Goal: Communication & Community: Connect with others

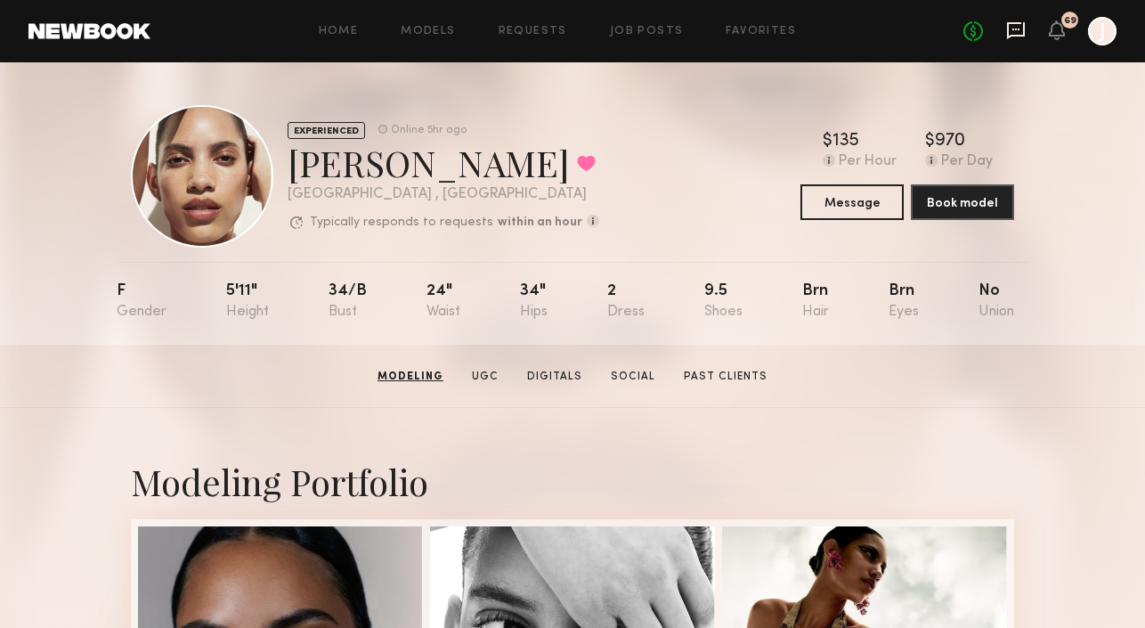
scroll to position [289, 0]
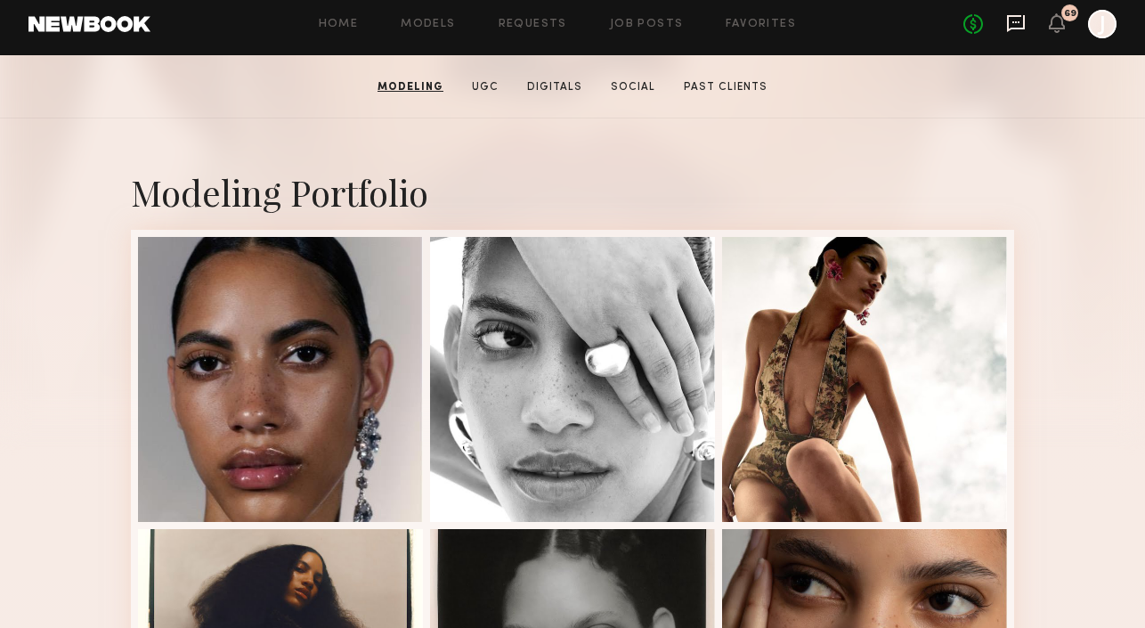
click at [1020, 28] on icon at bounding box center [1016, 23] width 18 height 17
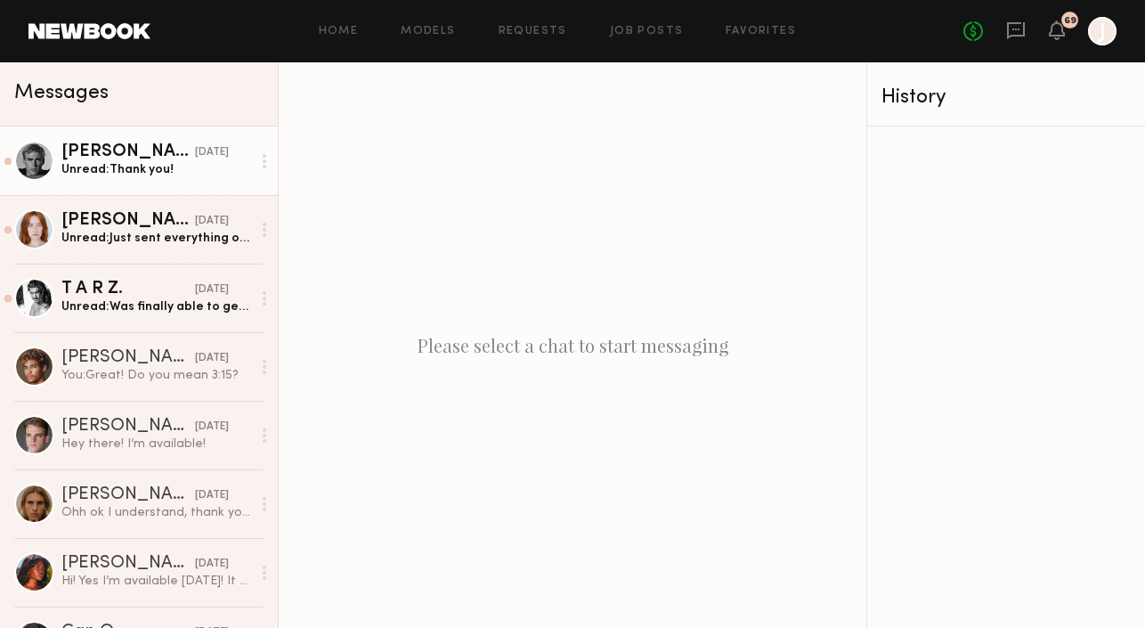
click at [116, 160] on div "[PERSON_NAME]" at bounding box center [128, 152] width 134 height 18
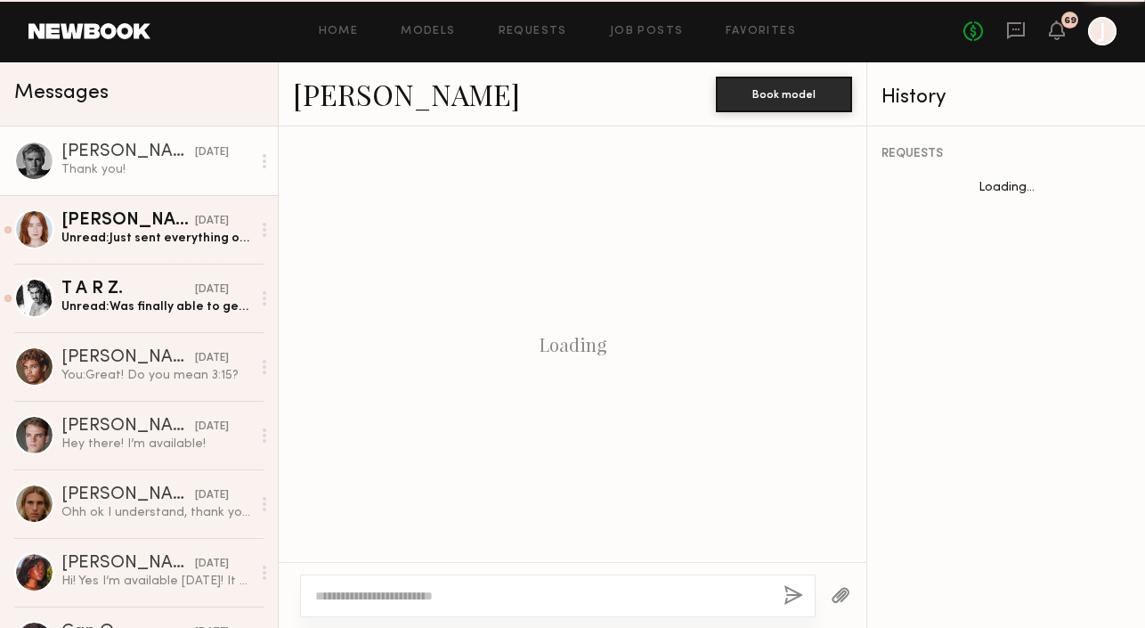
scroll to position [1077, 0]
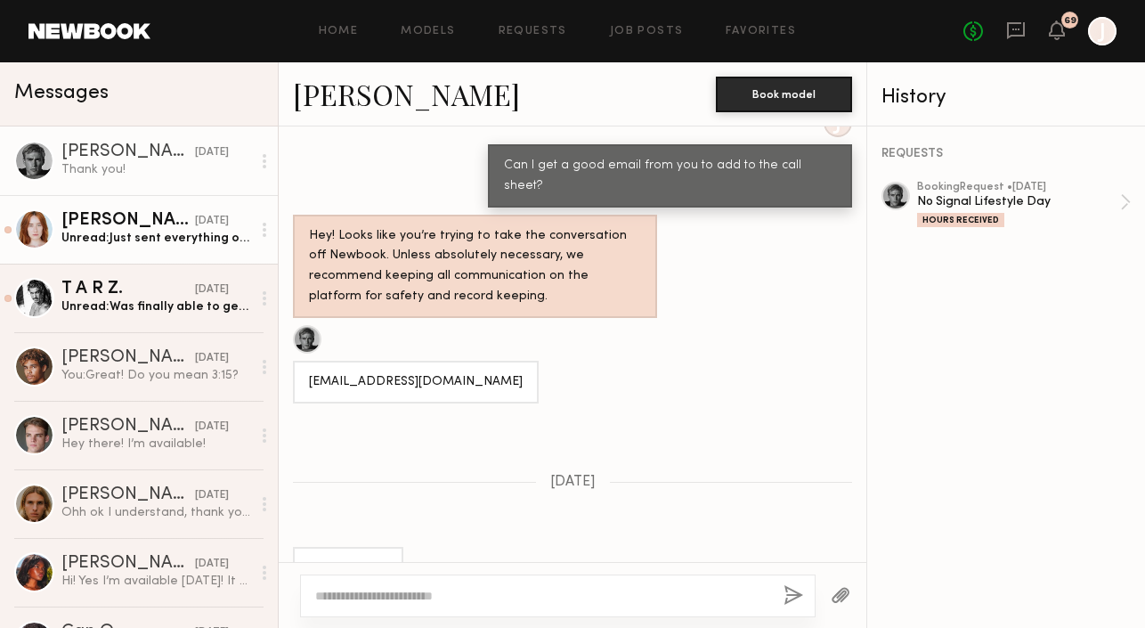
click at [126, 254] on link "[PERSON_NAME] [DATE] Unread: Just sent everything over. Thank you!" at bounding box center [139, 229] width 278 height 69
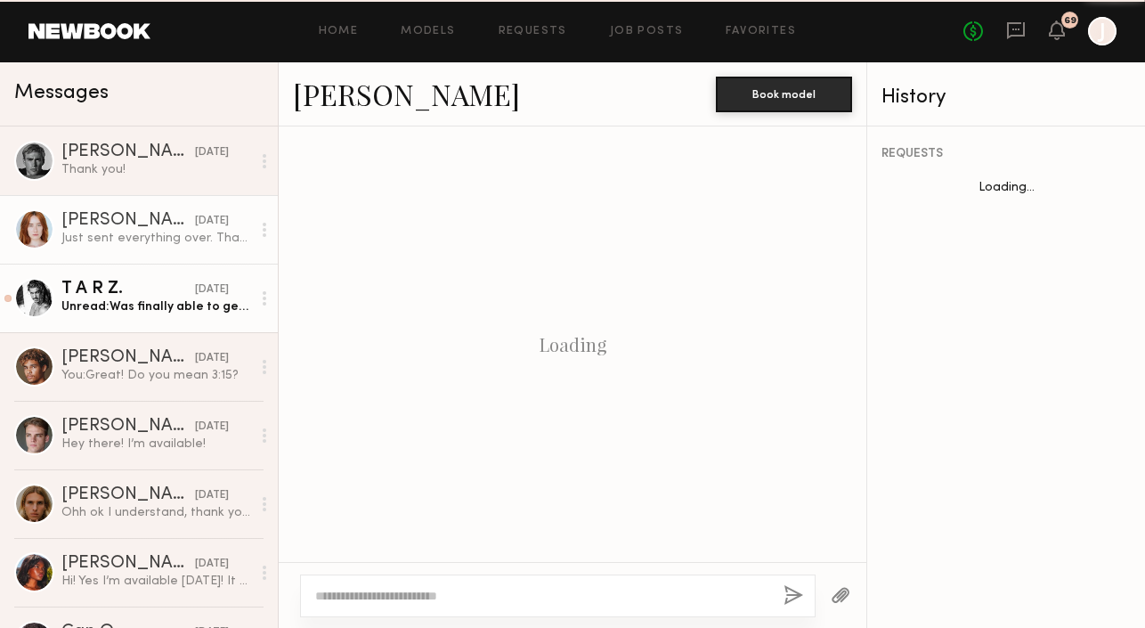
scroll to position [1809, 0]
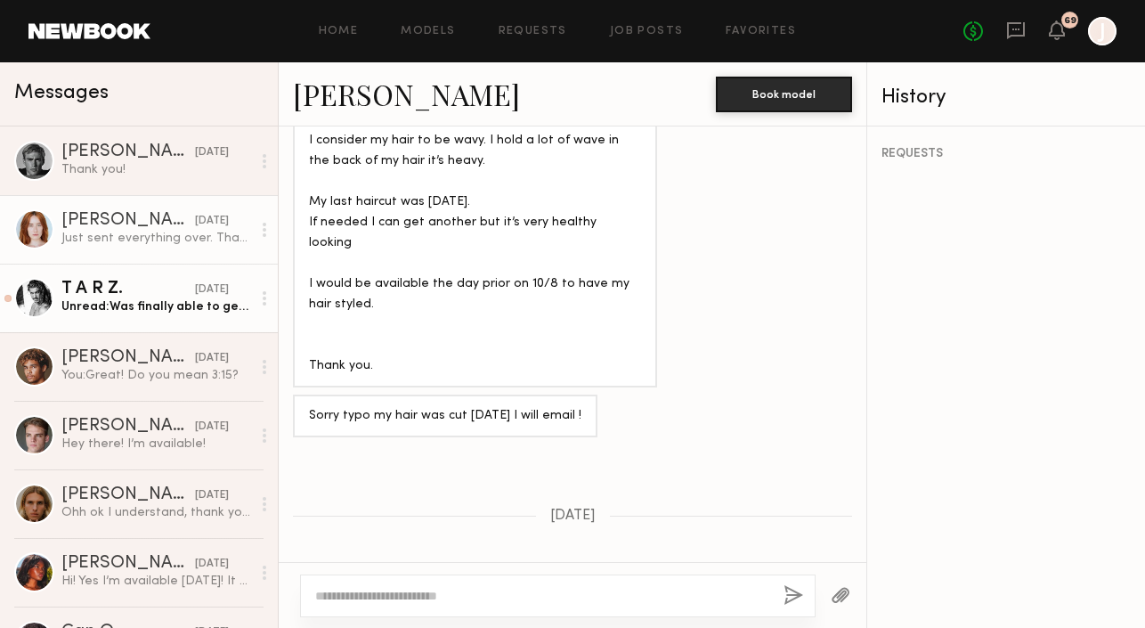
click at [118, 307] on div "Unread: Was finally able to get some current raw footage for you, sending it yo…" at bounding box center [156, 306] width 190 height 17
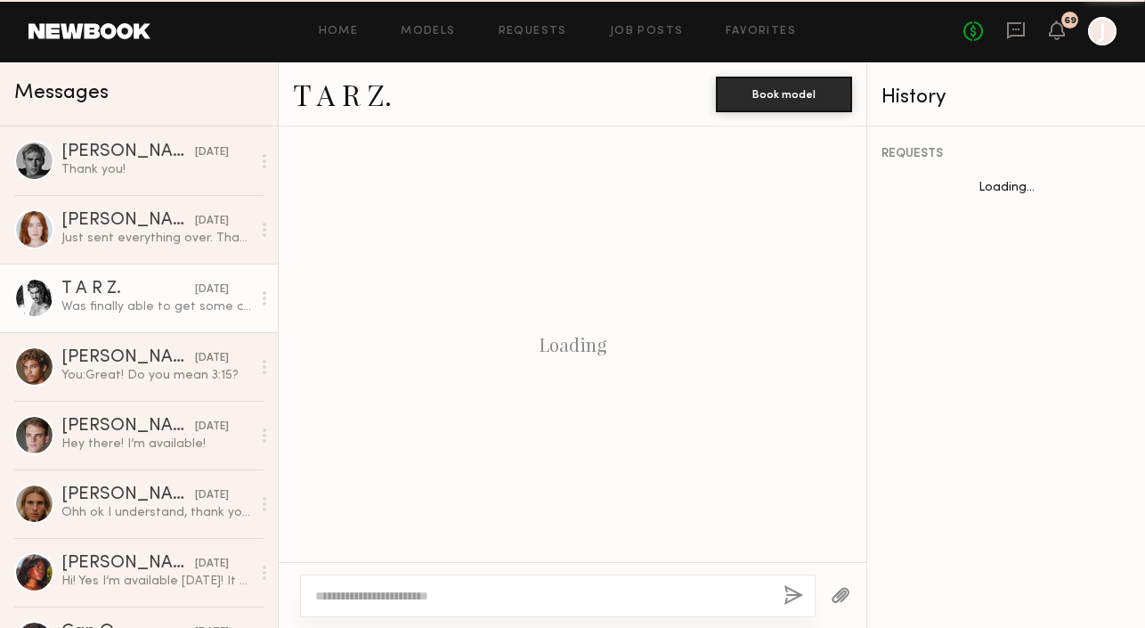
scroll to position [2056, 0]
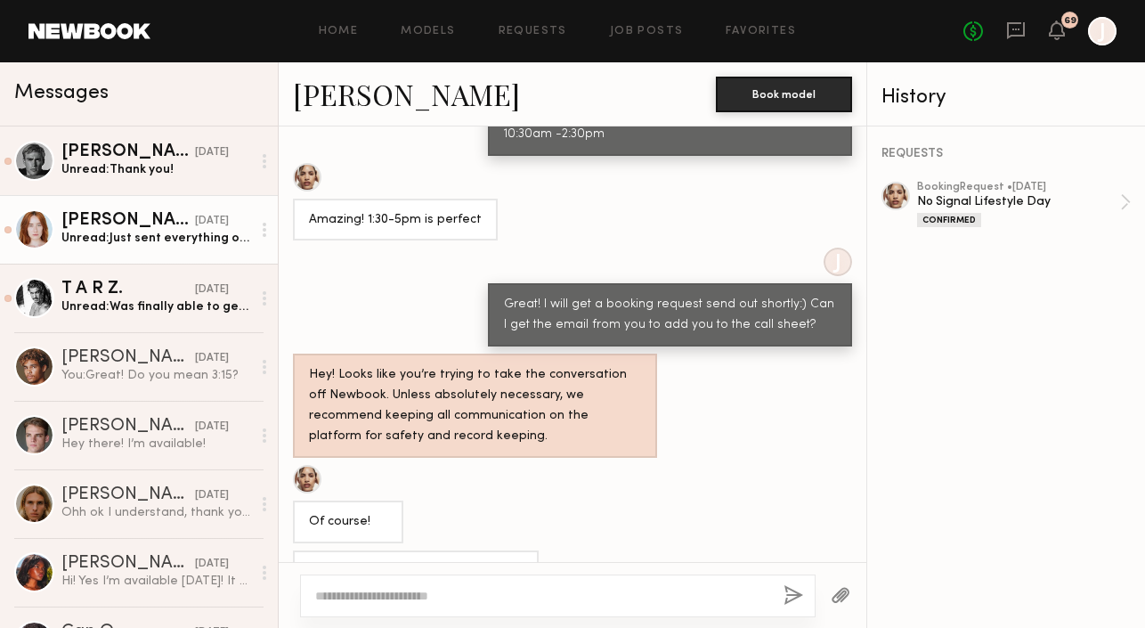
click at [96, 227] on div "[PERSON_NAME]" at bounding box center [128, 221] width 134 height 18
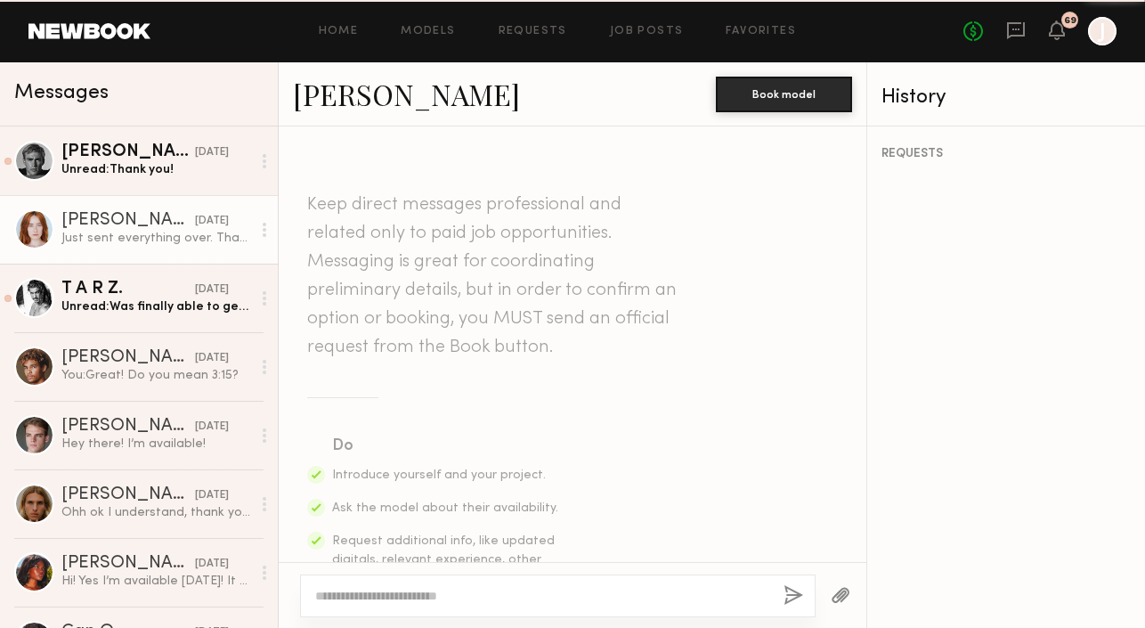
scroll to position [1809, 0]
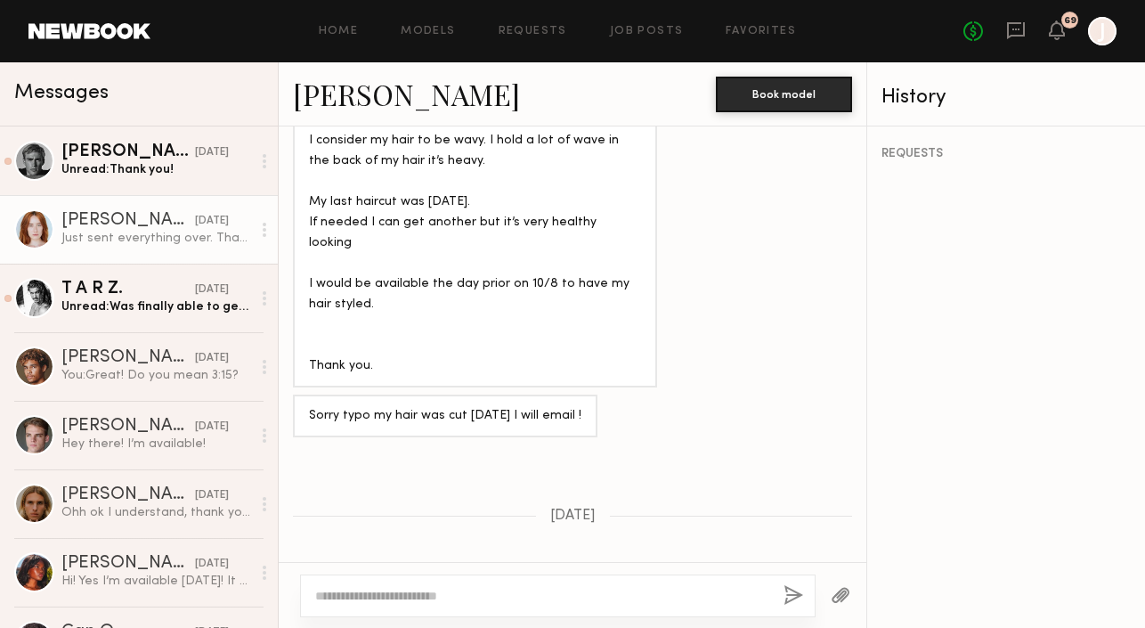
click at [357, 88] on link "[PERSON_NAME]" at bounding box center [406, 94] width 227 height 38
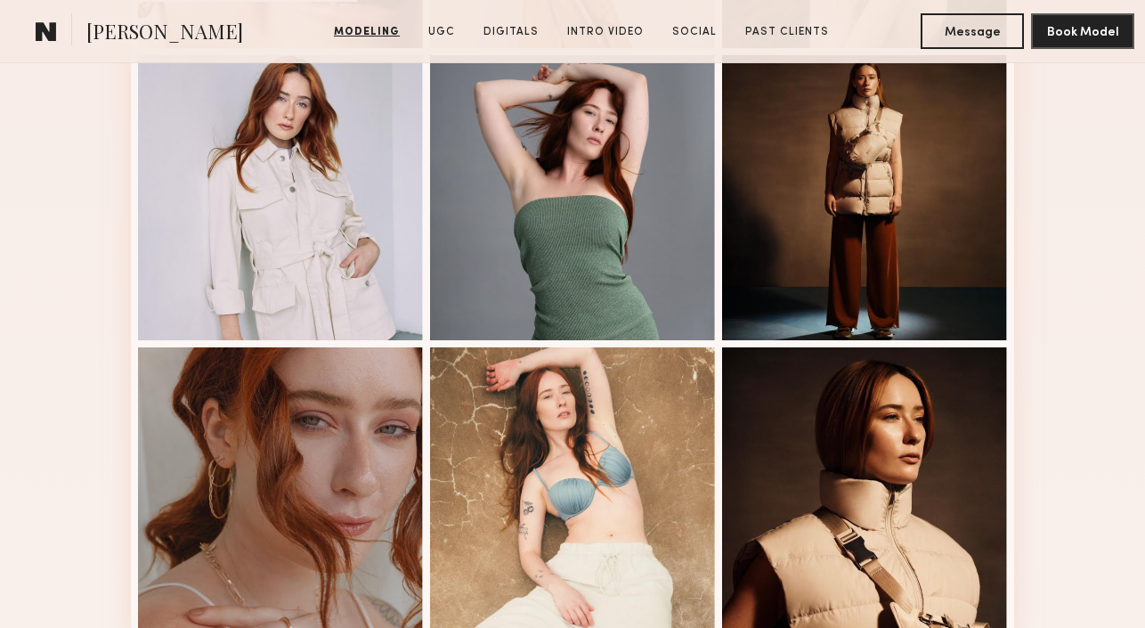
scroll to position [1291, 0]
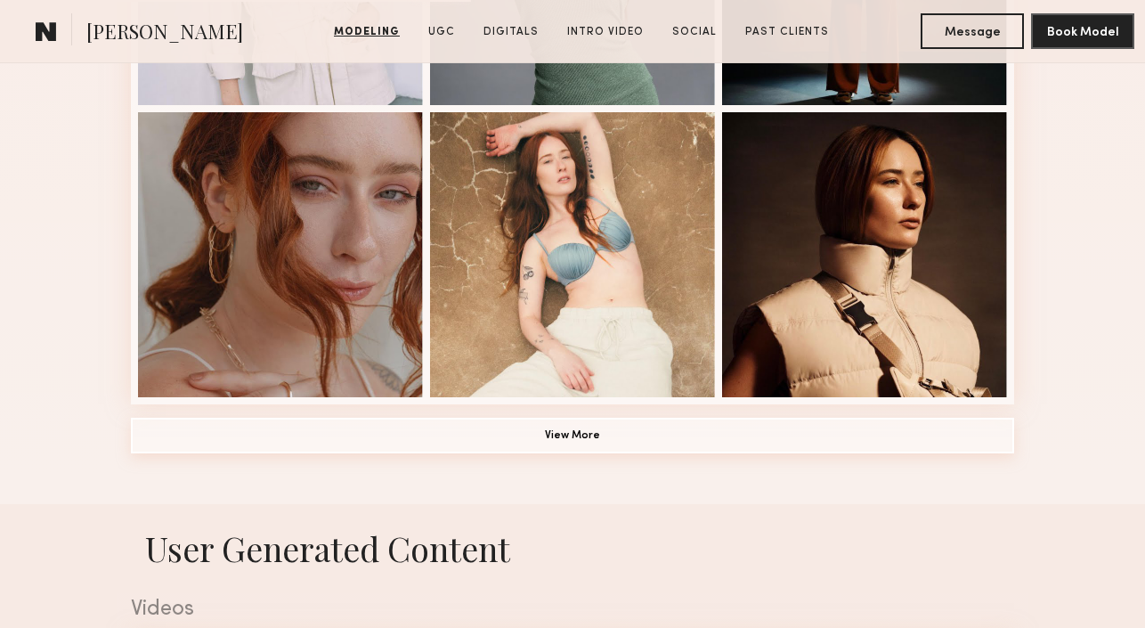
click at [370, 443] on button "View More" at bounding box center [573, 436] width 884 height 36
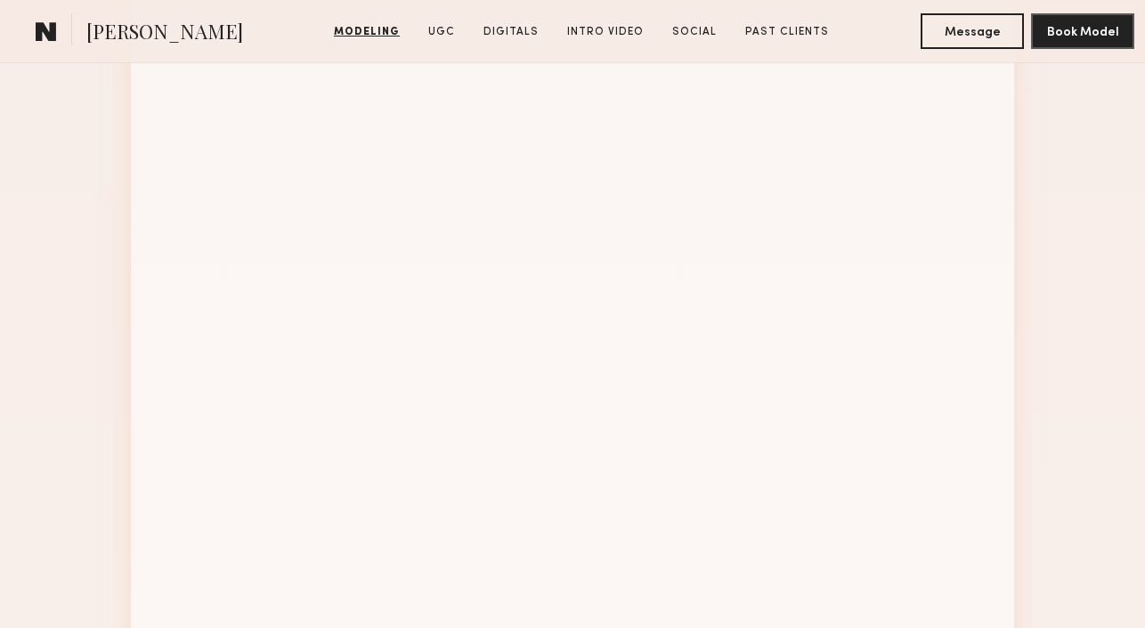
scroll to position [1989, 0]
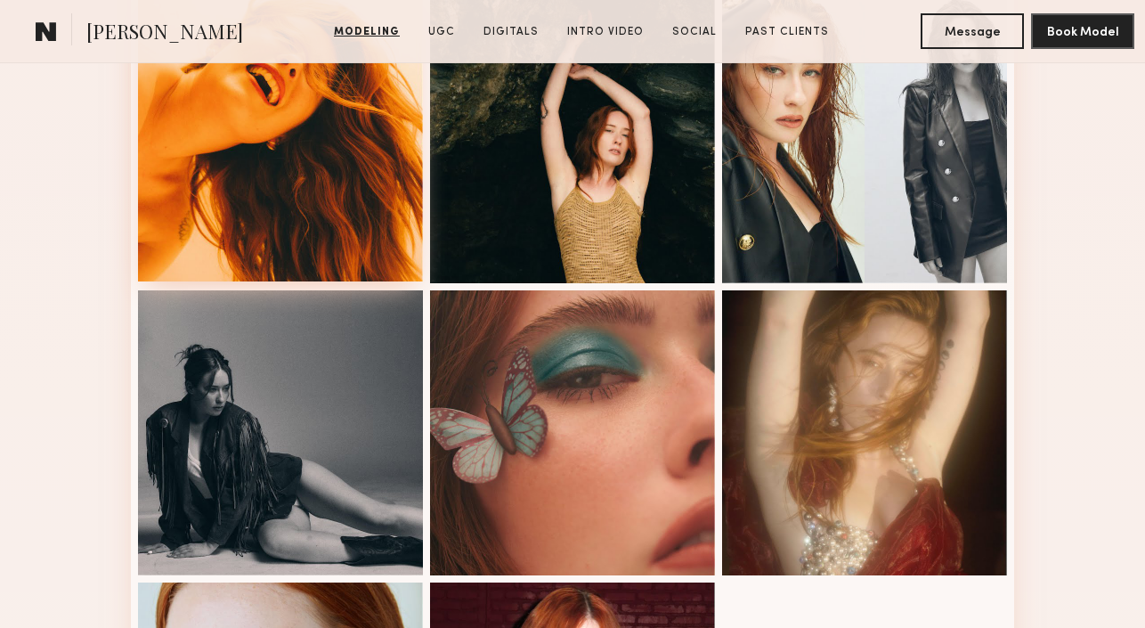
click at [350, 225] on div at bounding box center [280, 138] width 285 height 285
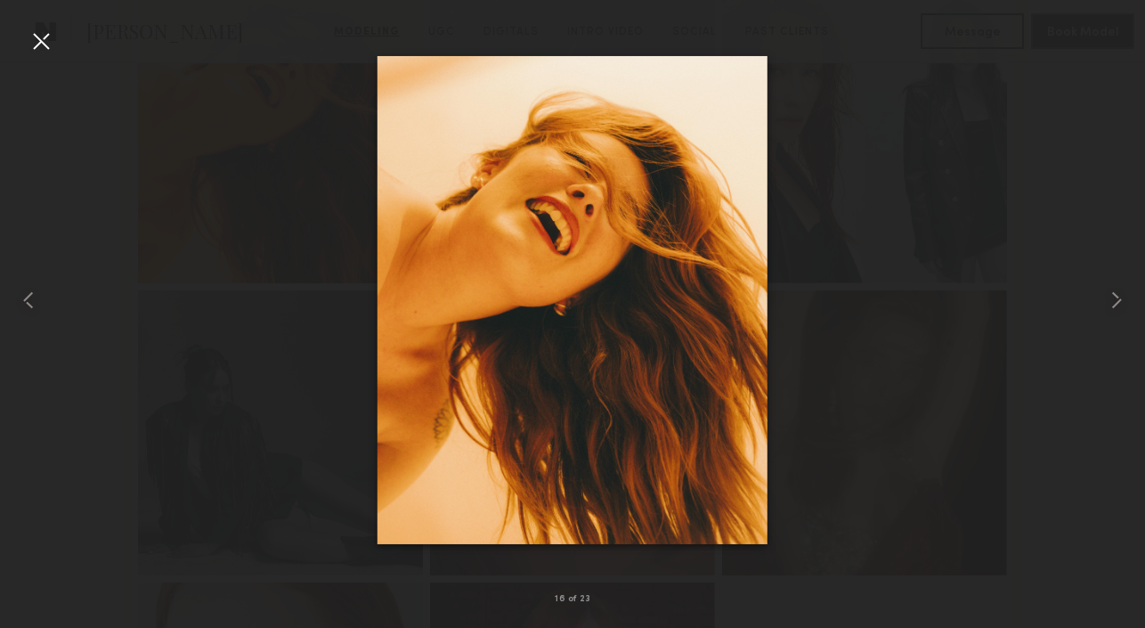
click at [41, 45] on div at bounding box center [41, 41] width 29 height 29
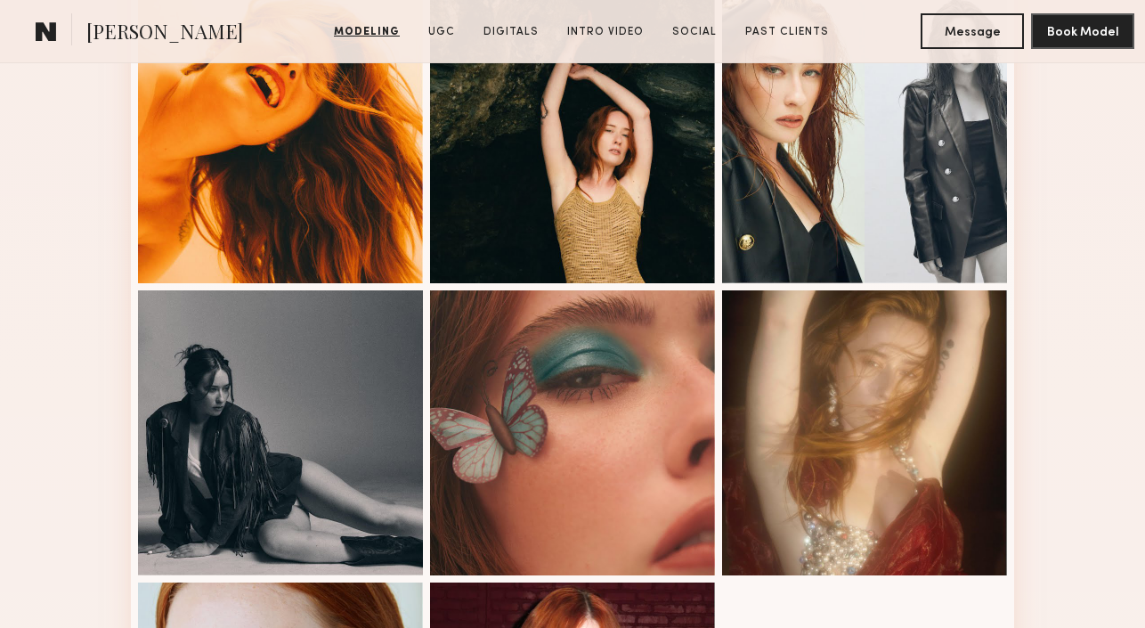
scroll to position [2398, 0]
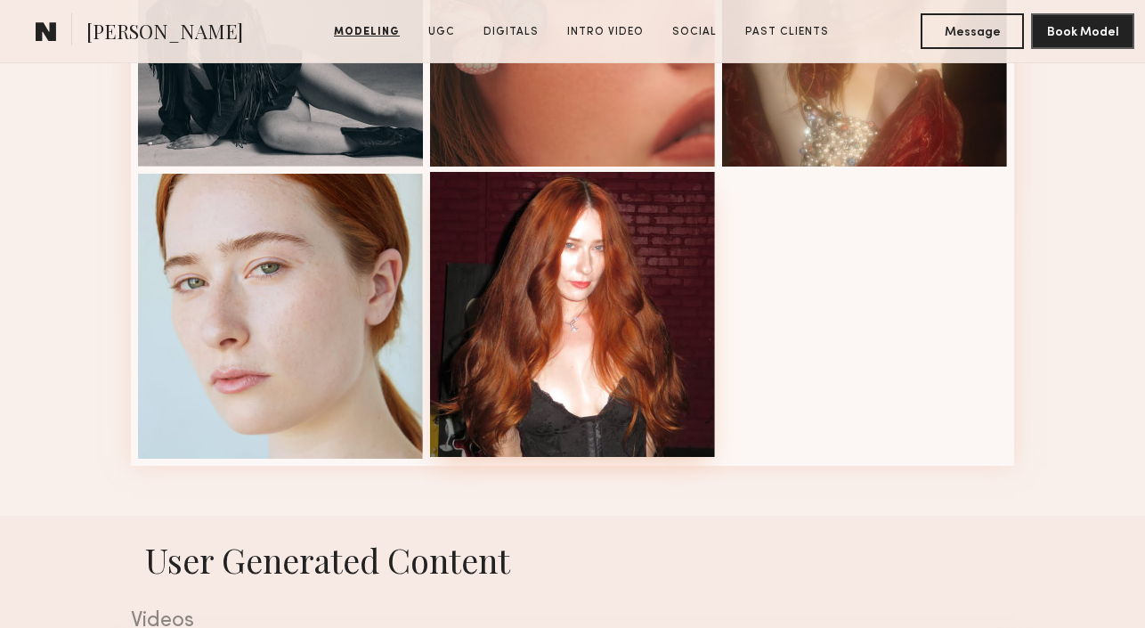
click at [530, 275] on div at bounding box center [572, 314] width 285 height 285
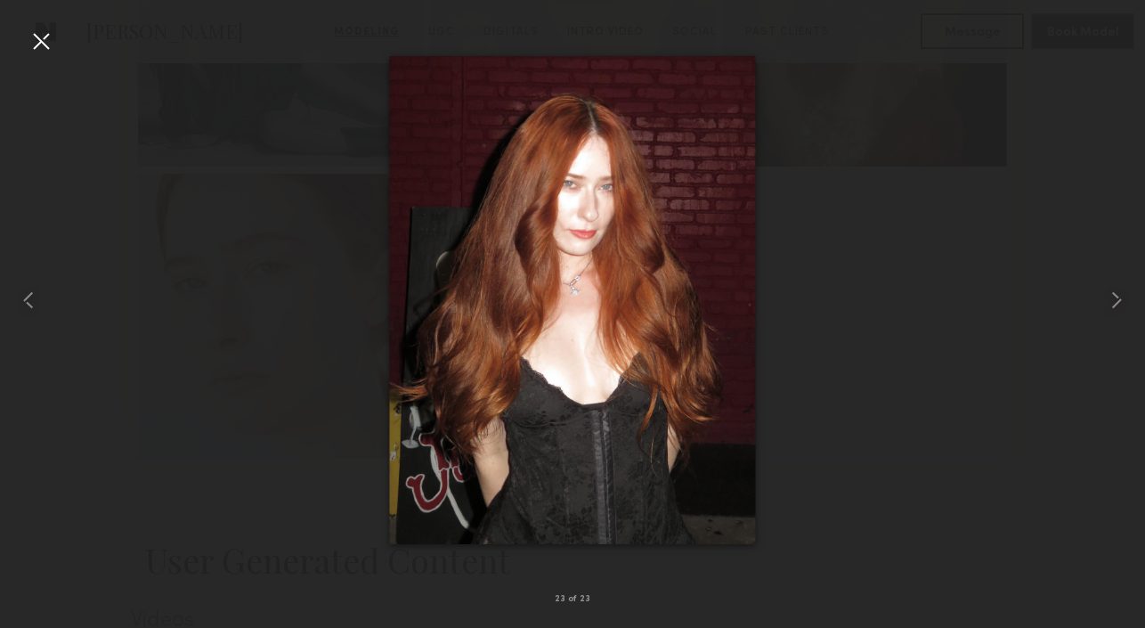
click at [42, 41] on div at bounding box center [41, 41] width 29 height 29
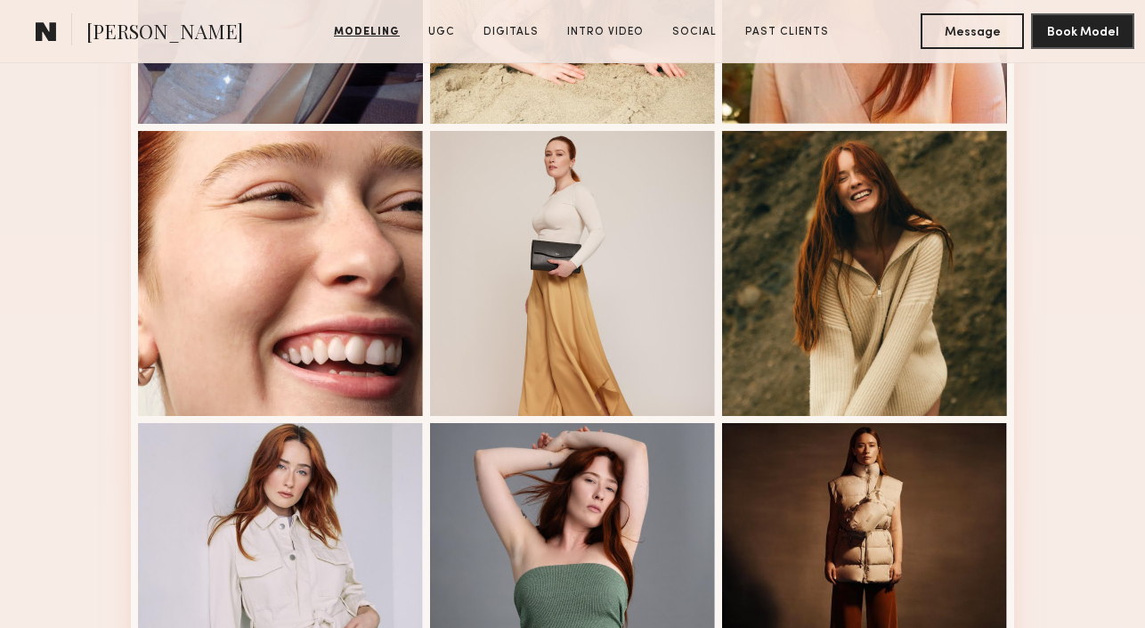
scroll to position [582, 0]
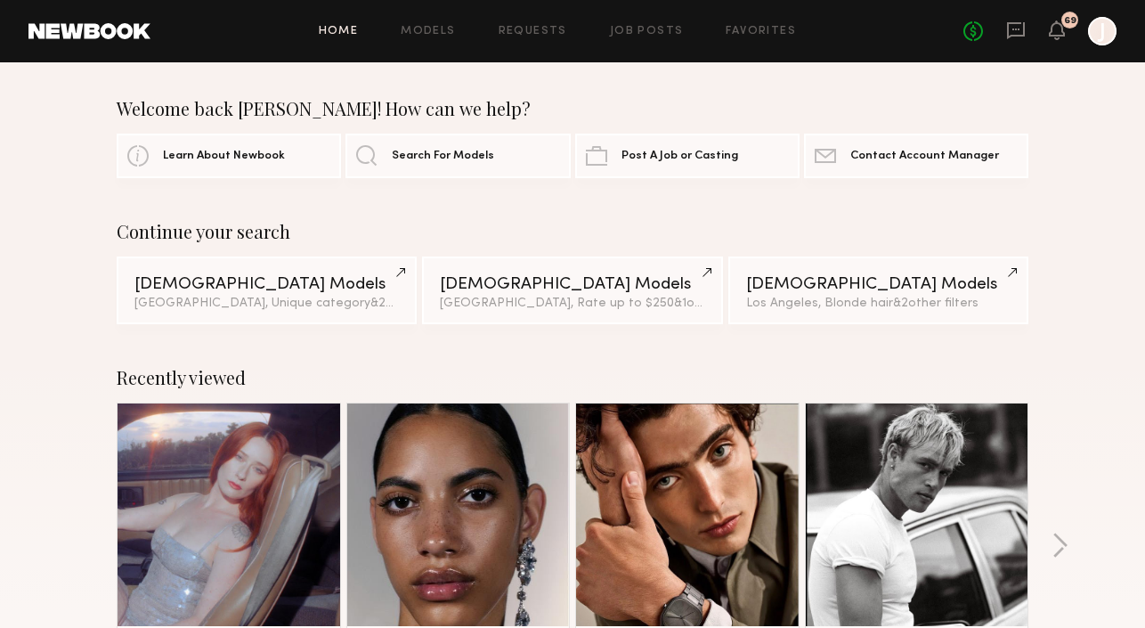
click at [427, 29] on link "Models" at bounding box center [428, 32] width 54 height 12
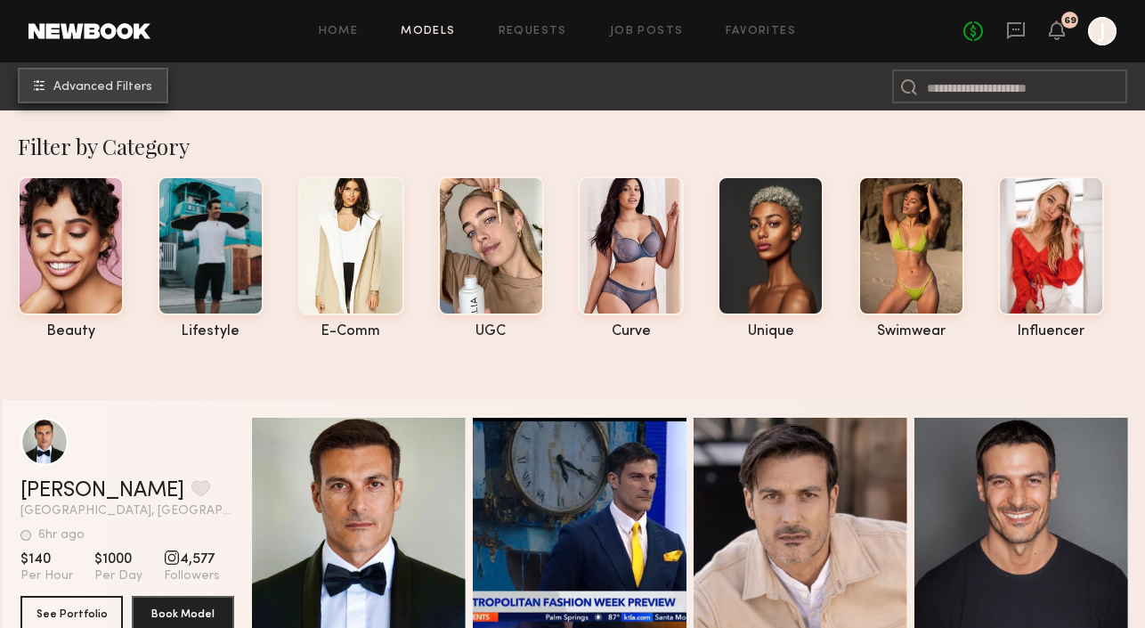
click at [137, 93] on button "Advanced Filters" at bounding box center [93, 86] width 151 height 36
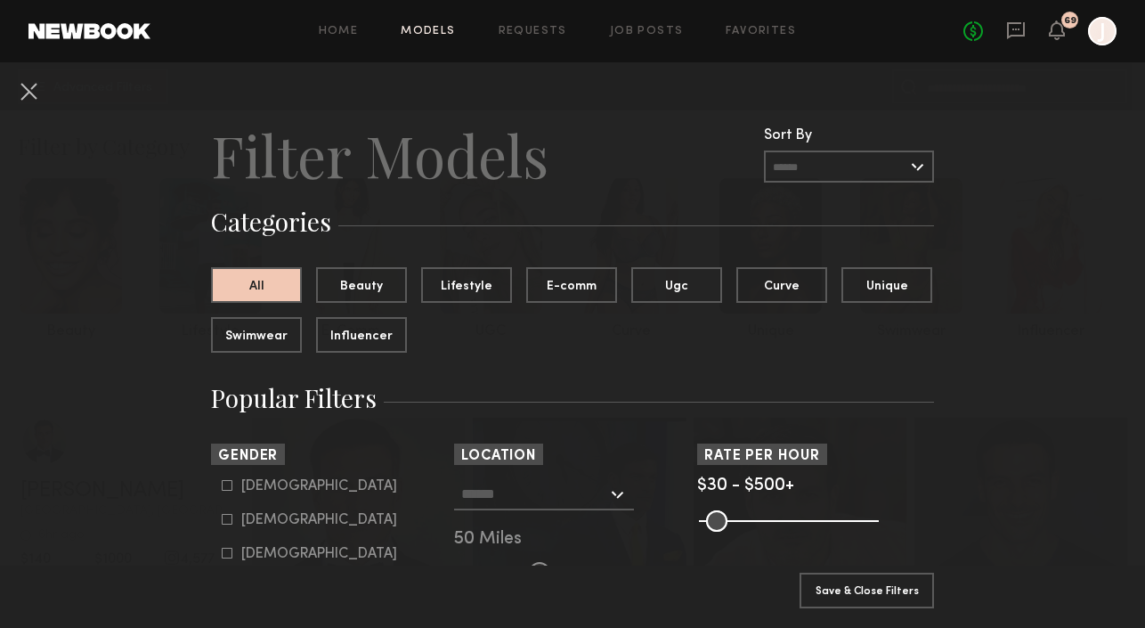
click at [615, 493] on div at bounding box center [544, 494] width 180 height 32
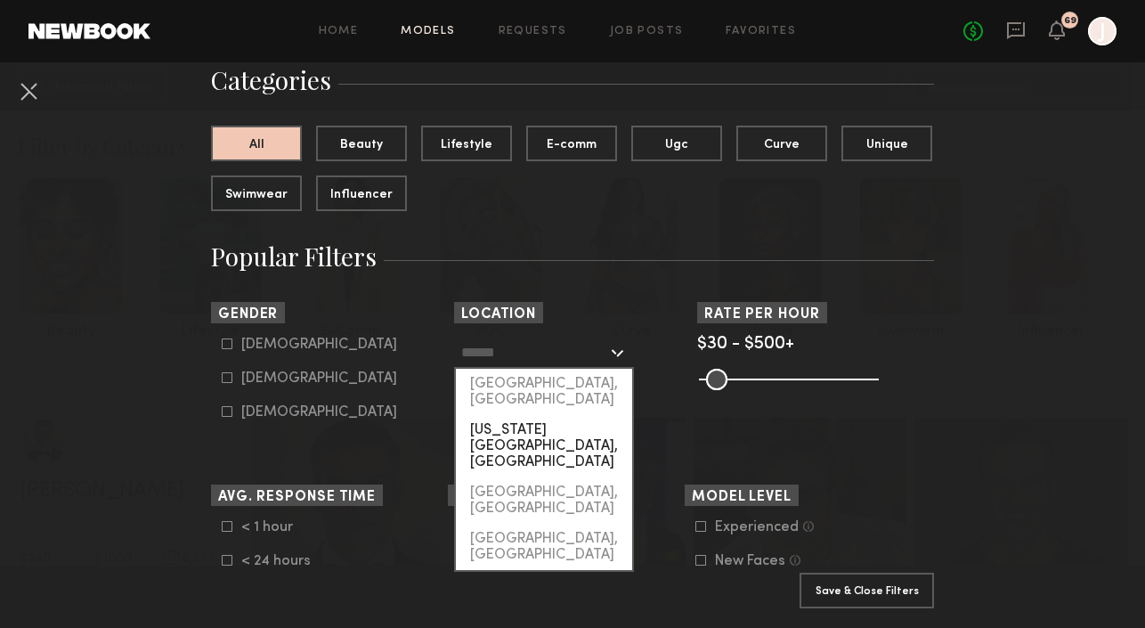
scroll to position [143, 0]
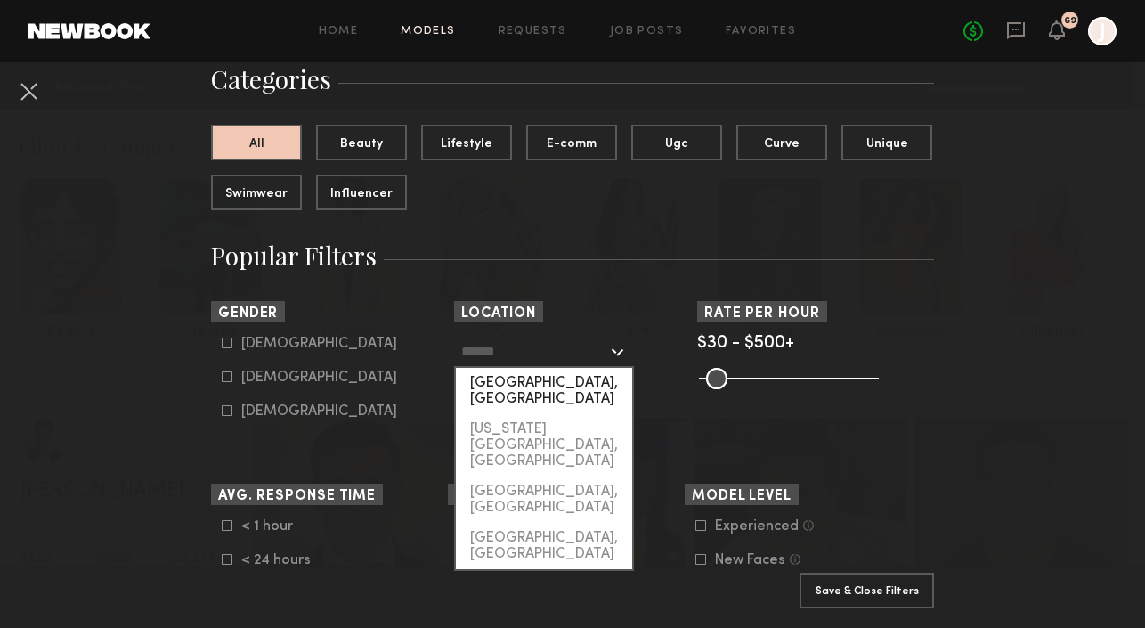
click at [545, 390] on div "Los Angeles, CA" at bounding box center [544, 391] width 176 height 46
type input "**********"
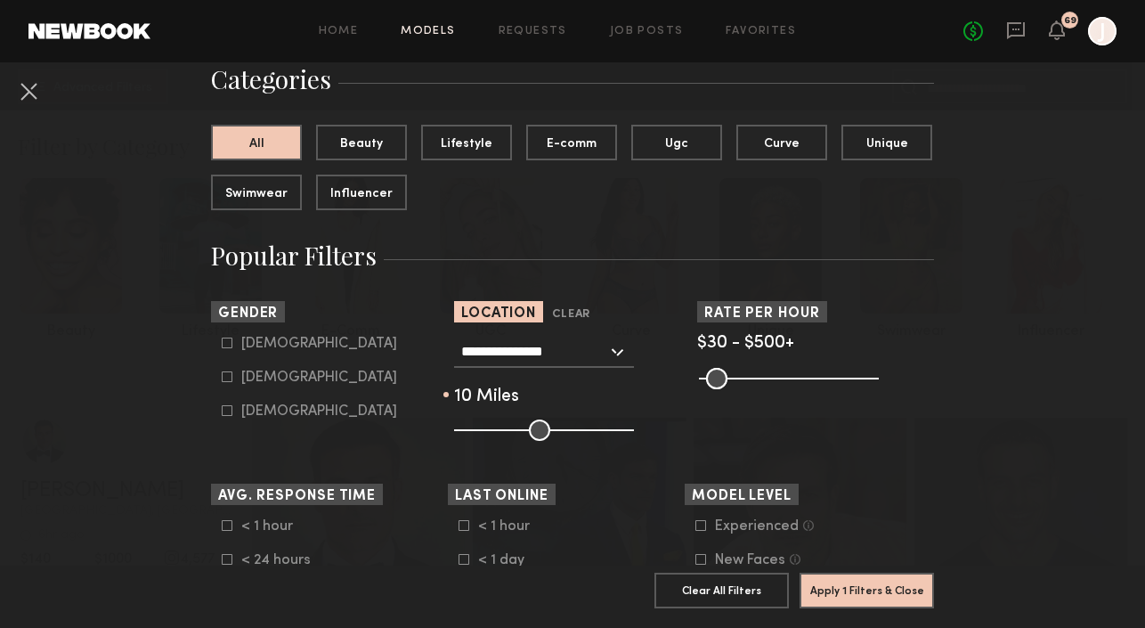
drag, startPoint x: 534, startPoint y: 426, endPoint x: 469, endPoint y: 425, distance: 65.0
type input "**"
click at [469, 425] on input "range" at bounding box center [544, 430] width 180 height 21
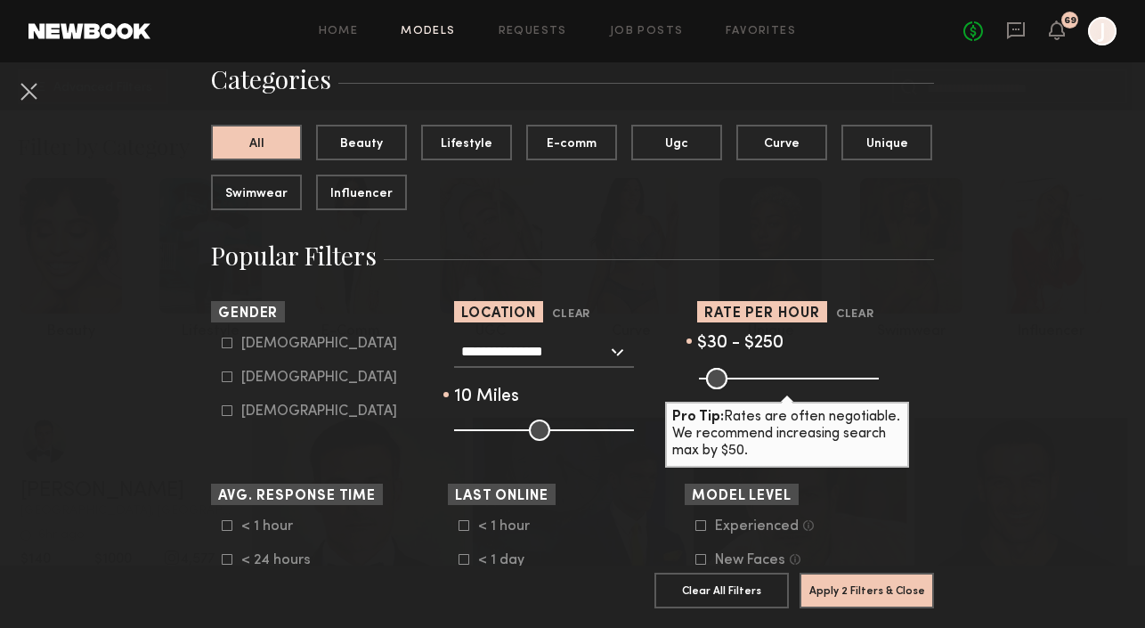
drag, startPoint x: 868, startPoint y: 383, endPoint x: 784, endPoint y: 380, distance: 84.7
type input "***"
click at [784, 380] on input "range" at bounding box center [789, 378] width 180 height 21
click at [226, 381] on icon at bounding box center [227, 376] width 11 height 11
type input "**"
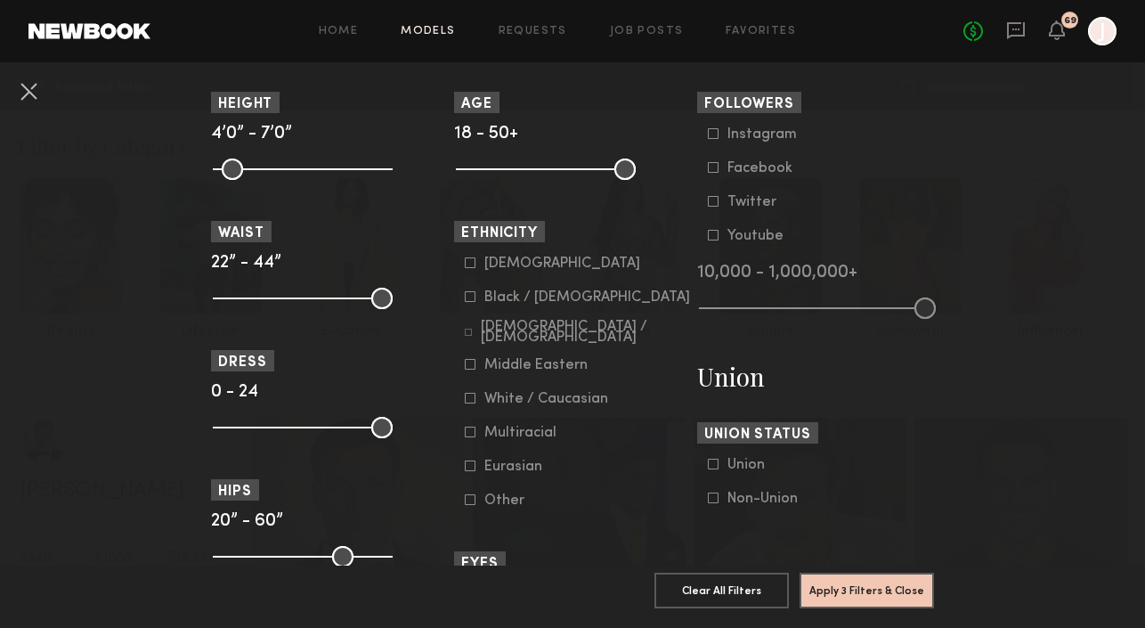
scroll to position [802, 0]
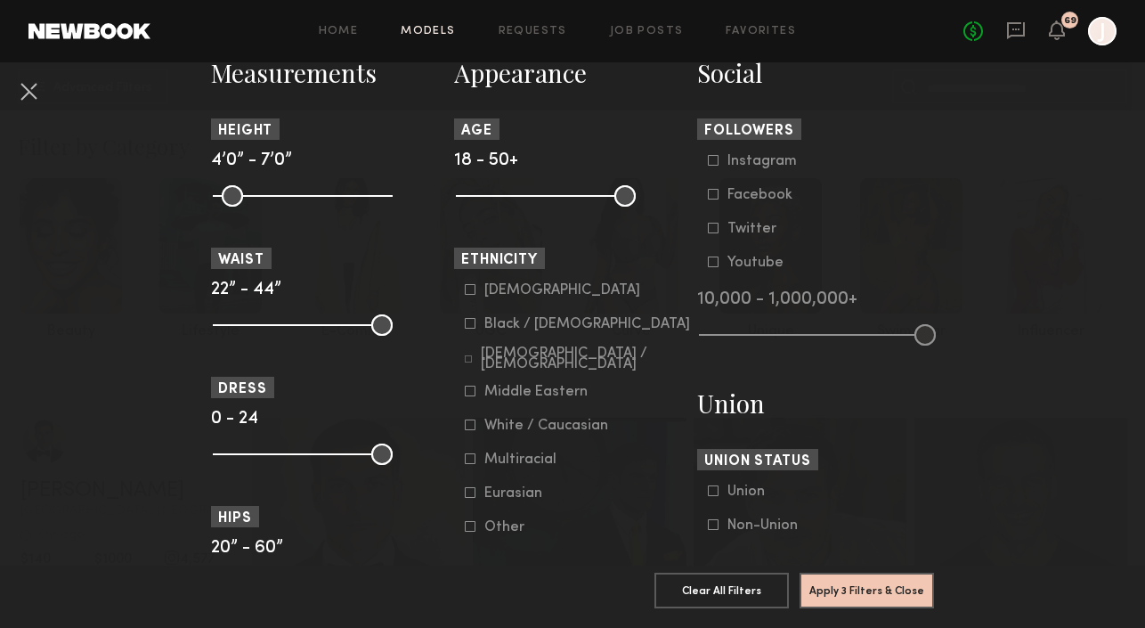
click at [473, 326] on icon at bounding box center [470, 323] width 11 height 11
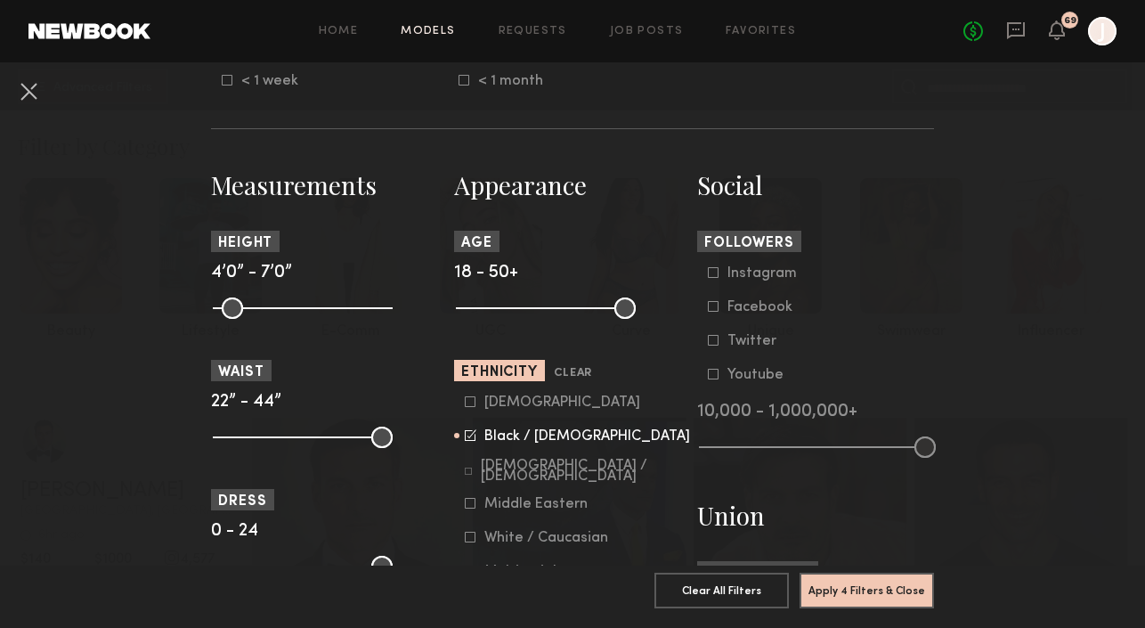
scroll to position [746, 0]
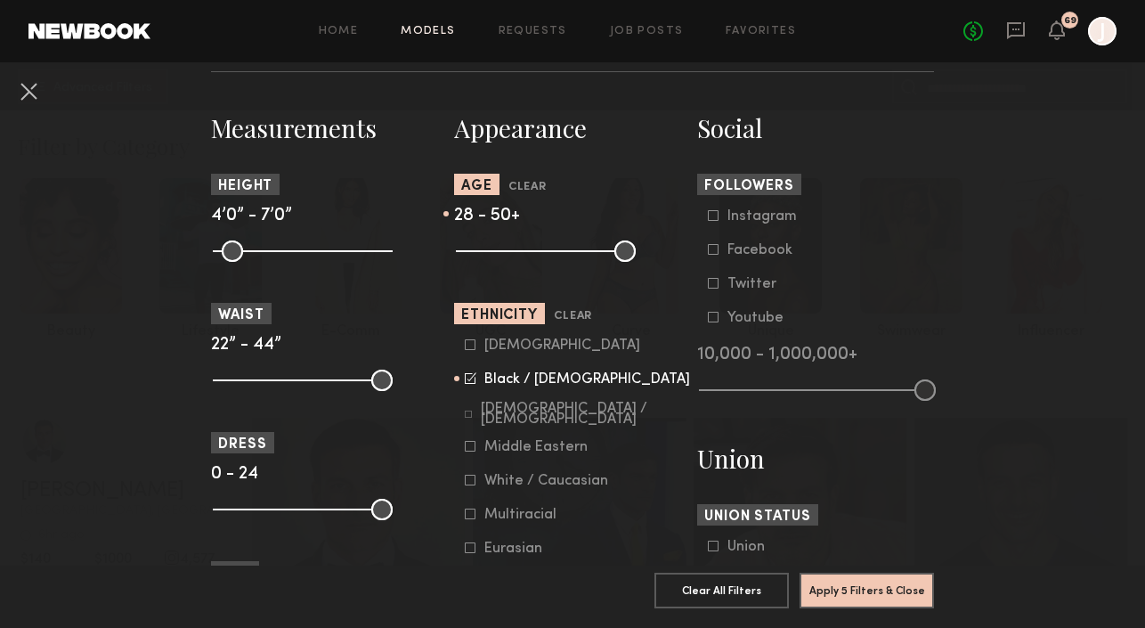
drag, startPoint x: 470, startPoint y: 257, endPoint x: 516, endPoint y: 256, distance: 45.4
type input "**"
click at [516, 256] on input "range" at bounding box center [546, 250] width 180 height 21
click at [612, 257] on common-range-minmax at bounding box center [544, 249] width 180 height 21
drag, startPoint x: 621, startPoint y: 257, endPoint x: 554, endPoint y: 251, distance: 67.1
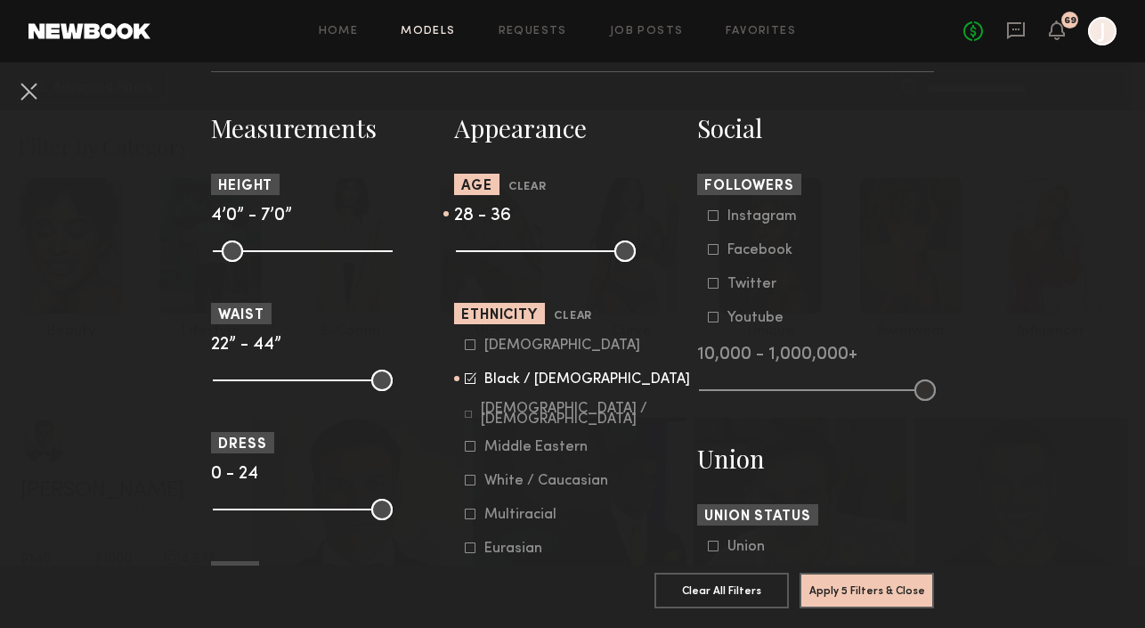
click at [554, 251] on input "range" at bounding box center [546, 250] width 180 height 21
type input "**"
click at [552, 253] on input "range" at bounding box center [546, 250] width 180 height 21
type input "**"
click at [507, 249] on input "range" at bounding box center [546, 250] width 180 height 21
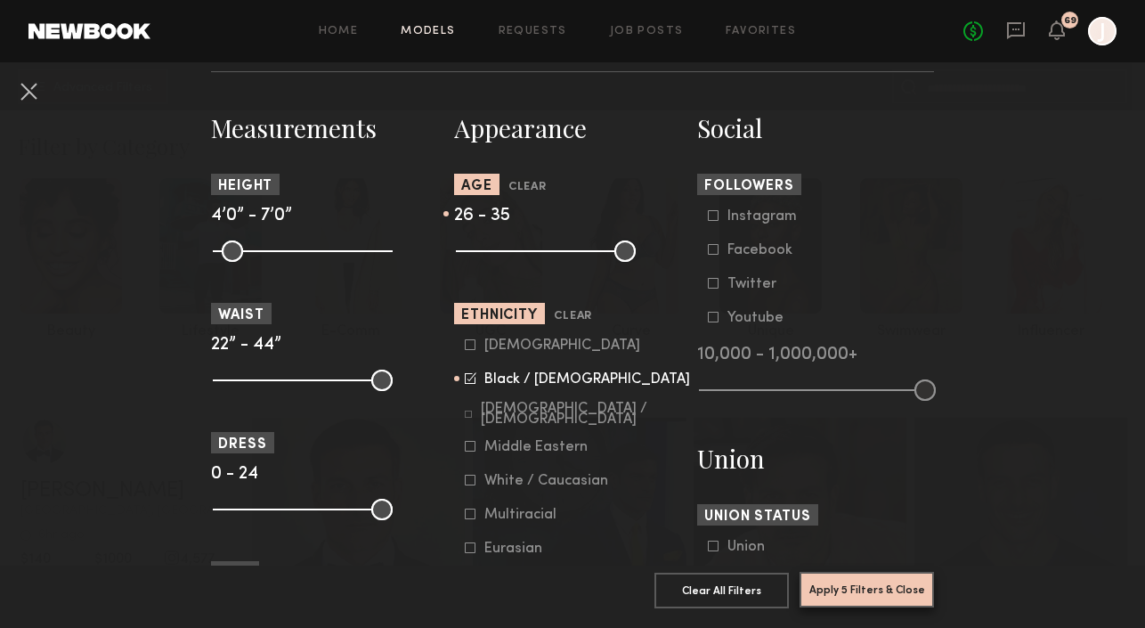
click at [878, 595] on button "Apply 5 Filters & Close" at bounding box center [867, 590] width 134 height 36
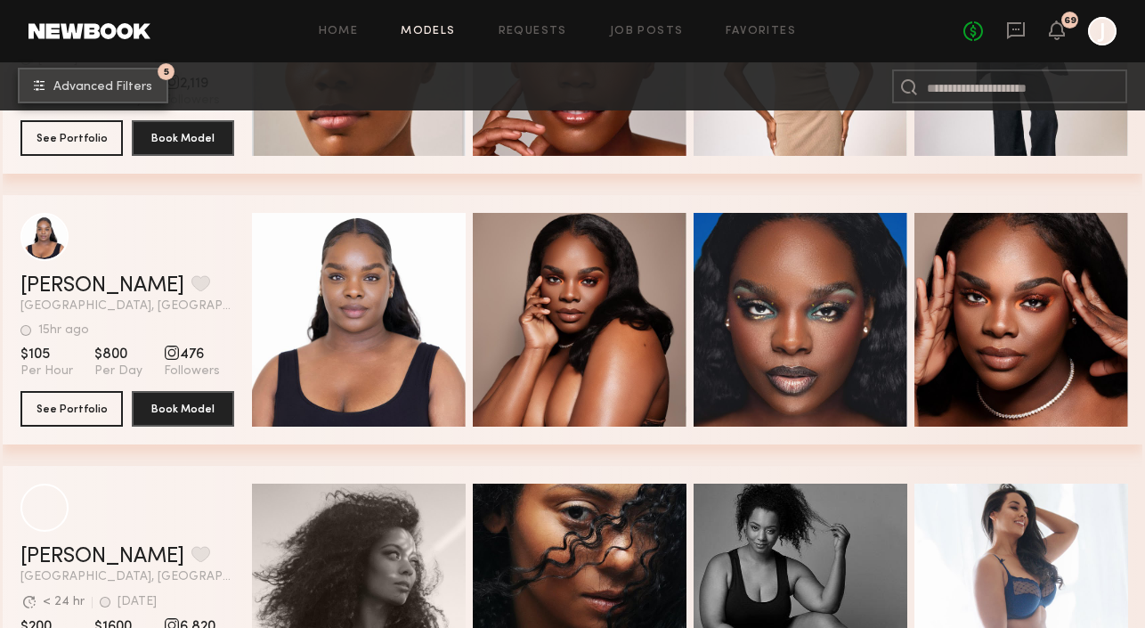
scroll to position [4255, 0]
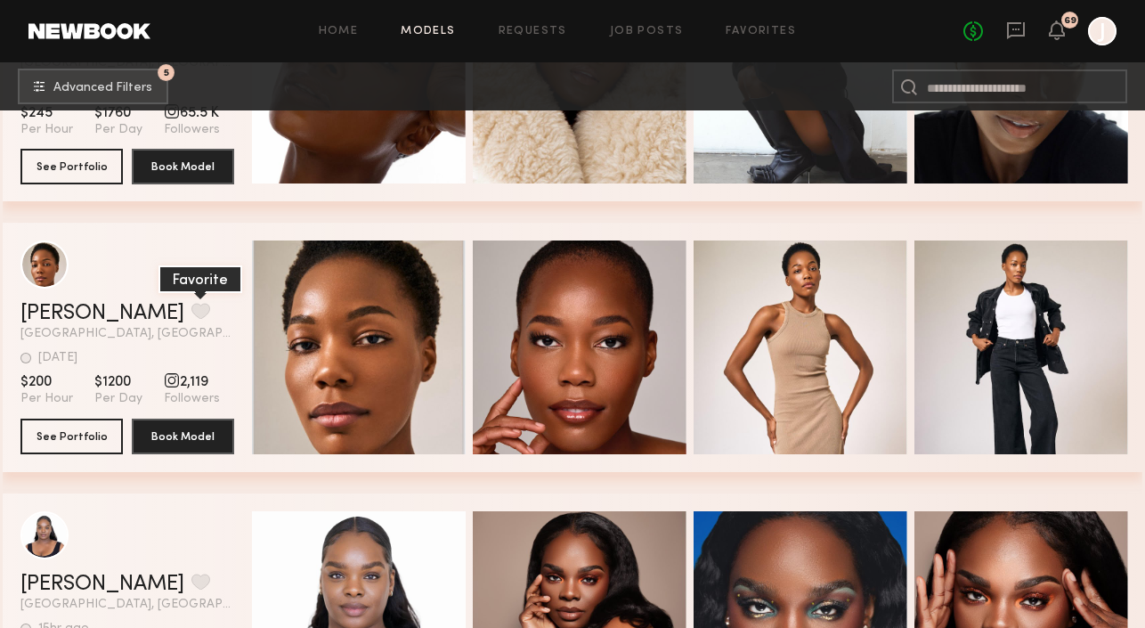
click at [192, 316] on button "grid" at bounding box center [201, 311] width 19 height 16
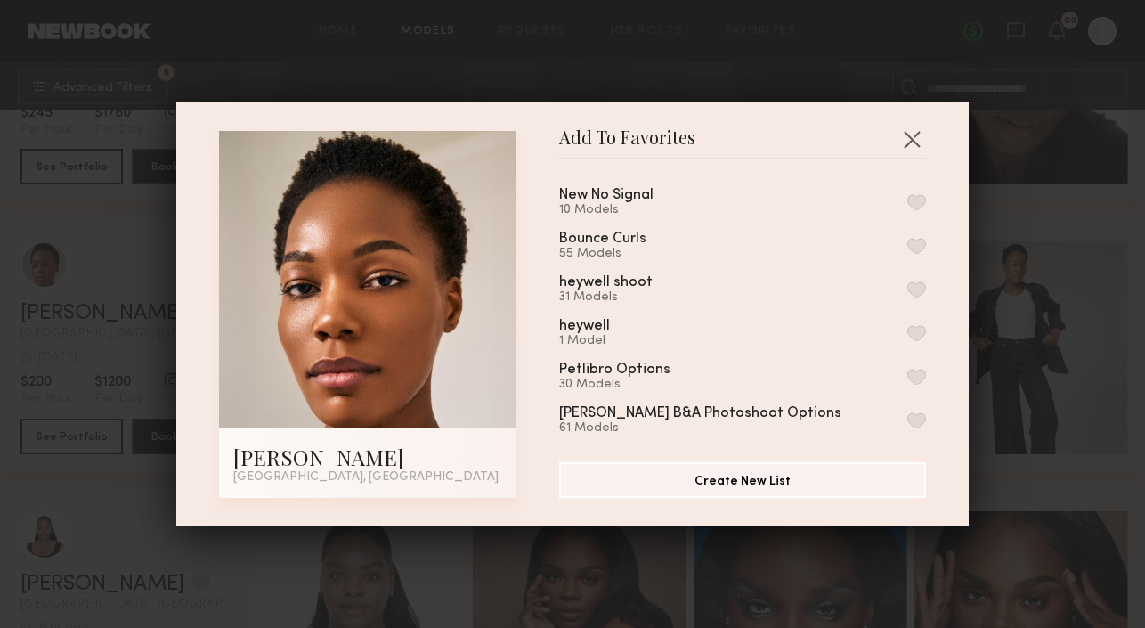
click at [917, 240] on button "button" at bounding box center [917, 246] width 19 height 16
click at [917, 149] on button "button" at bounding box center [912, 139] width 29 height 29
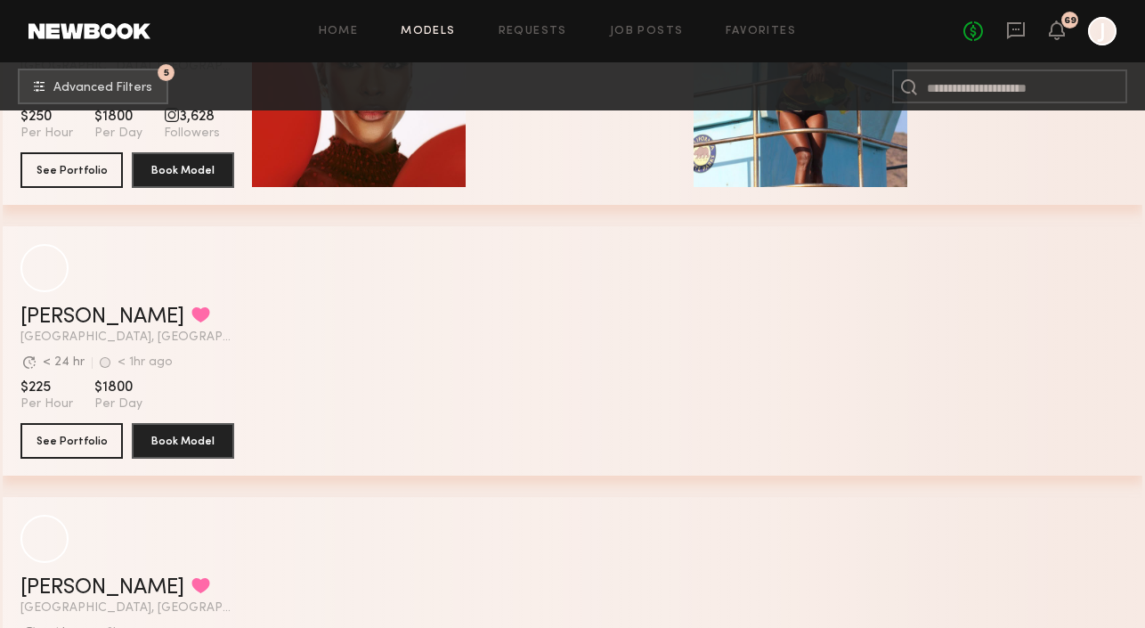
scroll to position [6972, 0]
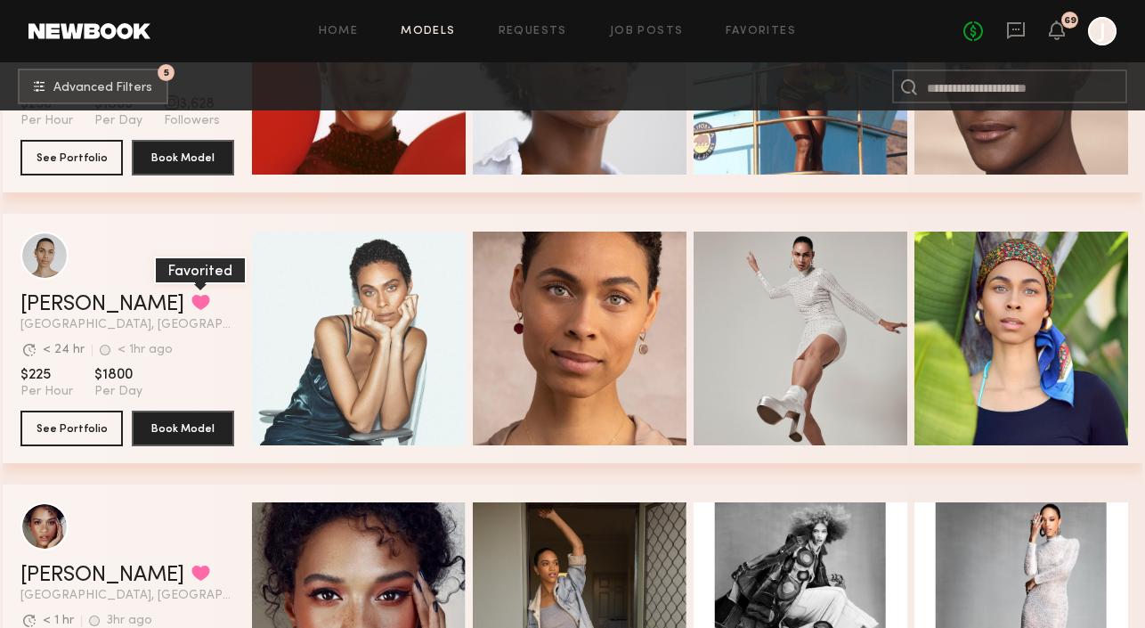
click at [192, 300] on button "grid" at bounding box center [201, 302] width 19 height 16
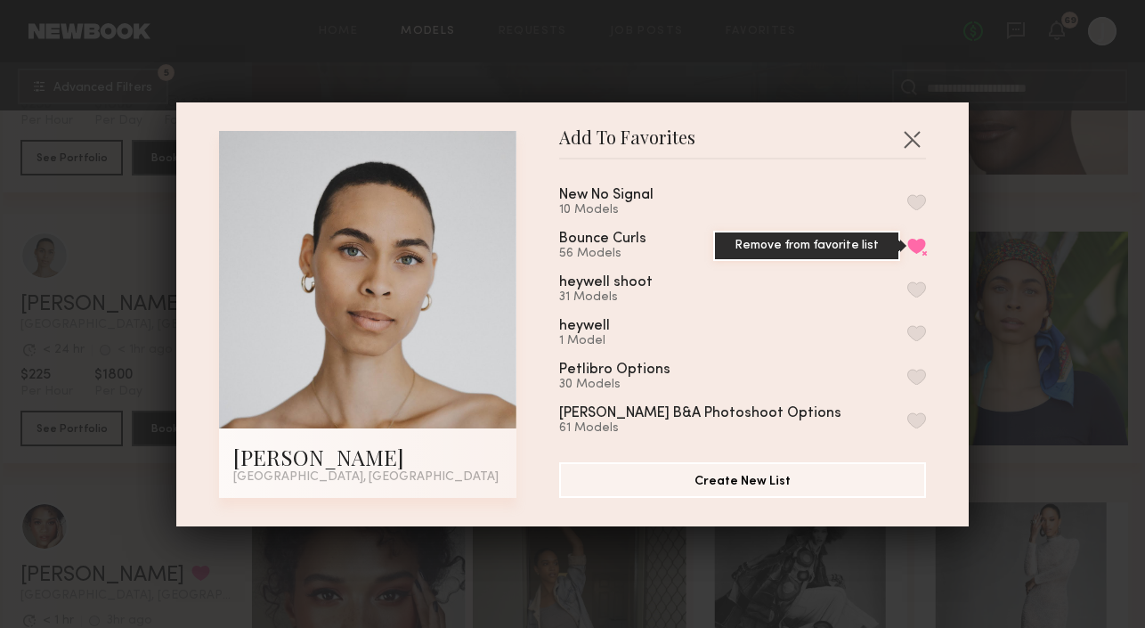
click at [916, 243] on button "Remove from favorite list" at bounding box center [917, 246] width 19 height 16
click at [916, 243] on button "button" at bounding box center [917, 246] width 19 height 16
click at [915, 148] on button "button" at bounding box center [912, 139] width 29 height 29
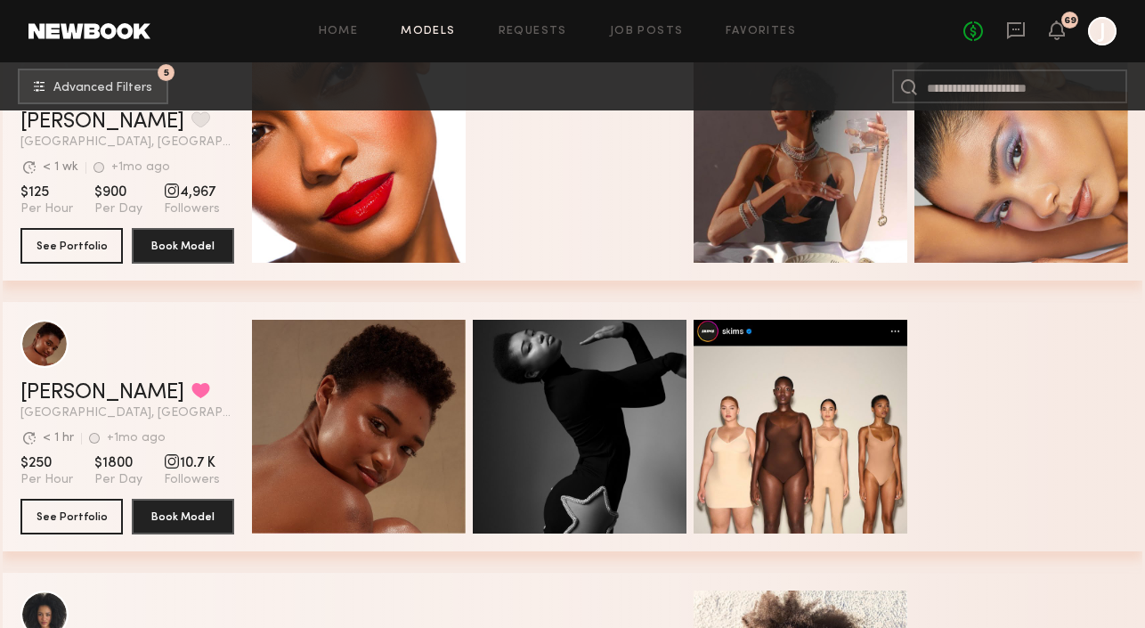
scroll to position [10158, 0]
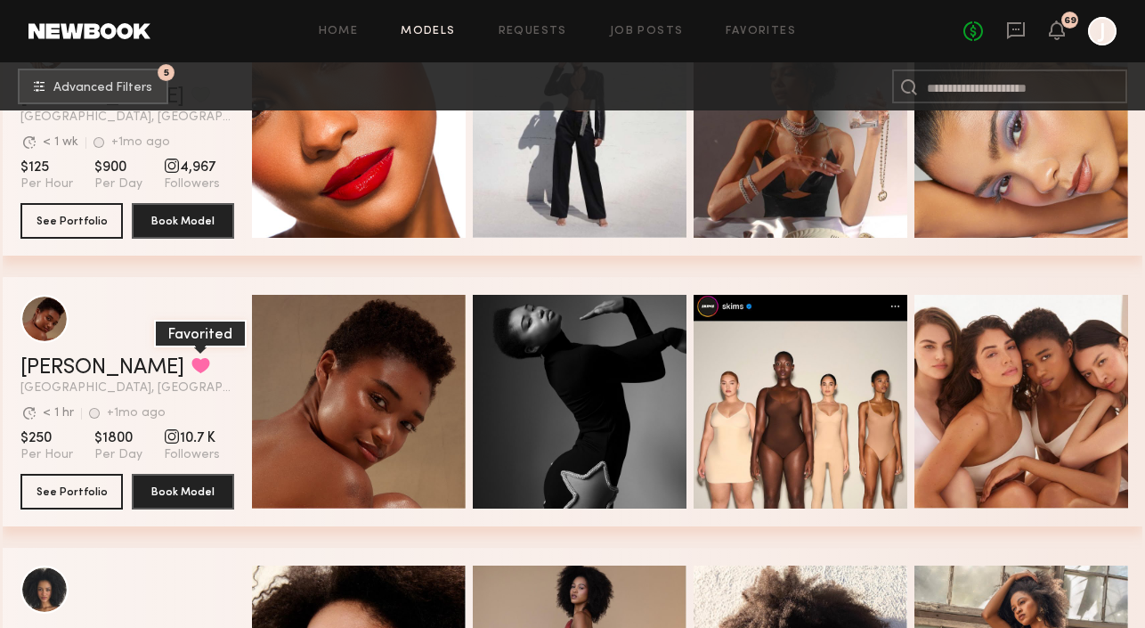
click at [192, 363] on button "grid" at bounding box center [201, 365] width 19 height 16
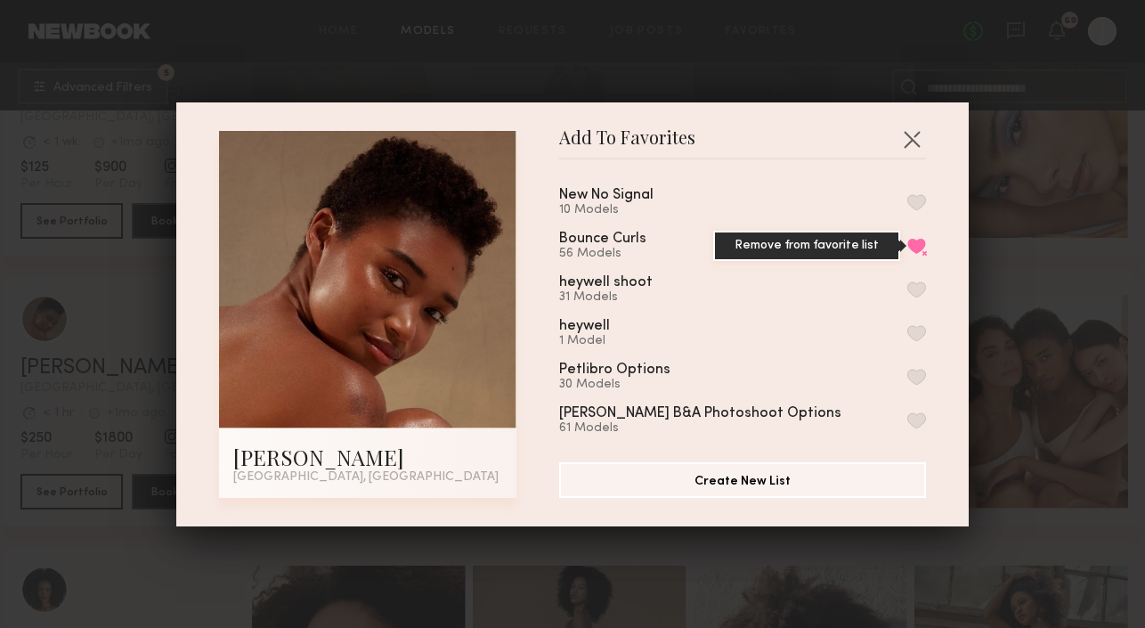
click at [923, 240] on button "Remove from favorite list" at bounding box center [917, 246] width 19 height 16
click at [921, 243] on button "button" at bounding box center [917, 246] width 19 height 16
click at [906, 144] on button "button" at bounding box center [912, 139] width 29 height 29
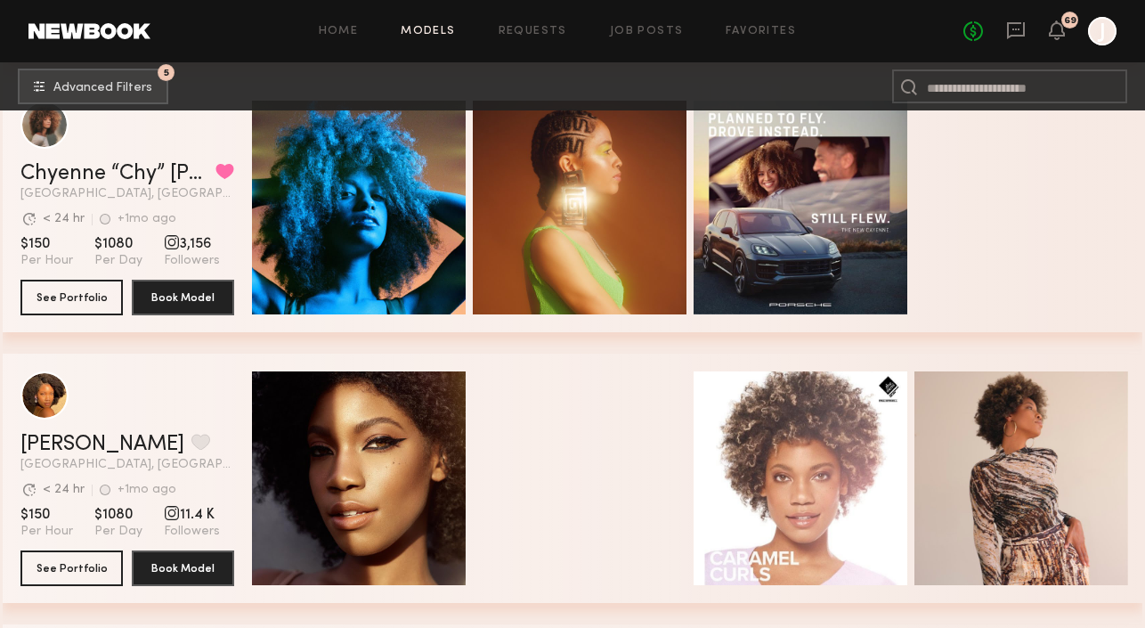
scroll to position [14898, 0]
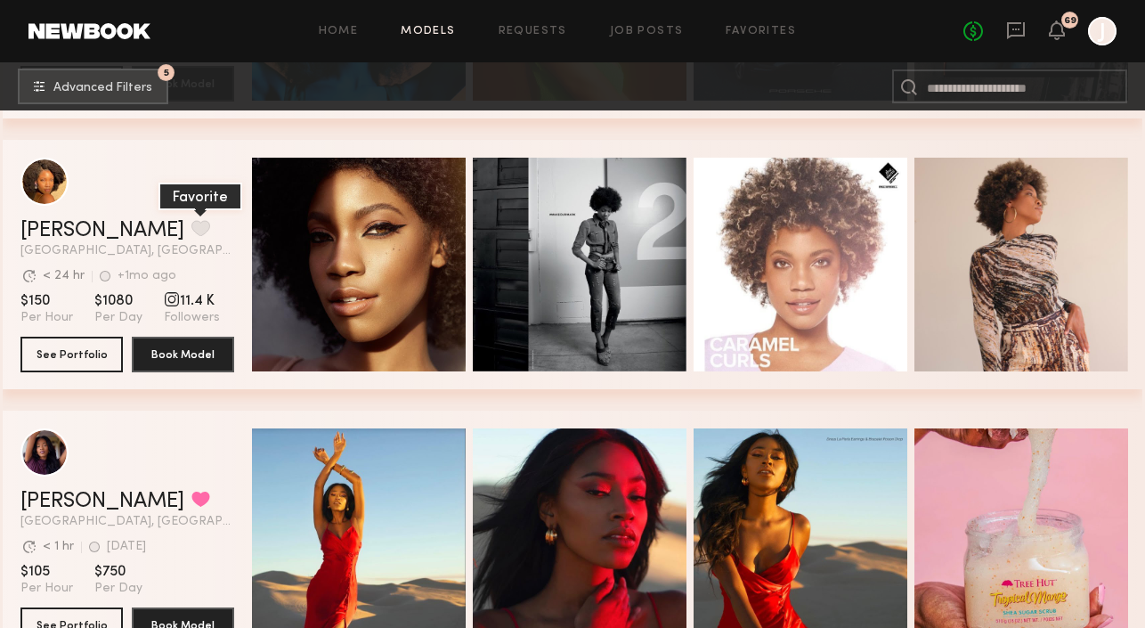
click at [192, 228] on button "grid" at bounding box center [201, 228] width 19 height 16
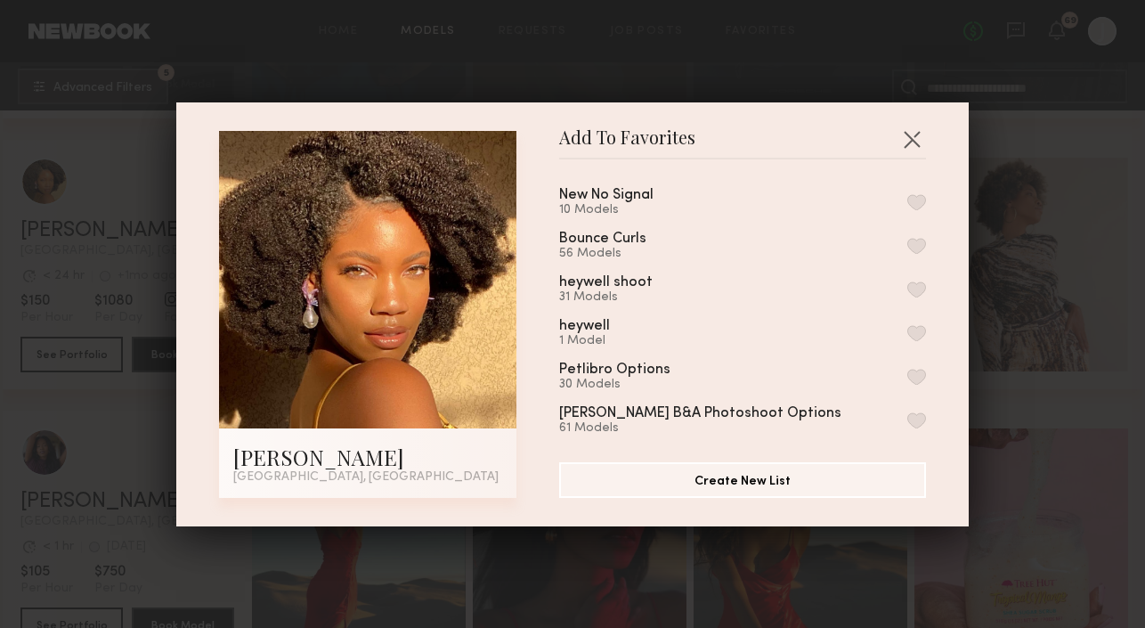
click at [920, 245] on button "button" at bounding box center [917, 246] width 19 height 16
click at [917, 143] on button "button" at bounding box center [912, 139] width 29 height 29
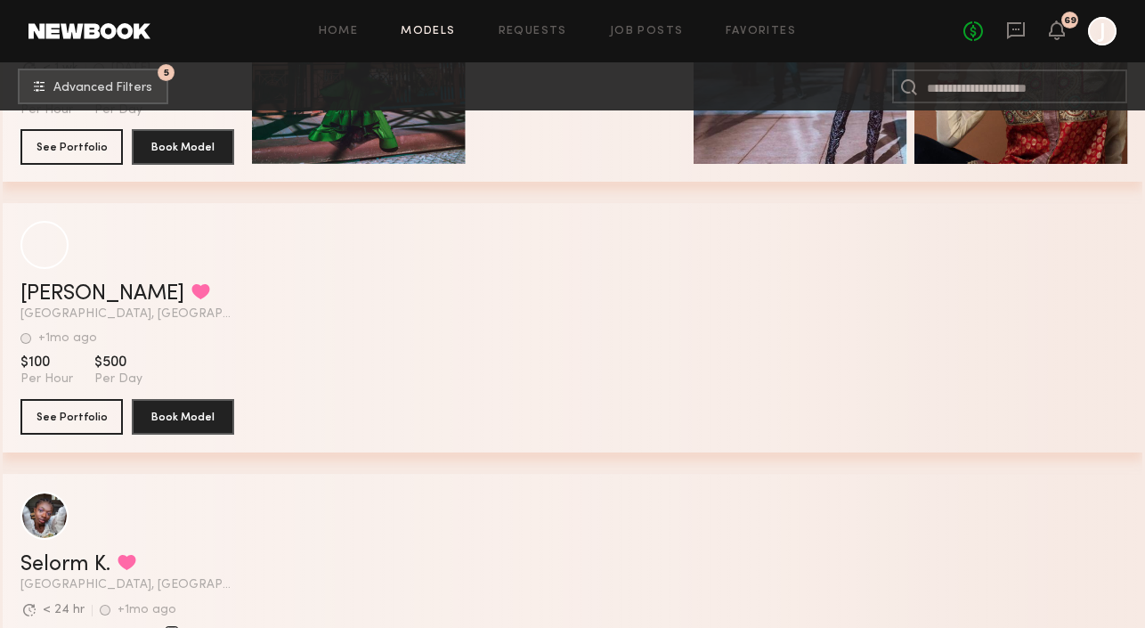
scroll to position [24584, 0]
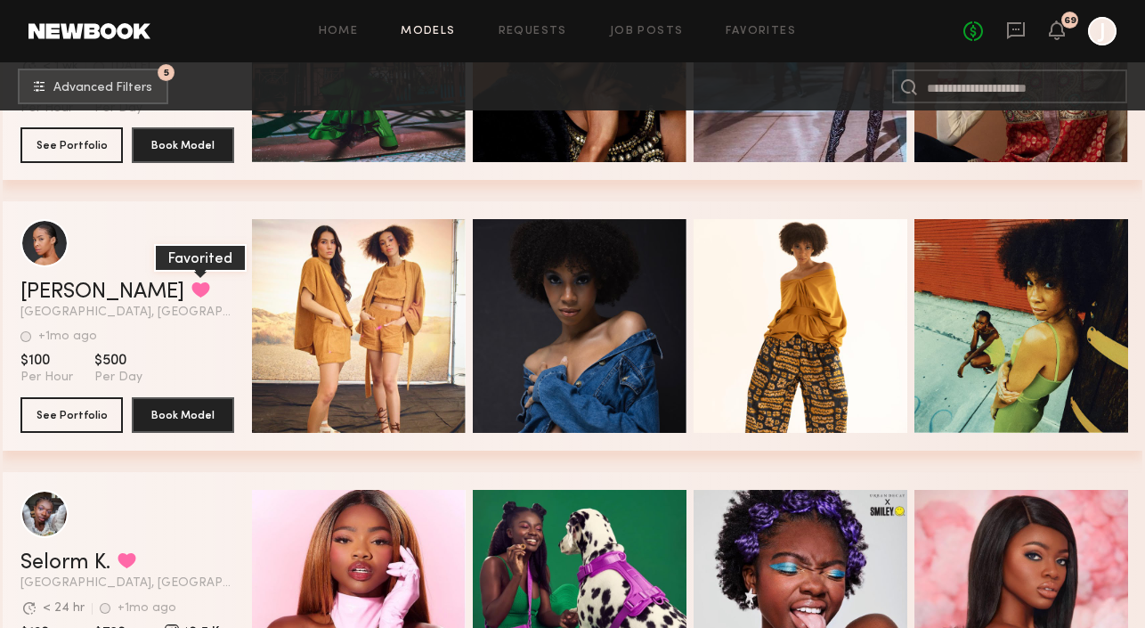
click at [192, 287] on button "grid" at bounding box center [201, 289] width 19 height 16
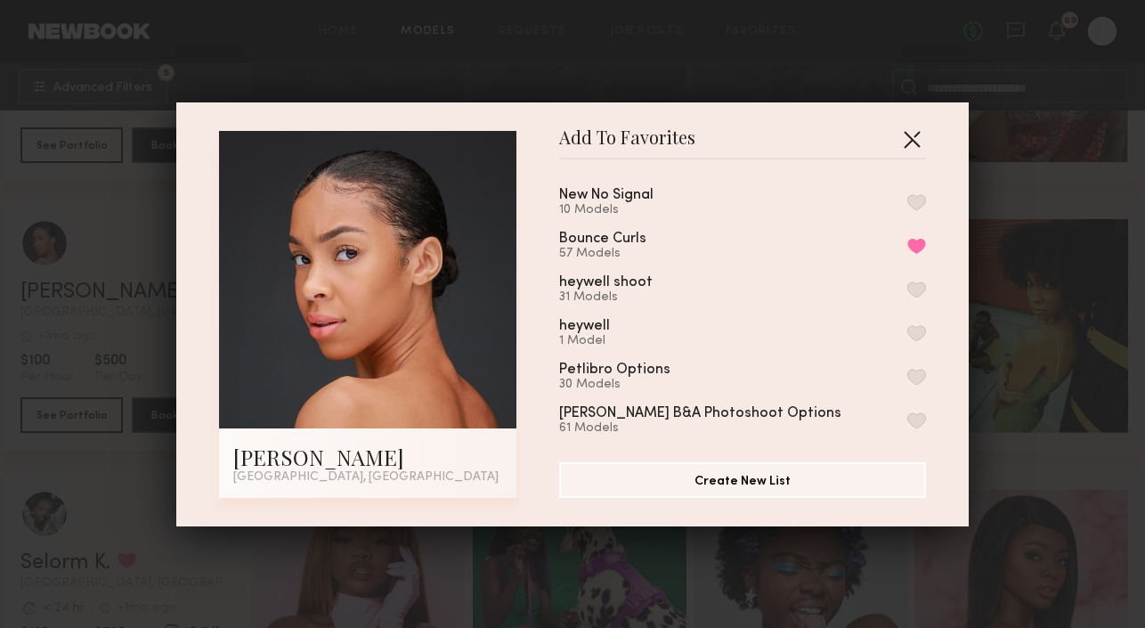
click at [915, 140] on button "button" at bounding box center [912, 139] width 29 height 29
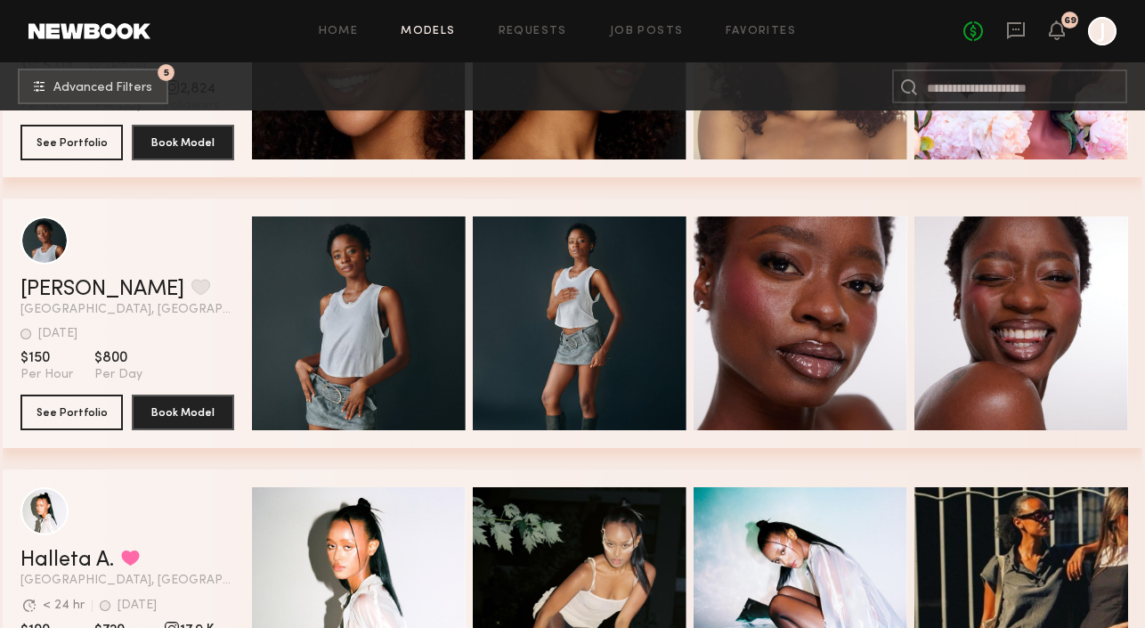
scroll to position [25671, 0]
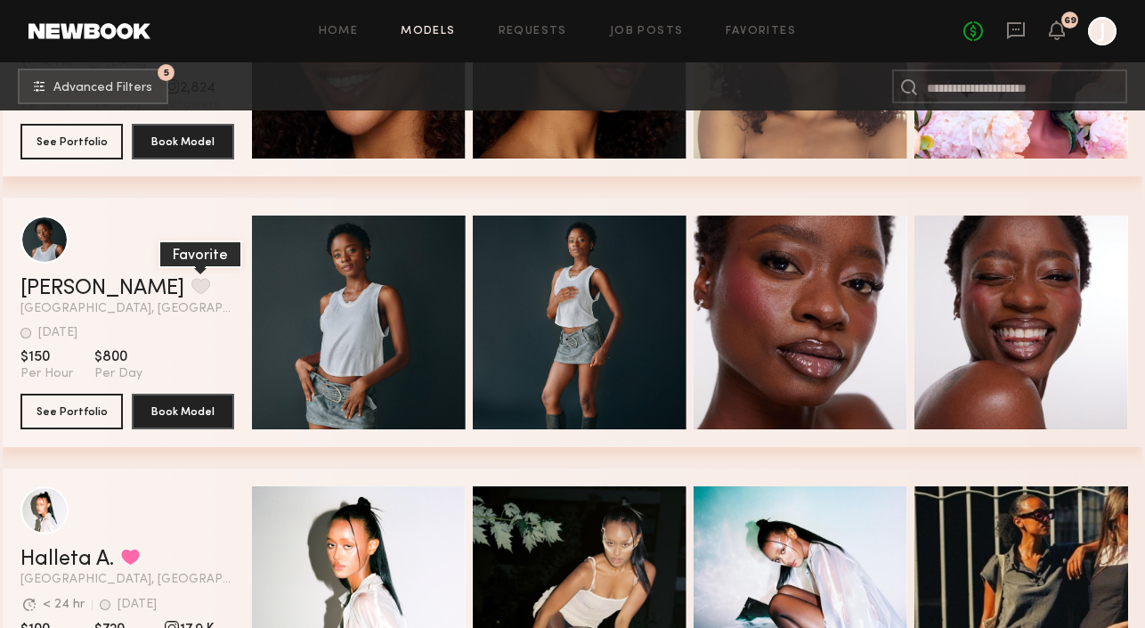
click at [192, 286] on button "grid" at bounding box center [201, 286] width 19 height 16
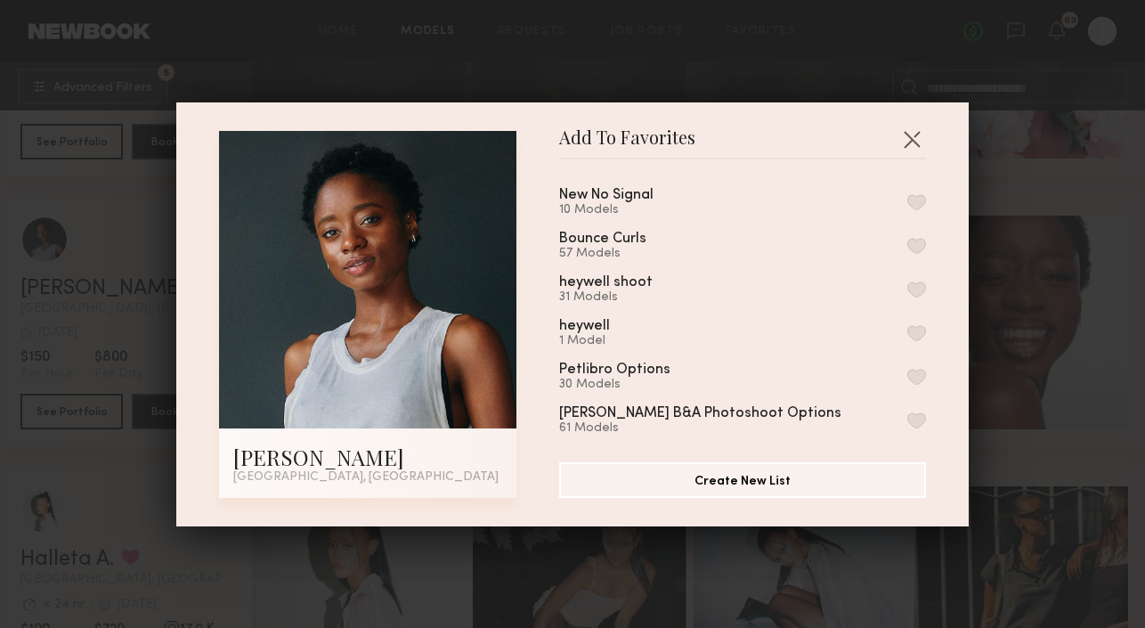
click at [919, 241] on button "button" at bounding box center [917, 246] width 19 height 16
click at [911, 141] on button "button" at bounding box center [912, 139] width 29 height 29
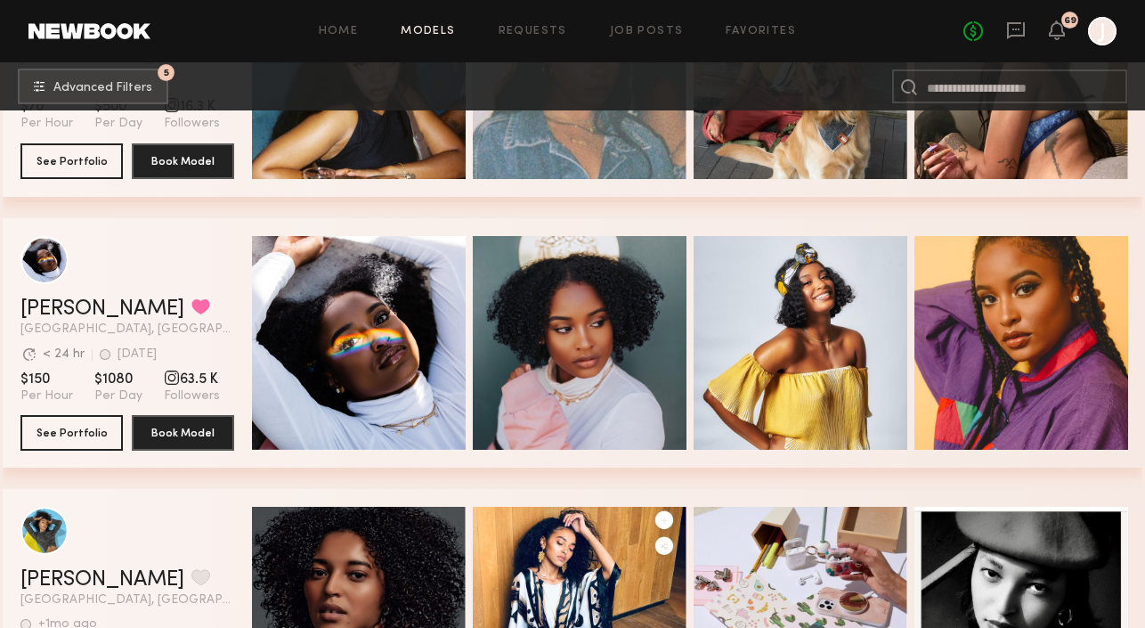
scroll to position [26842, 0]
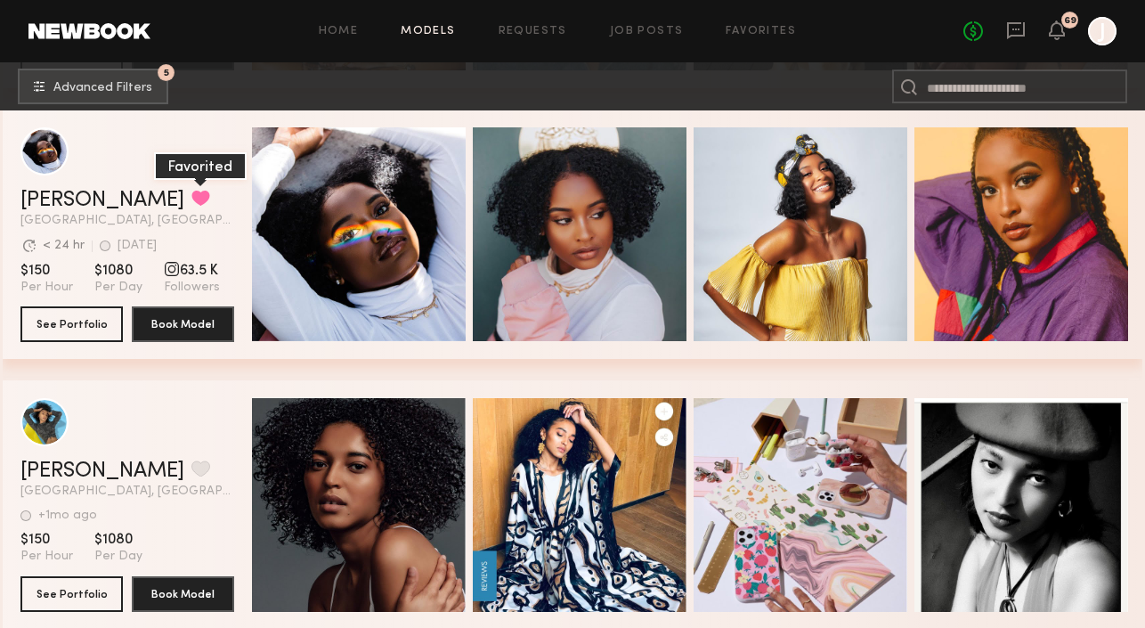
click at [192, 197] on button "grid" at bounding box center [201, 198] width 19 height 16
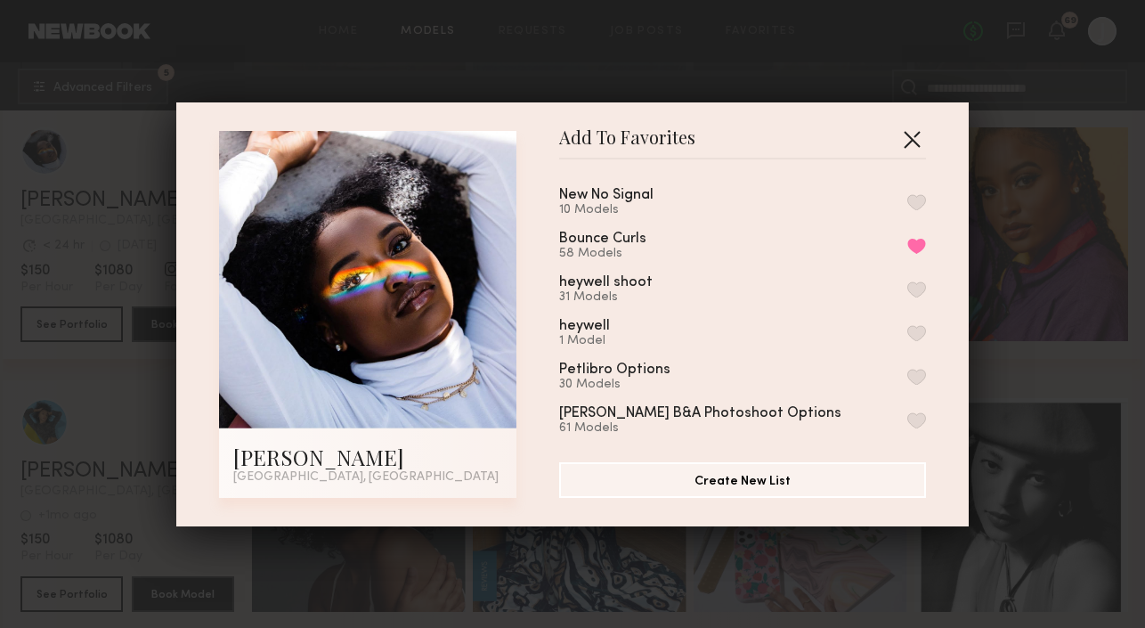
click at [923, 137] on button "button" at bounding box center [912, 139] width 29 height 29
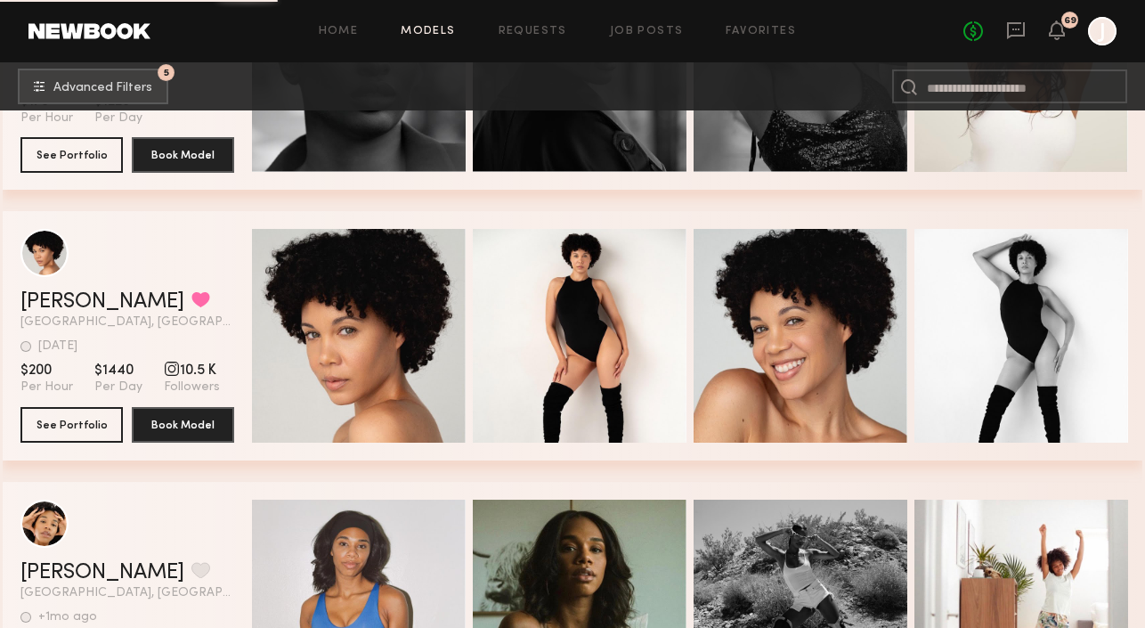
scroll to position [28919, 0]
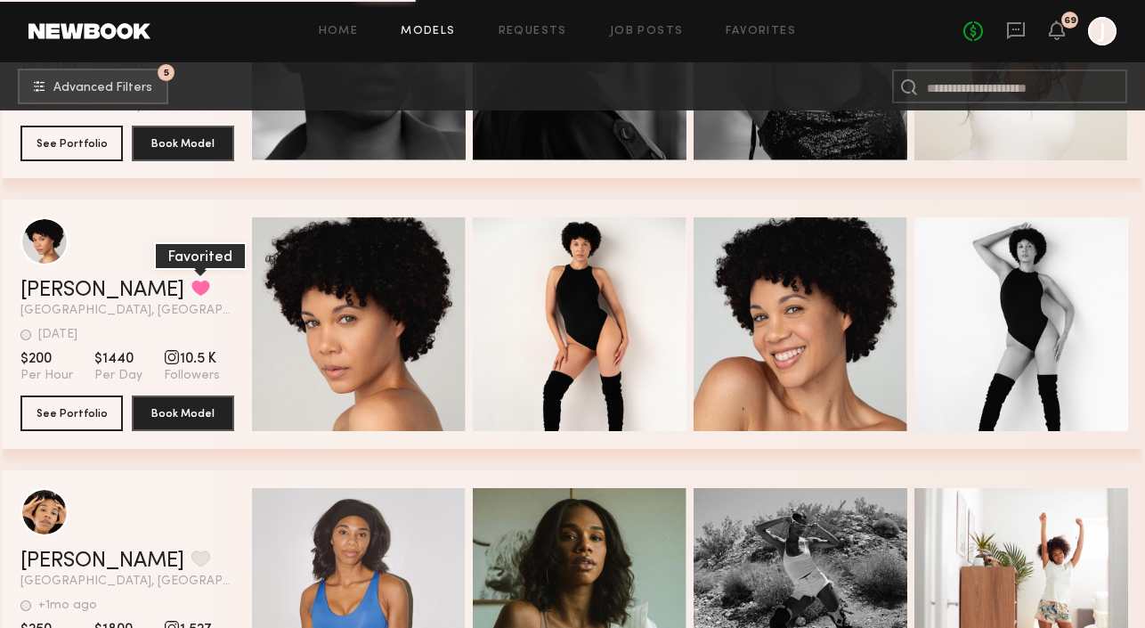
click at [192, 287] on button "grid" at bounding box center [201, 288] width 19 height 16
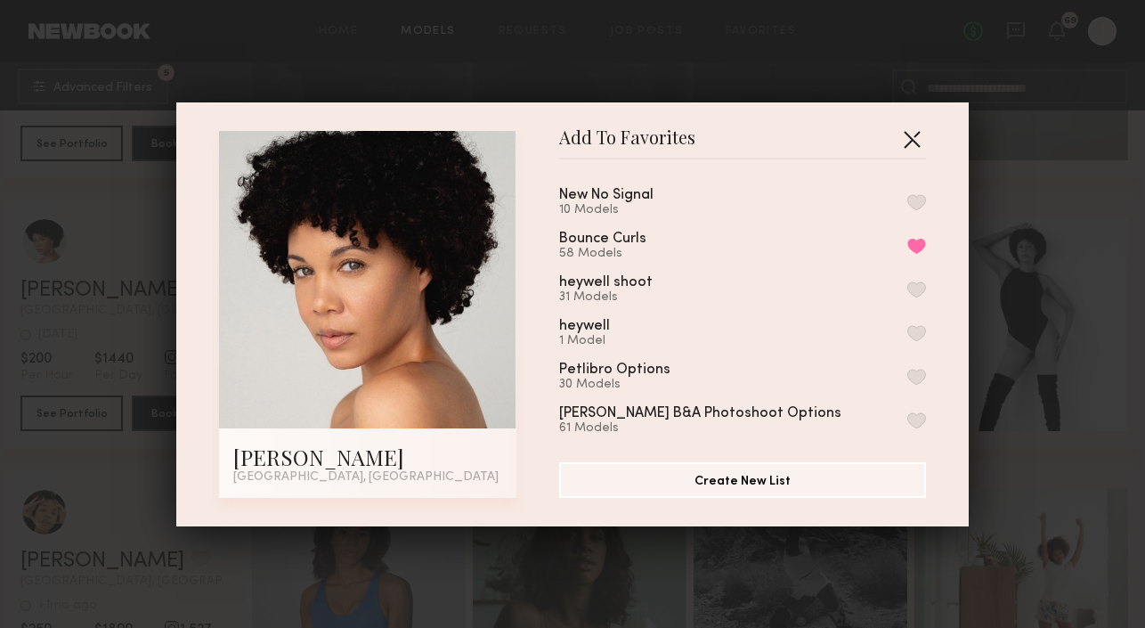
click at [921, 139] on button "button" at bounding box center [912, 139] width 29 height 29
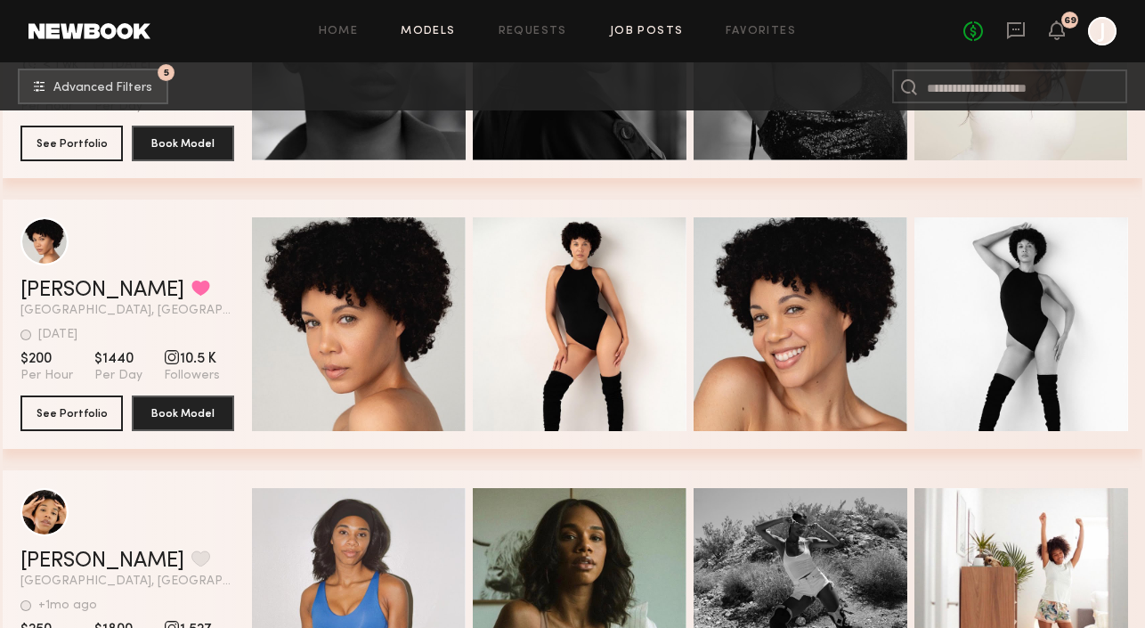
click at [644, 29] on link "Job Posts" at bounding box center [647, 32] width 74 height 12
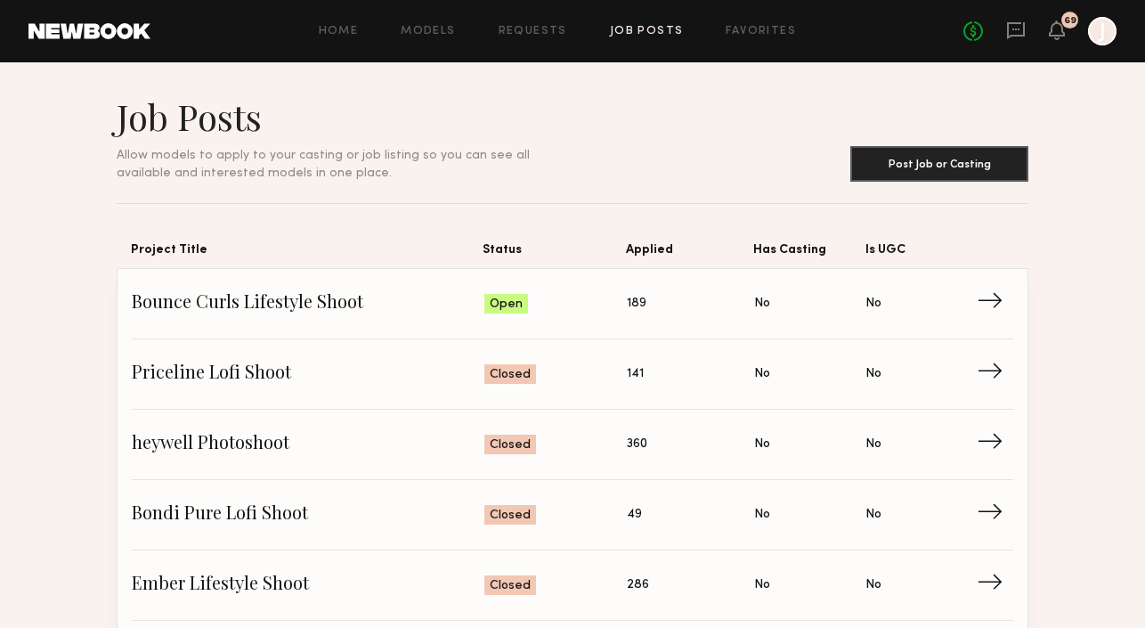
click at [760, 23] on div "Home Models Requests Job Posts Favorites Sign Out No fees up to $5,000 69 J" at bounding box center [634, 31] width 966 height 29
click at [745, 29] on link "Favorites" at bounding box center [761, 32] width 70 height 12
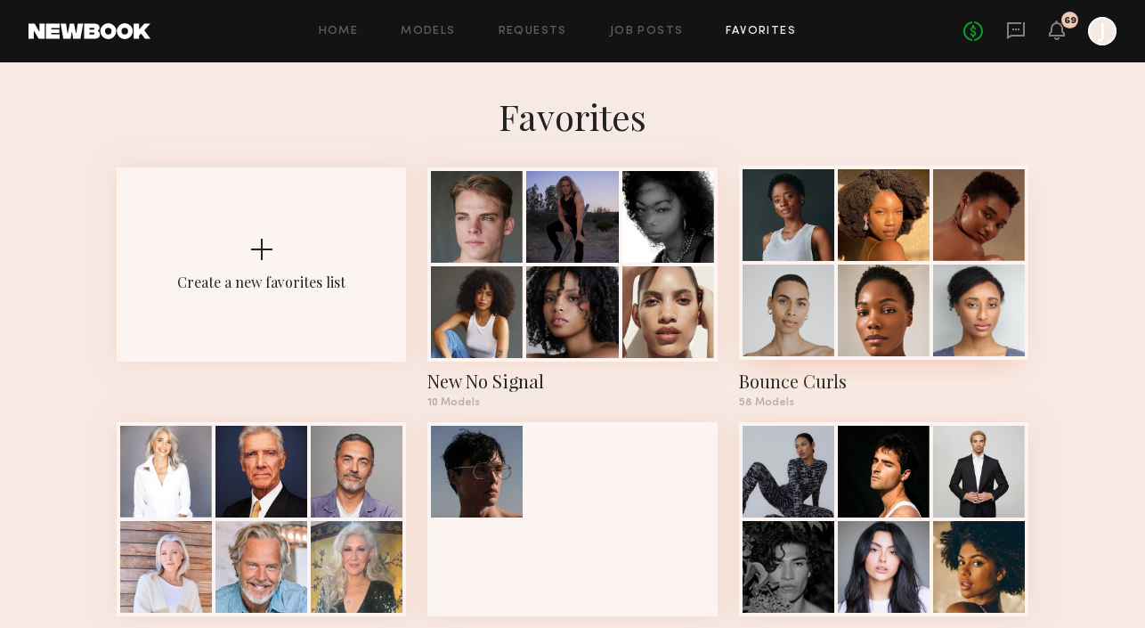
click at [829, 274] on div at bounding box center [789, 311] width 92 height 92
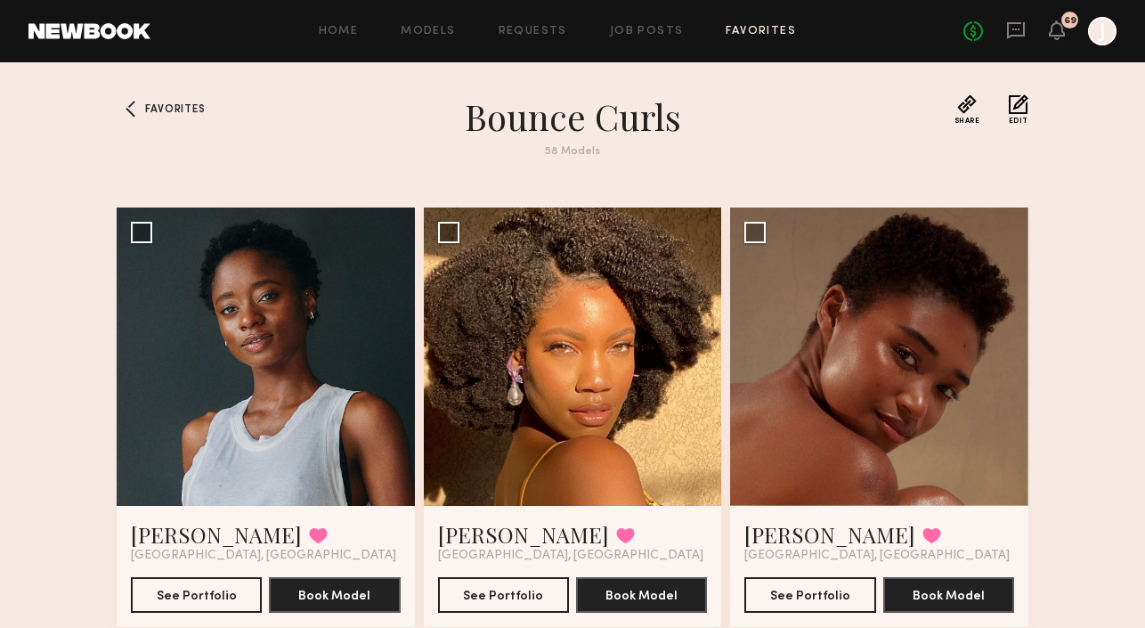
scroll to position [60, 0]
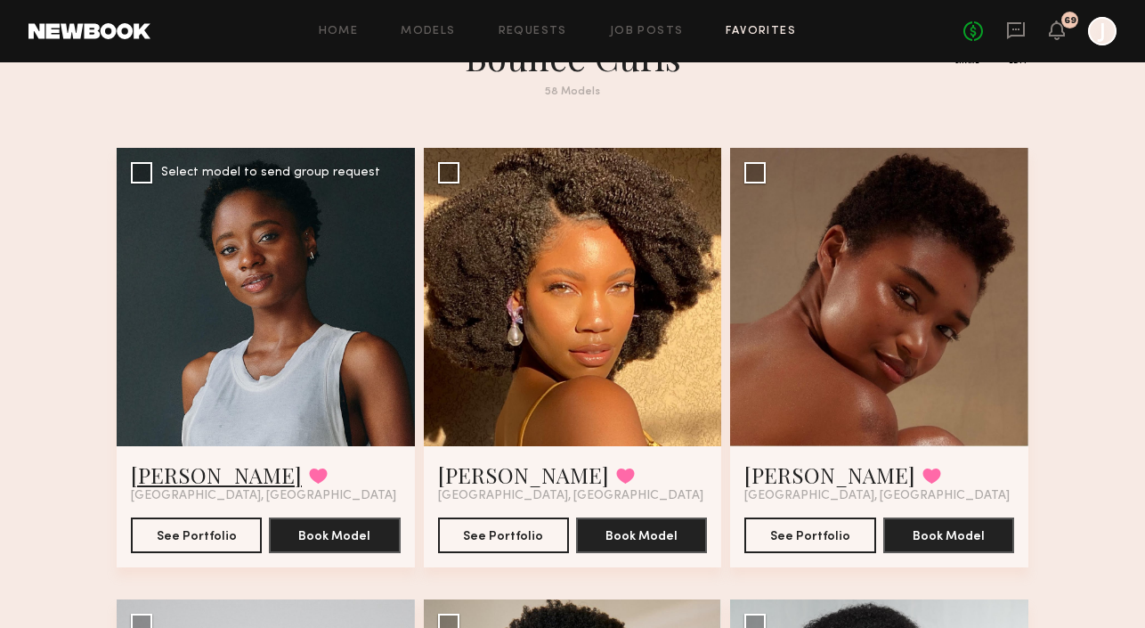
click at [167, 475] on link "[PERSON_NAME]" at bounding box center [216, 474] width 171 height 29
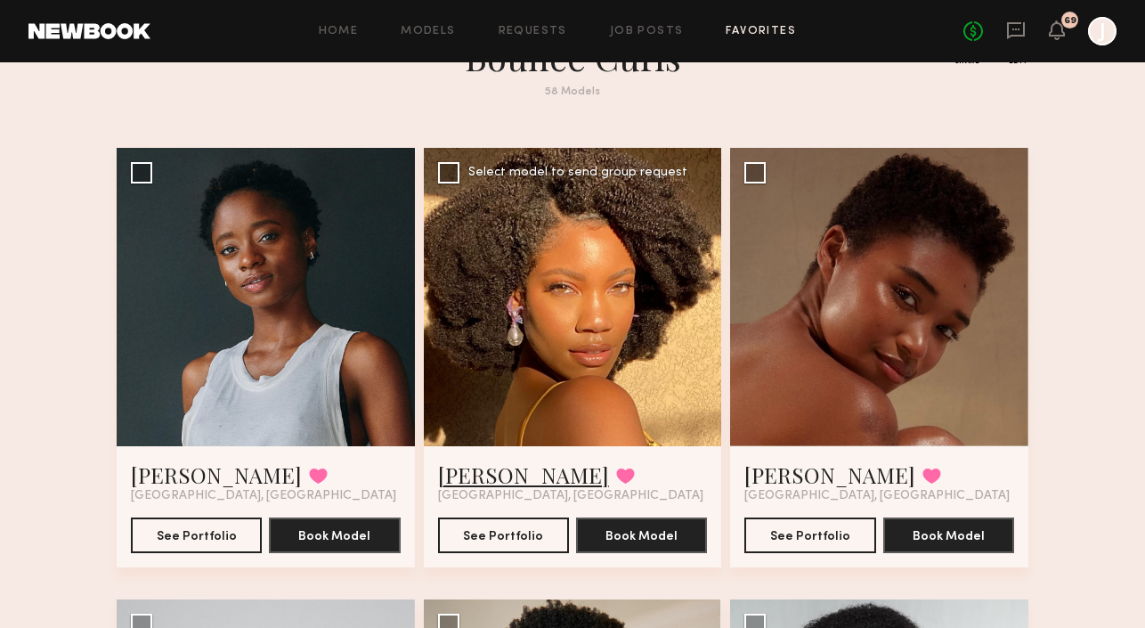
click at [447, 469] on link "[PERSON_NAME]" at bounding box center [523, 474] width 171 height 29
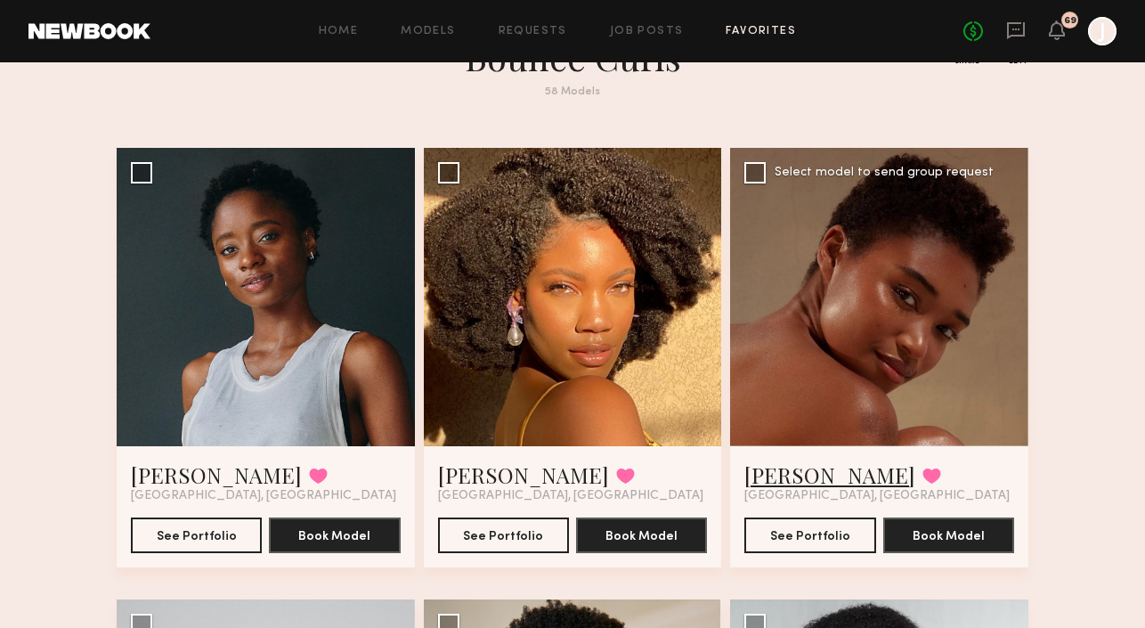
click at [795, 480] on link "Sherica S." at bounding box center [830, 474] width 171 height 29
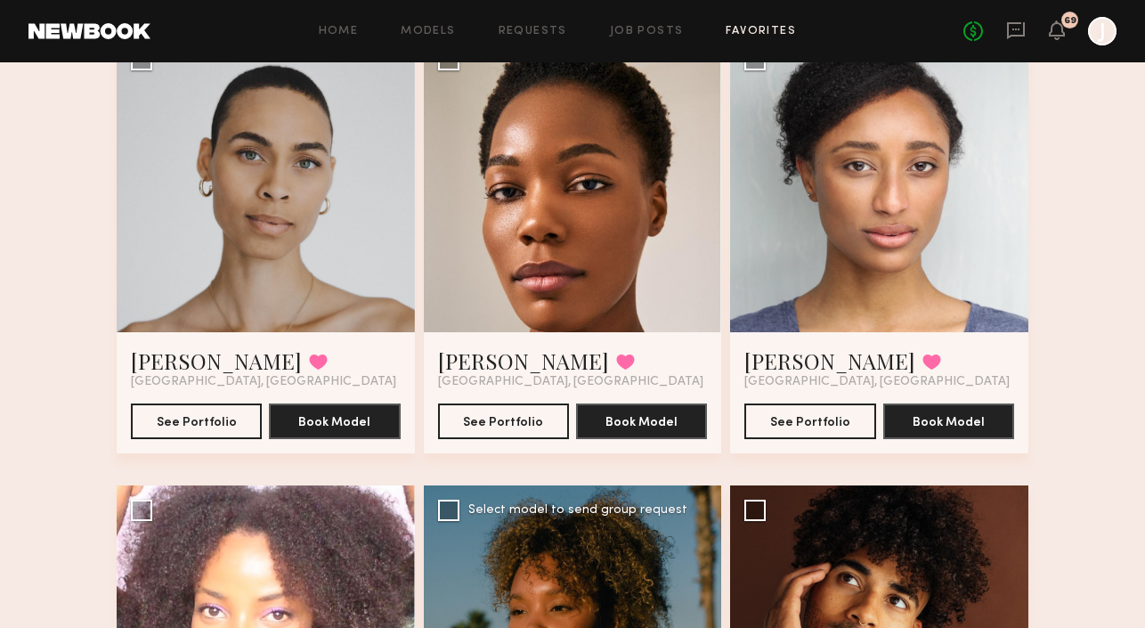
scroll to position [498, 0]
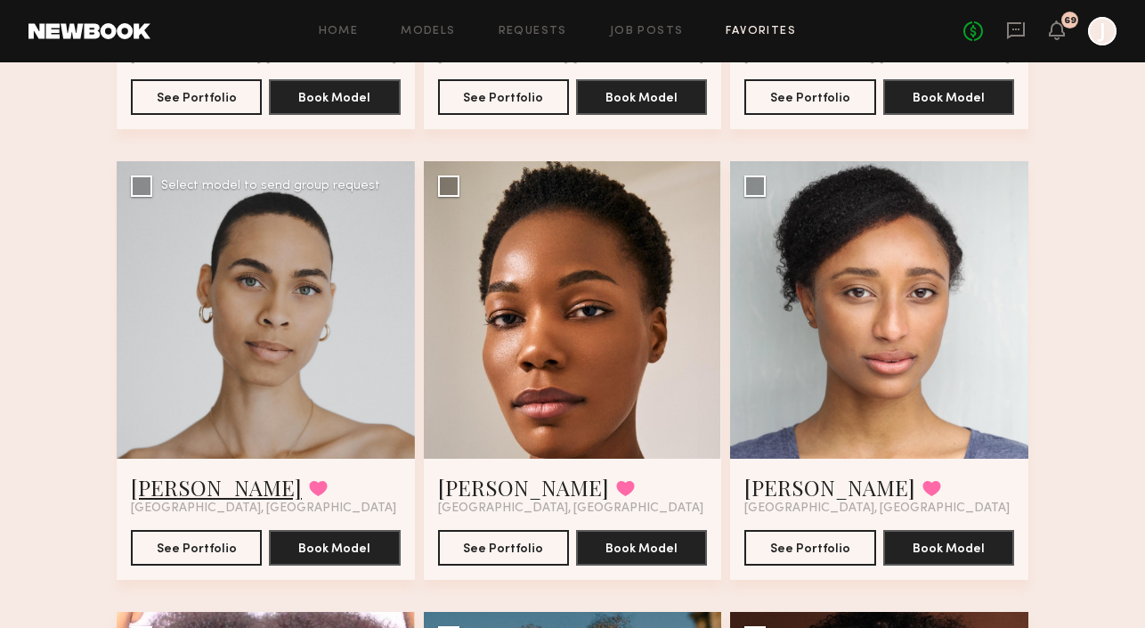
click at [211, 489] on link "Amanda R." at bounding box center [216, 487] width 171 height 29
click at [457, 492] on link "Zairah M." at bounding box center [523, 487] width 171 height 29
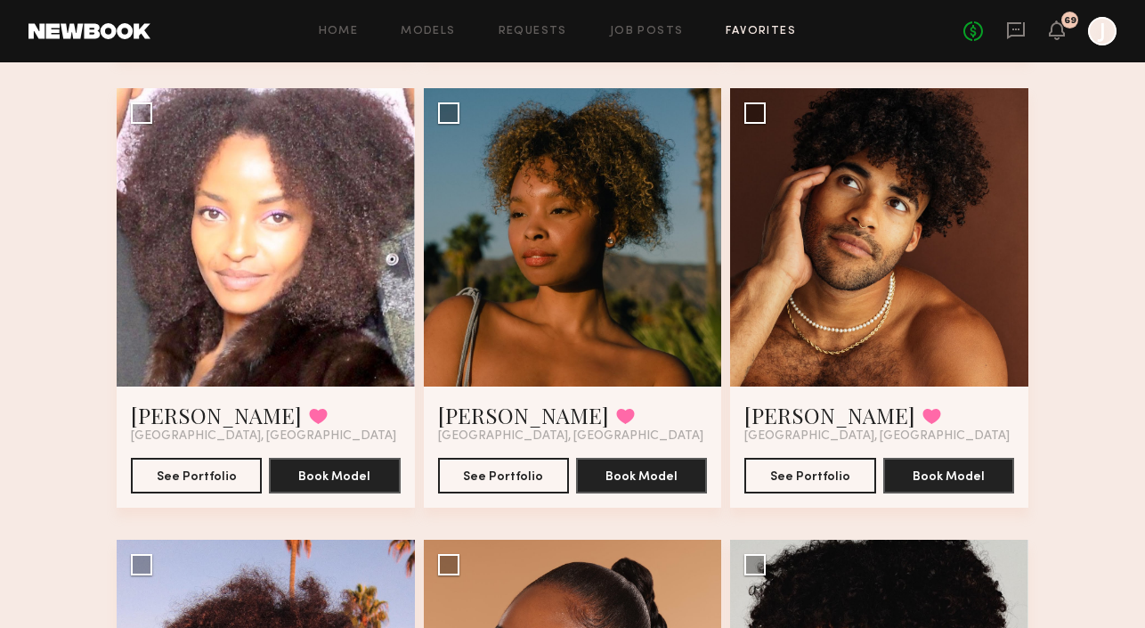
scroll to position [1021, 0]
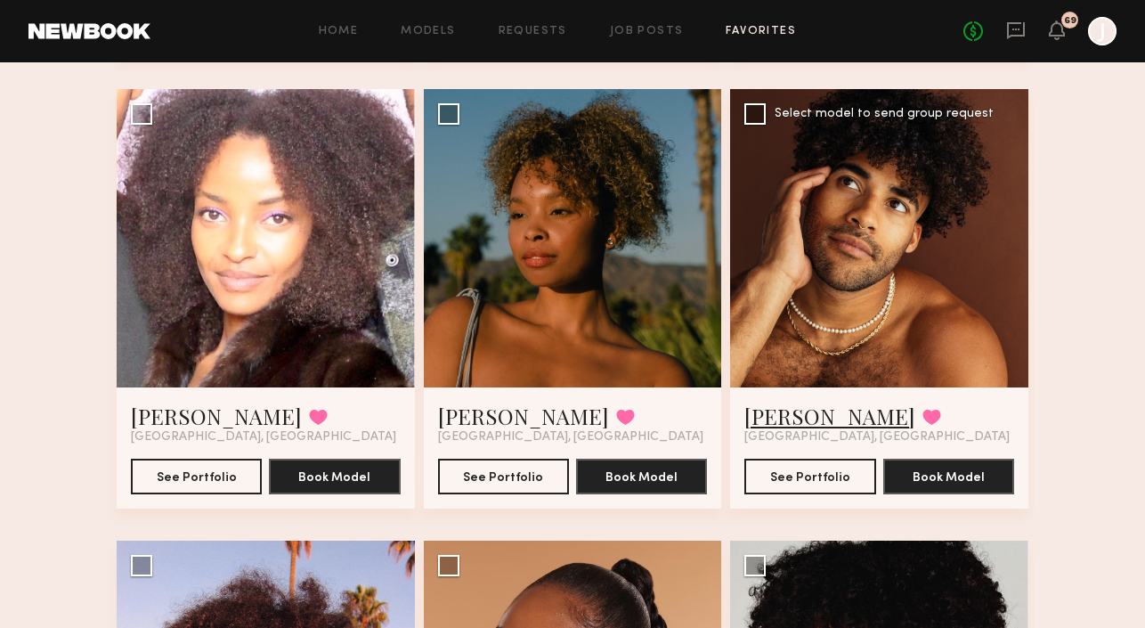
click at [766, 407] on link "Joseph V." at bounding box center [830, 416] width 171 height 29
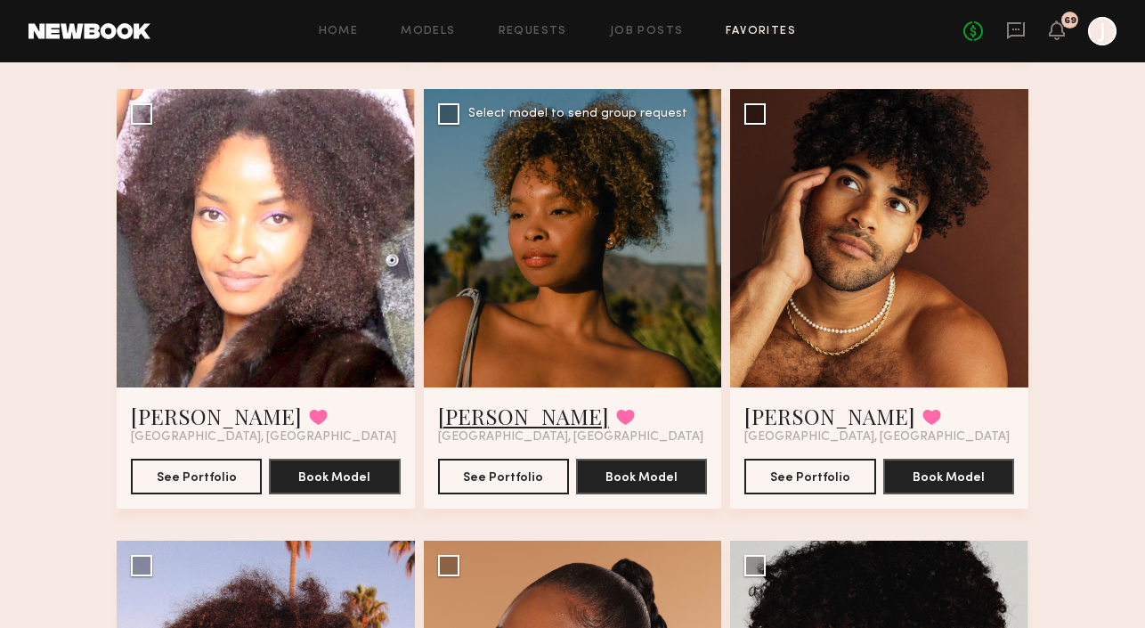
click at [485, 415] on link "Larisa A." at bounding box center [523, 416] width 171 height 29
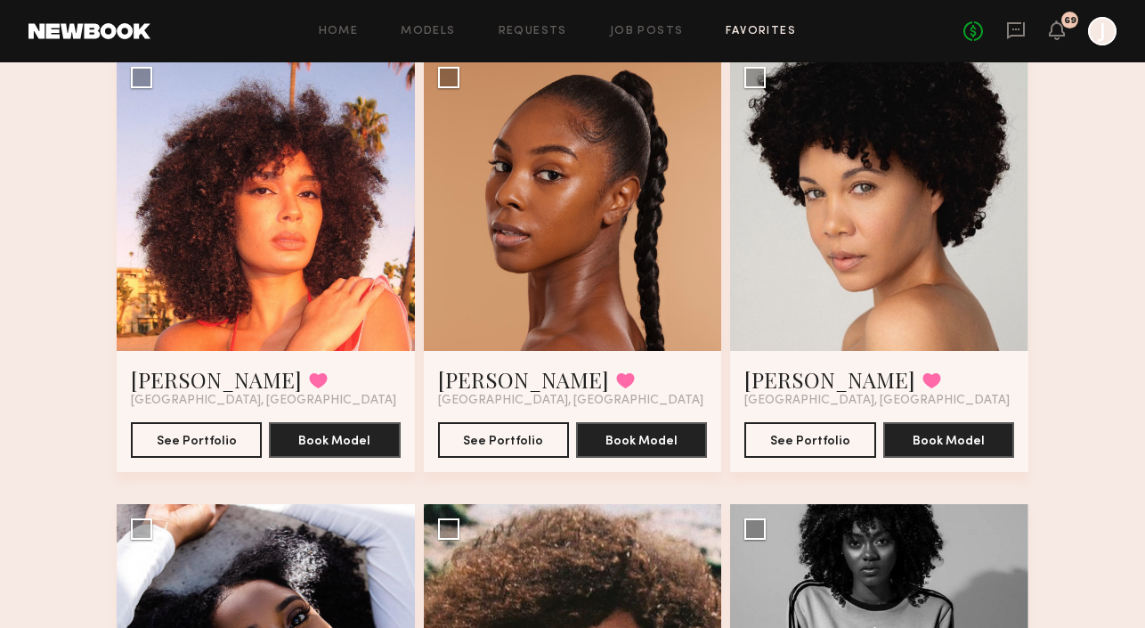
scroll to position [1506, 0]
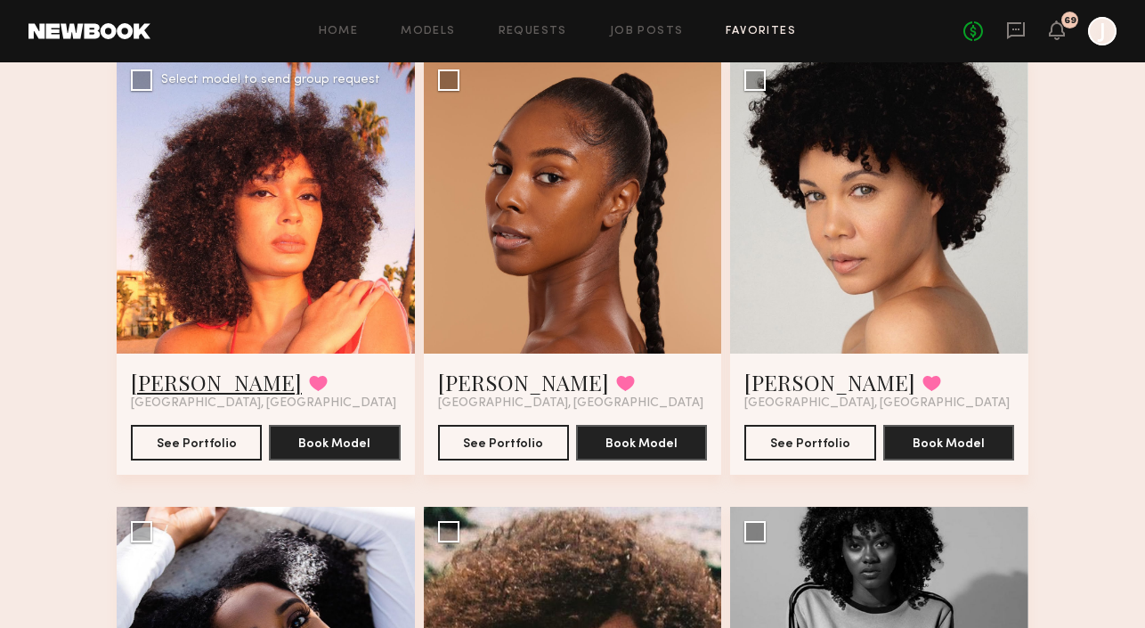
click at [198, 377] on link "Shandya T." at bounding box center [216, 382] width 171 height 29
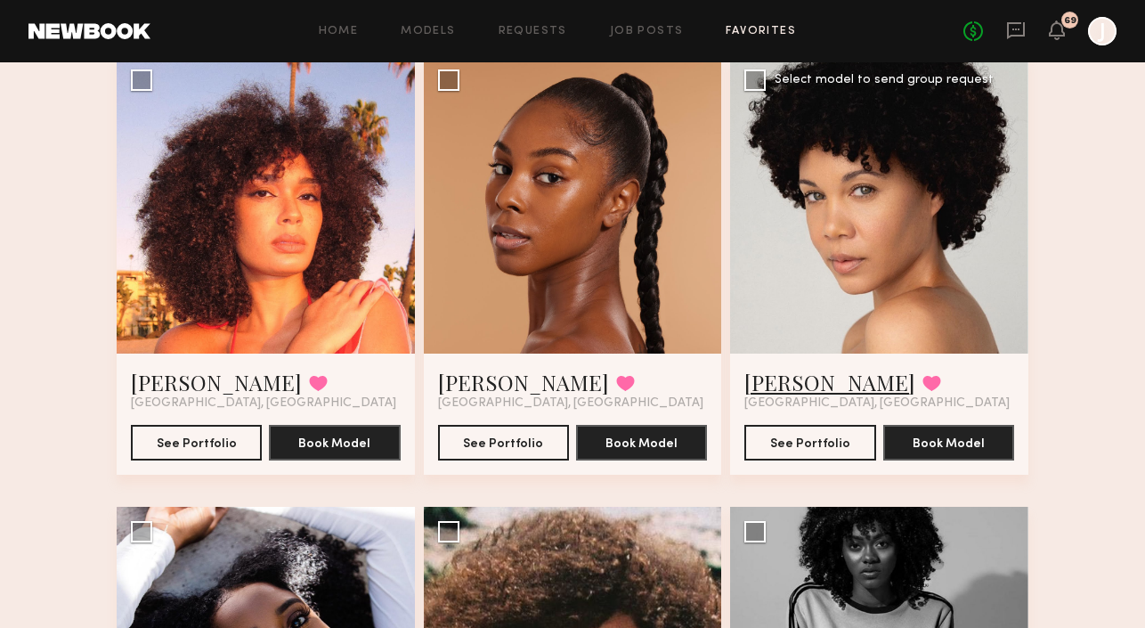
click at [805, 377] on link "Marielle W." at bounding box center [830, 382] width 171 height 29
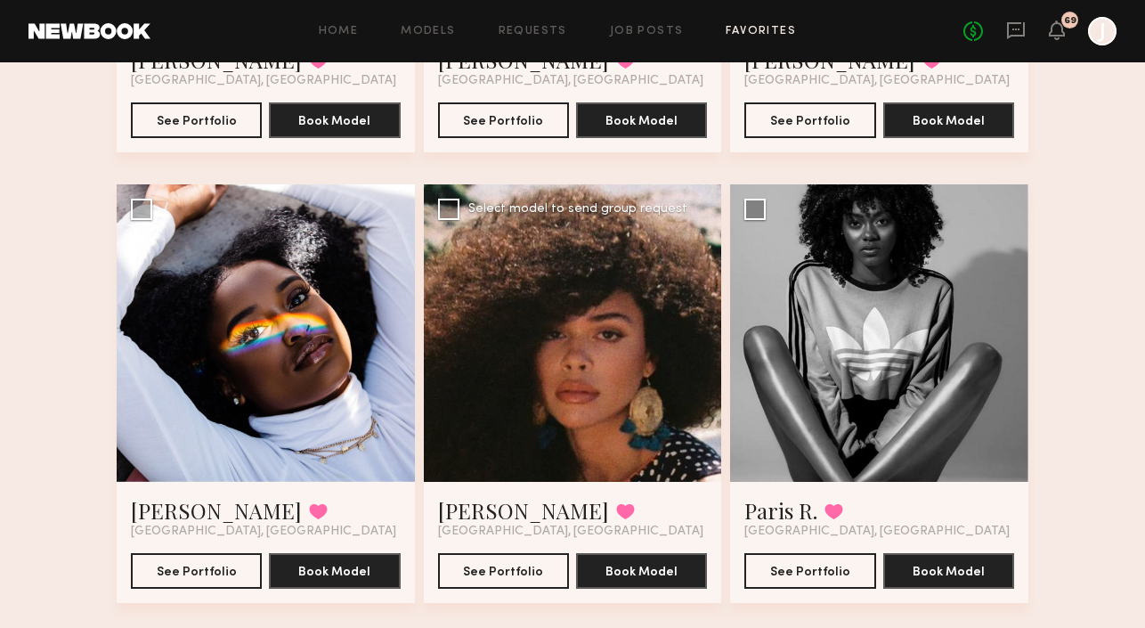
scroll to position [1826, 0]
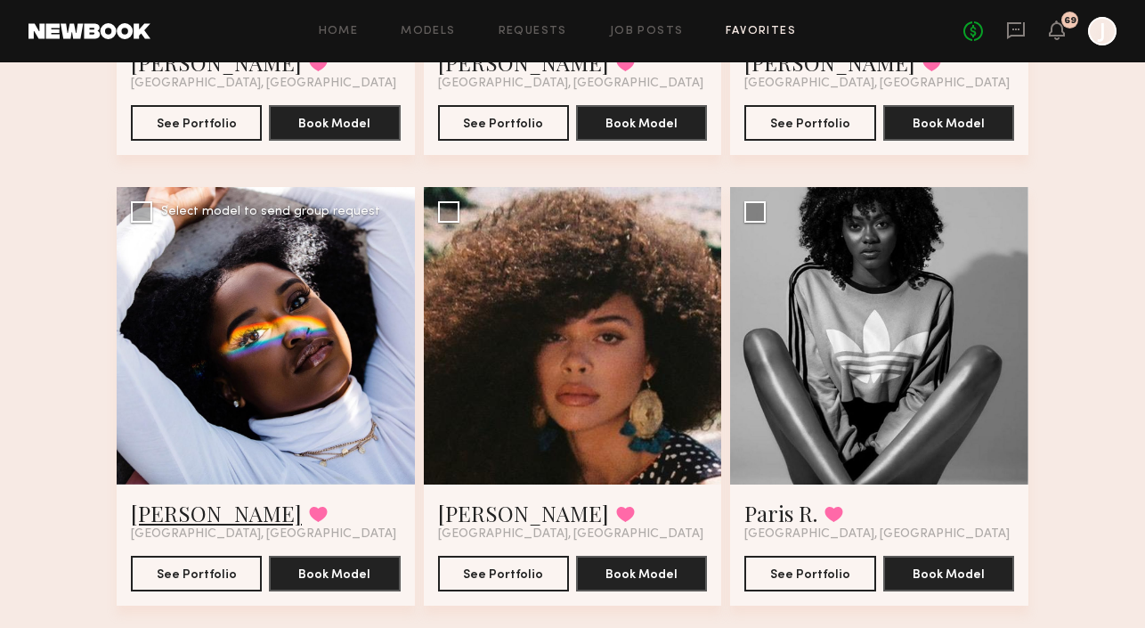
click at [204, 520] on link "Bethany C." at bounding box center [216, 513] width 171 height 29
click at [782, 503] on link "Paris R." at bounding box center [781, 513] width 73 height 29
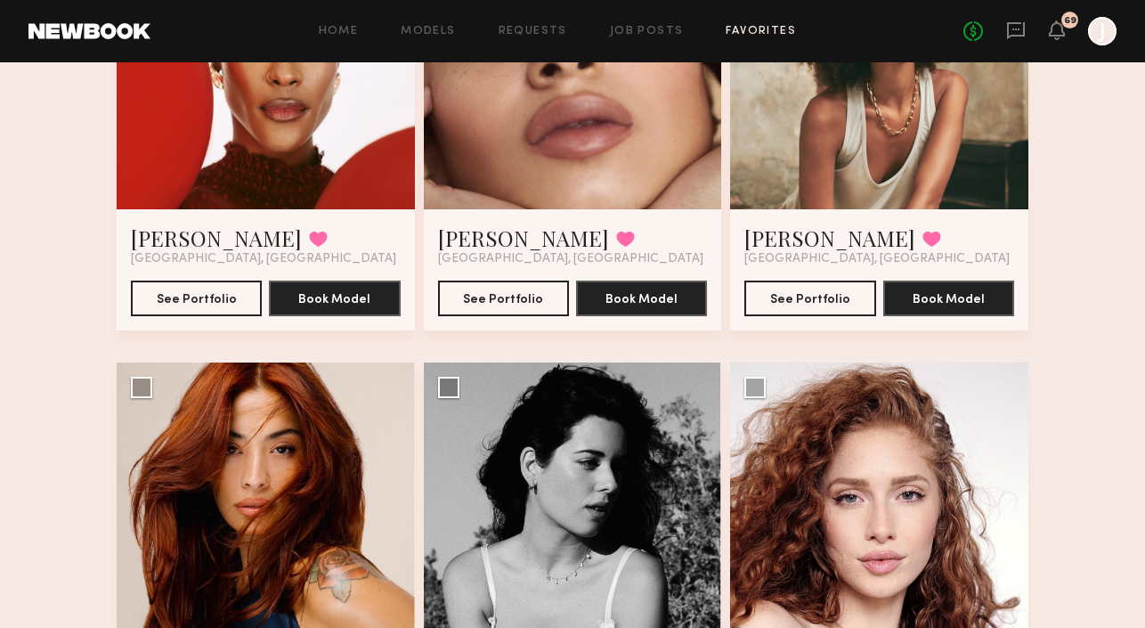
scroll to position [3610, 0]
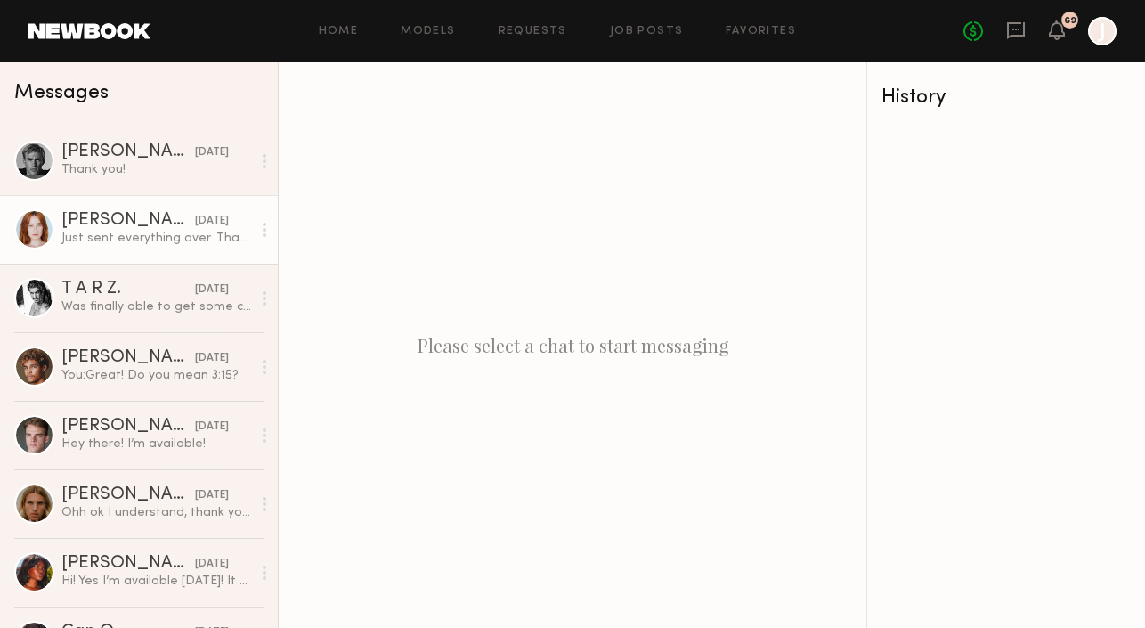
click at [195, 228] on div "[DATE]" at bounding box center [212, 221] width 34 height 17
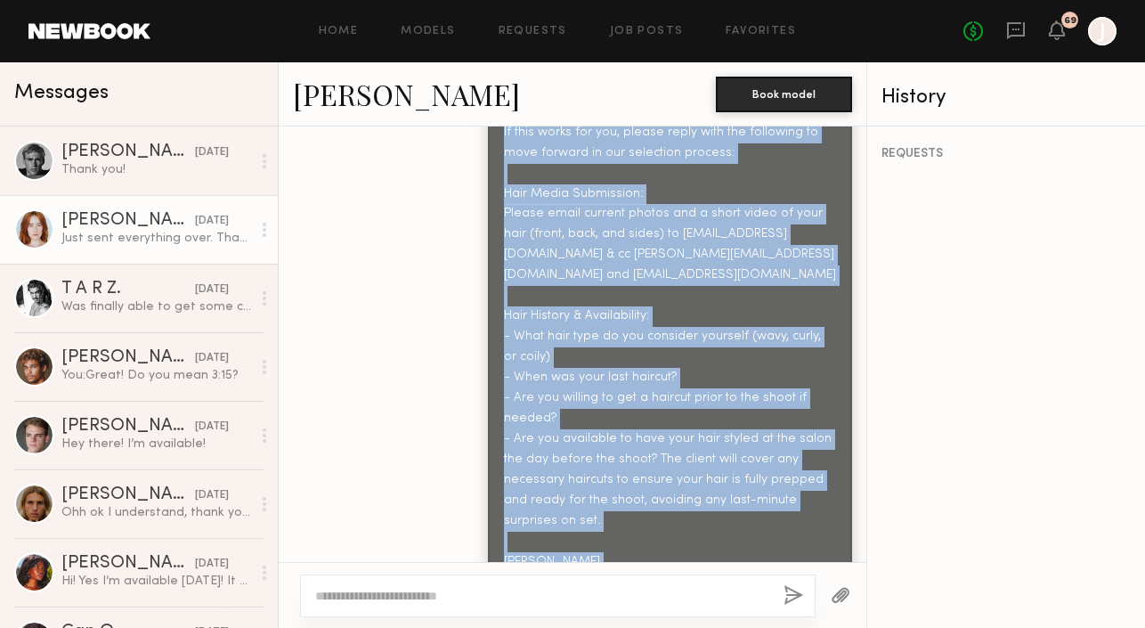
scroll to position [1219, 0]
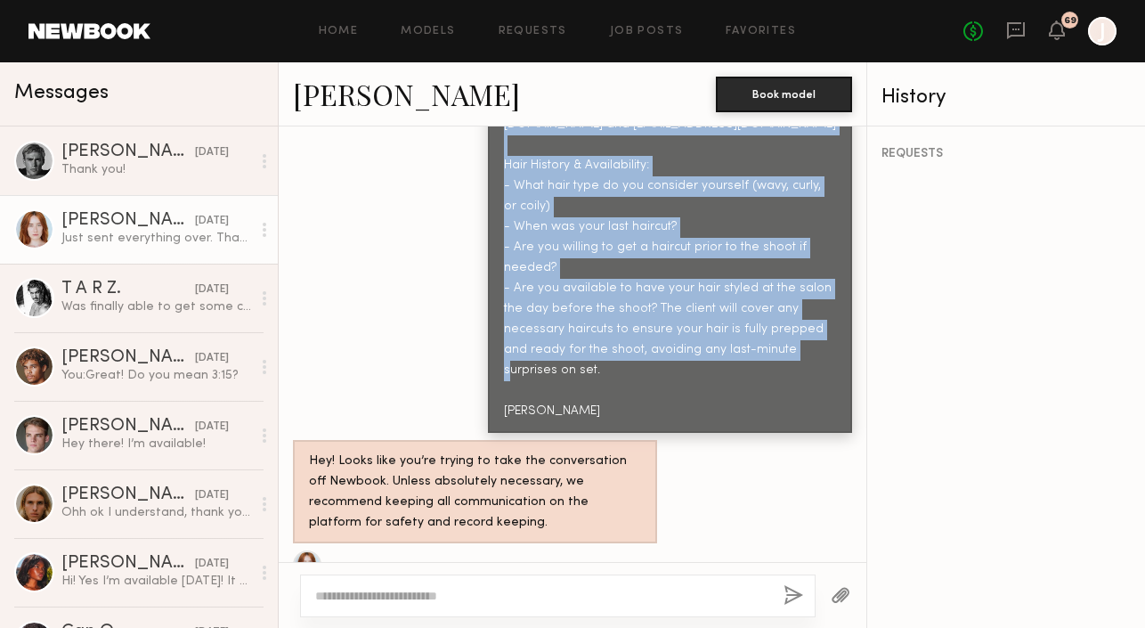
copy div "Hi Jessica, we have an upcoming Bounce Curls photoshoot and I’d love to check y…"
drag, startPoint x: 505, startPoint y: 285, endPoint x: 641, endPoint y: 354, distance: 152.6
click at [641, 354] on div "Hi Jessica, we have an upcoming Bounce Curls photoshoot and I’d love to check y…" at bounding box center [670, 125] width 332 height 593
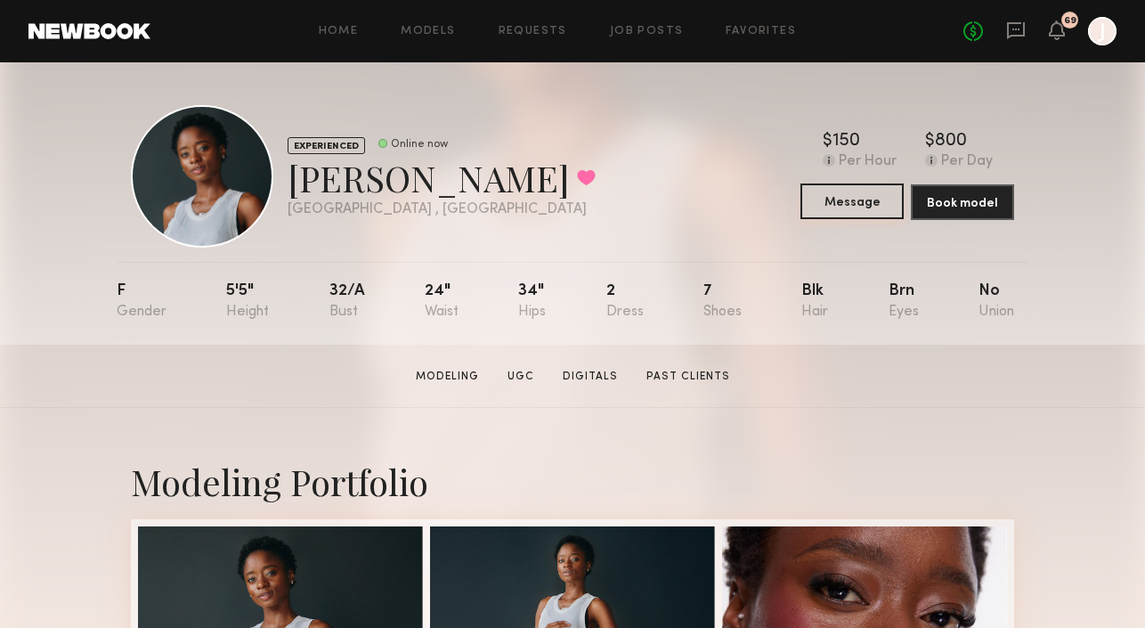
click at [845, 208] on button "Message" at bounding box center [852, 201] width 103 height 36
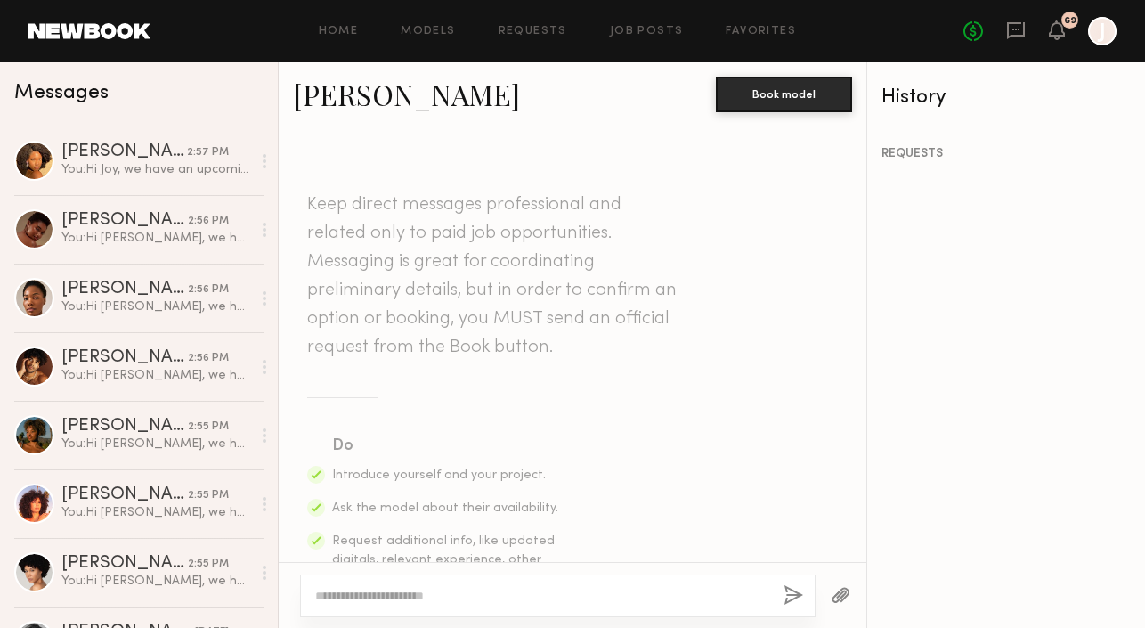
click at [455, 591] on textarea at bounding box center [542, 596] width 454 height 18
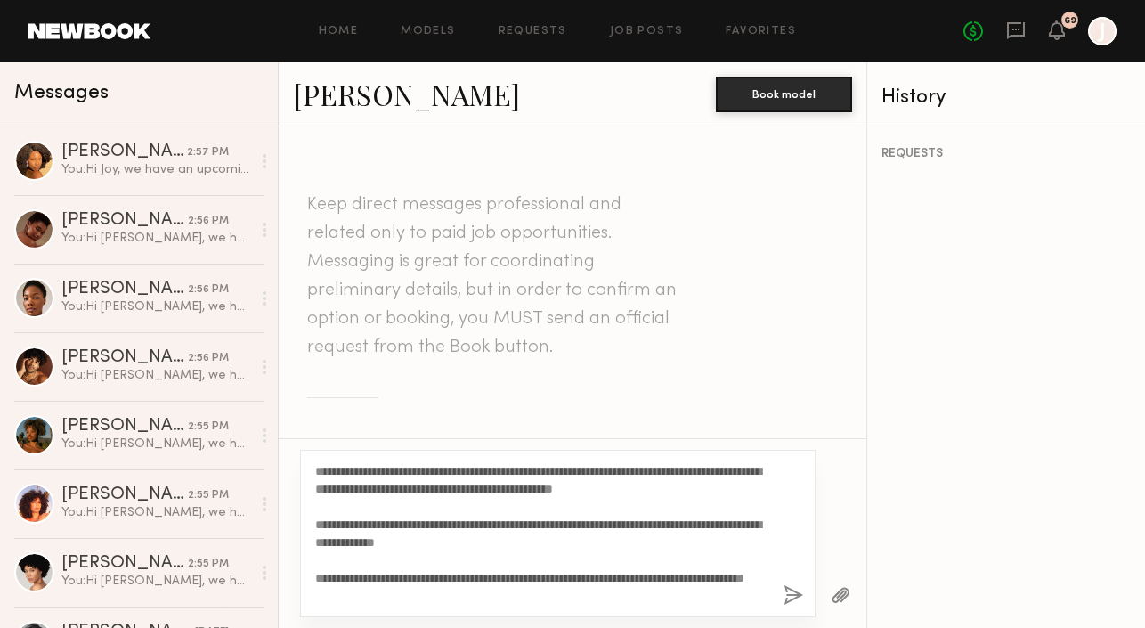
drag, startPoint x: 377, startPoint y: 474, endPoint x: 330, endPoint y: 469, distance: 47.4
click at [330, 469] on textarea "**********" at bounding box center [542, 533] width 454 height 143
type textarea "**********"
click at [786, 596] on button "button" at bounding box center [794, 596] width 20 height 22
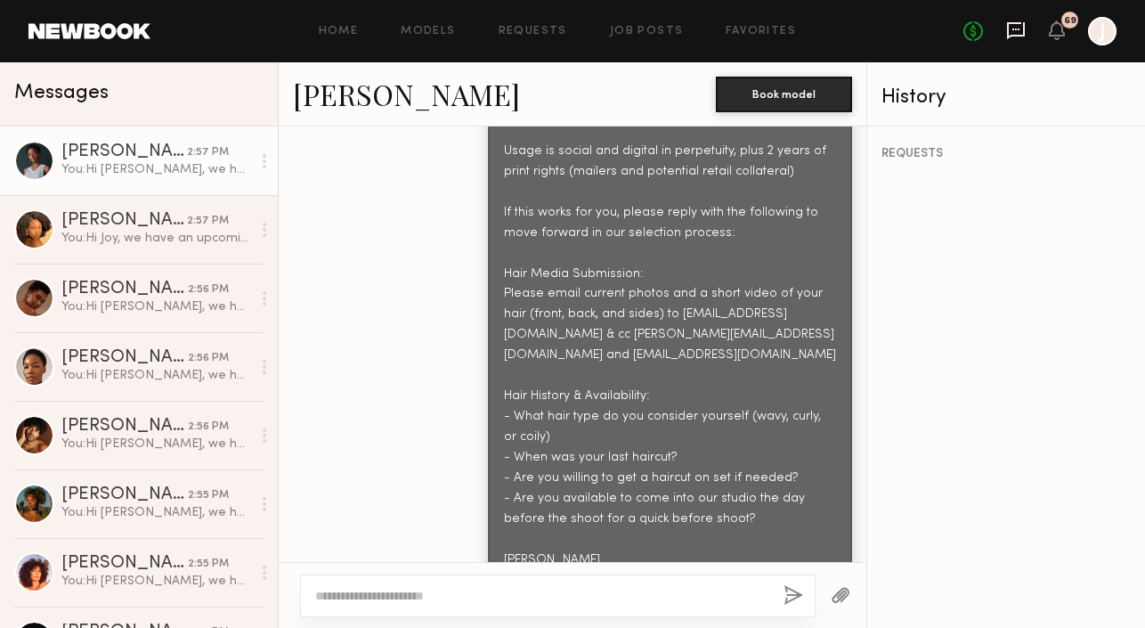
scroll to position [1100, 0]
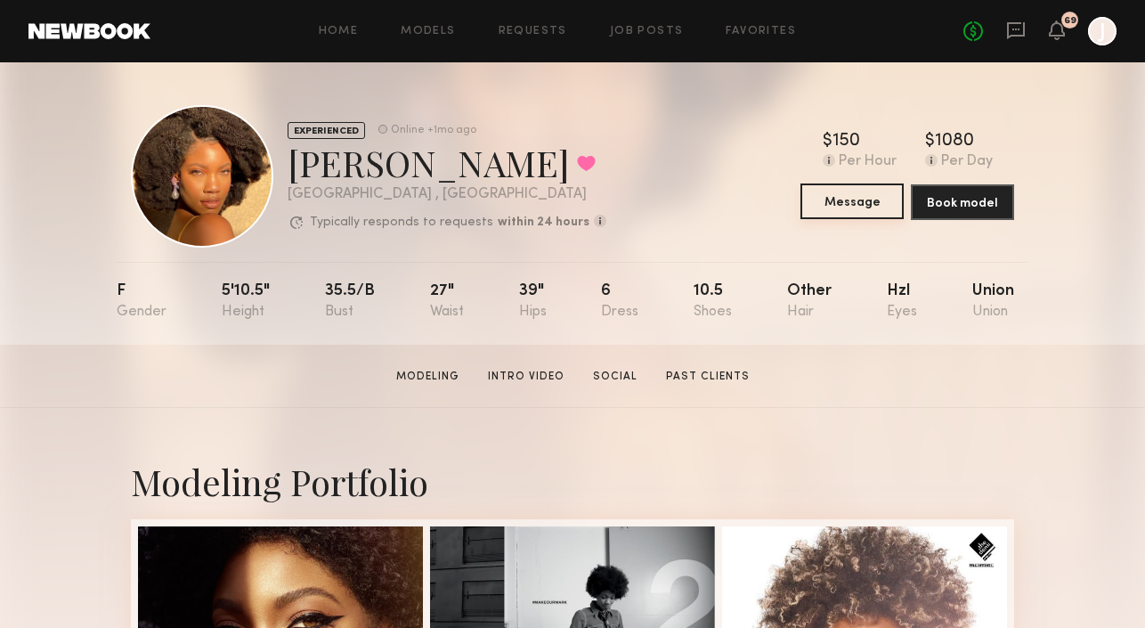
click at [849, 193] on button "Message" at bounding box center [852, 201] width 103 height 36
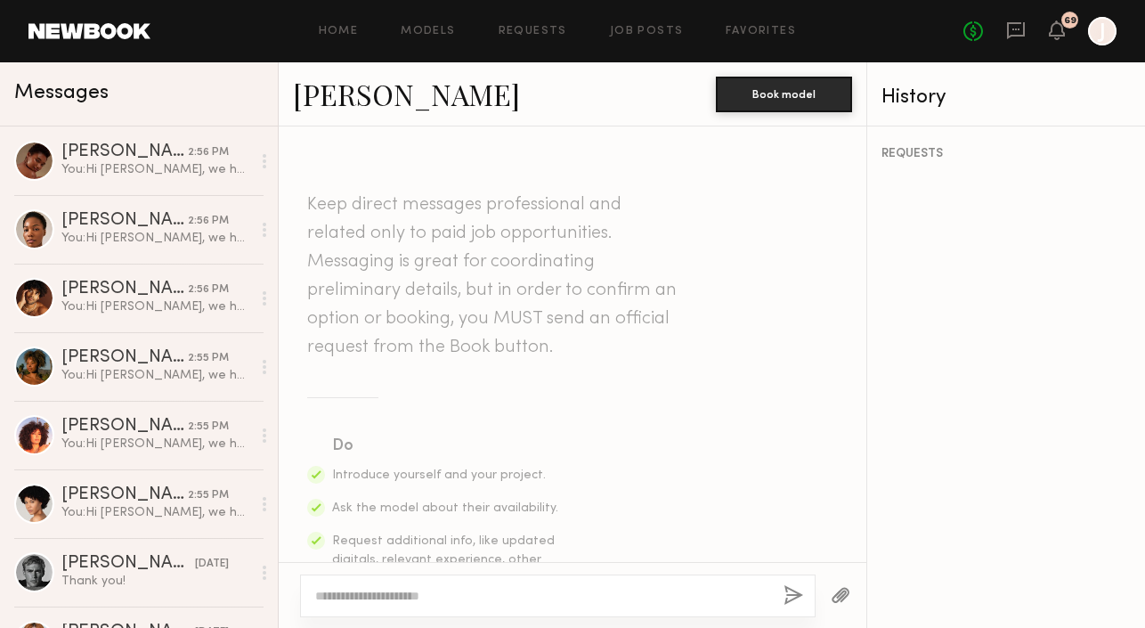
click at [477, 589] on textarea at bounding box center [542, 596] width 454 height 18
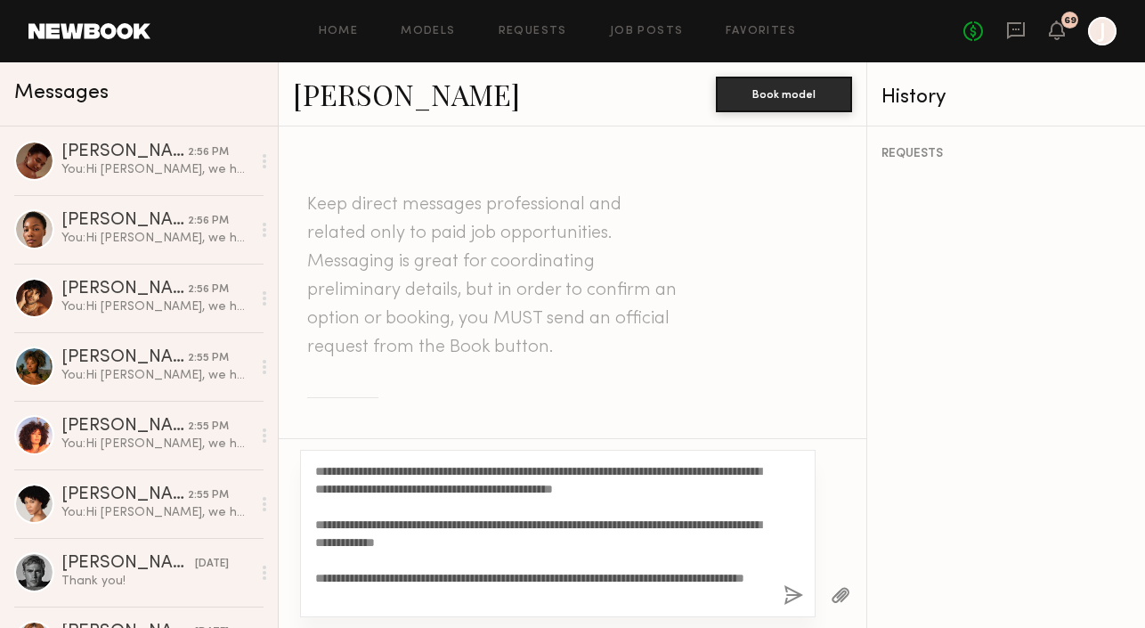
drag, startPoint x: 375, startPoint y: 472, endPoint x: 332, endPoint y: 467, distance: 43.1
click at [332, 467] on textarea "**********" at bounding box center [542, 533] width 454 height 143
type textarea "**********"
click at [787, 591] on button "button" at bounding box center [794, 596] width 20 height 22
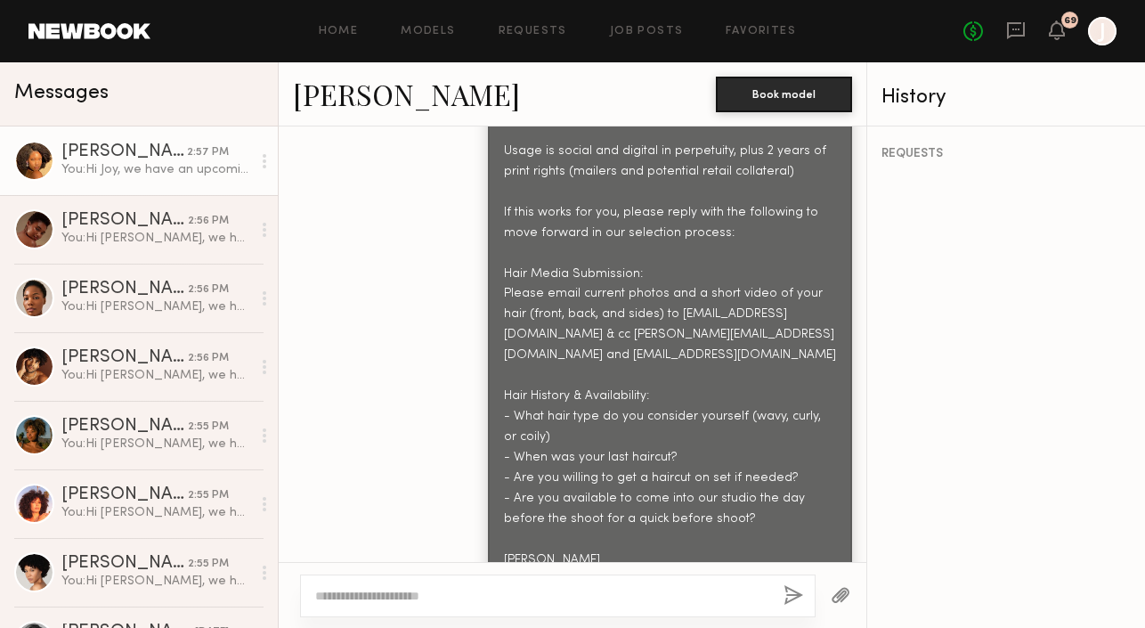
scroll to position [1100, 0]
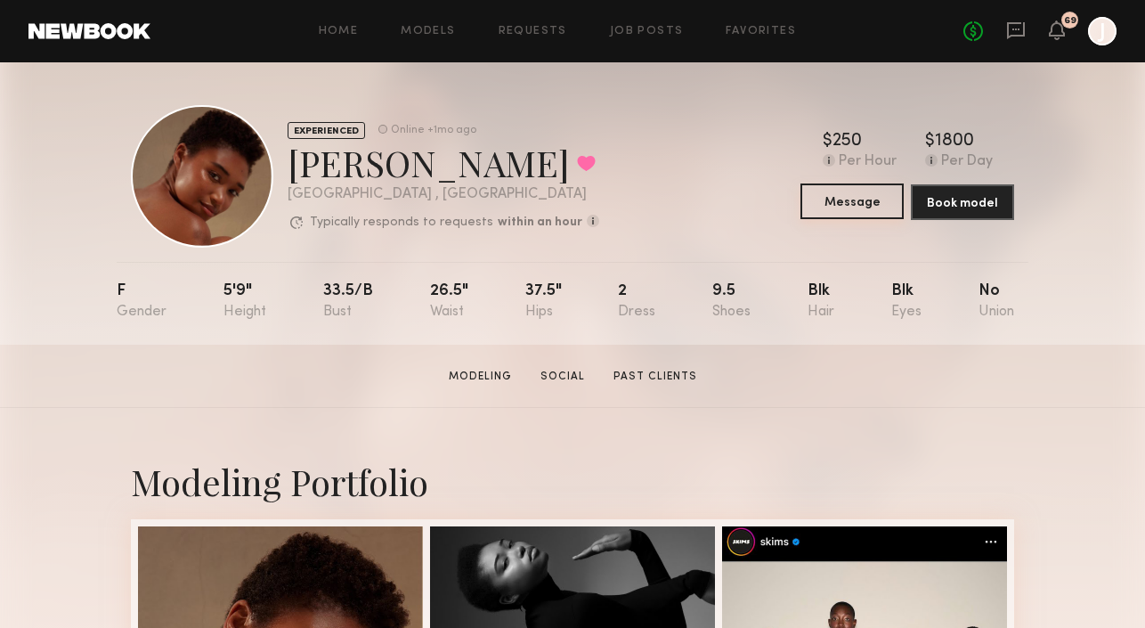
click at [846, 201] on button "Message" at bounding box center [852, 201] width 103 height 36
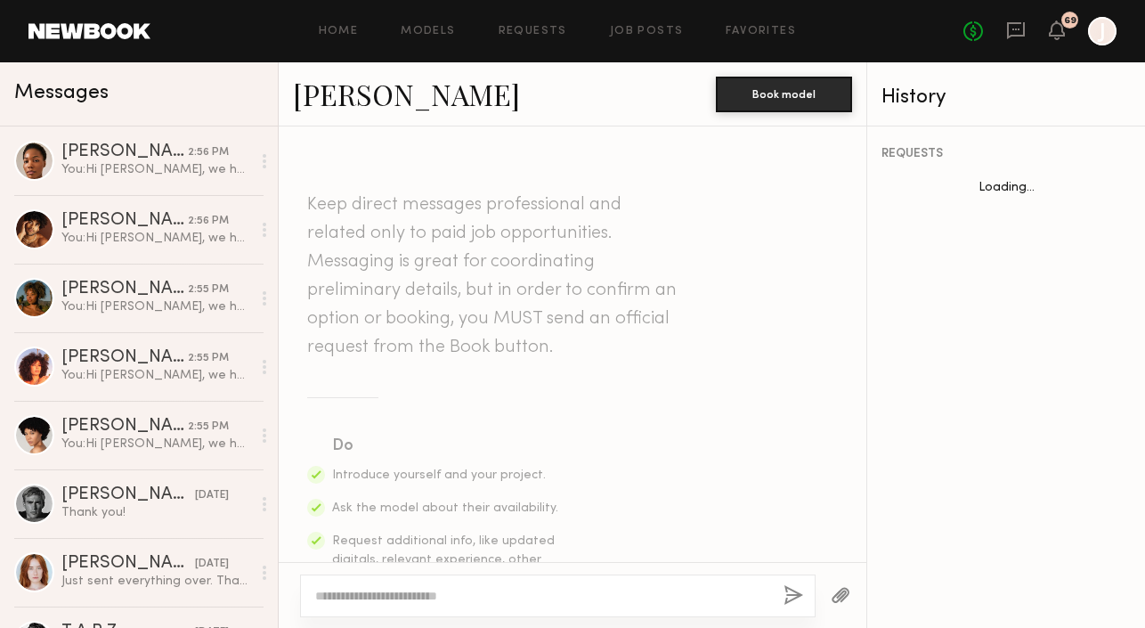
scroll to position [2159, 0]
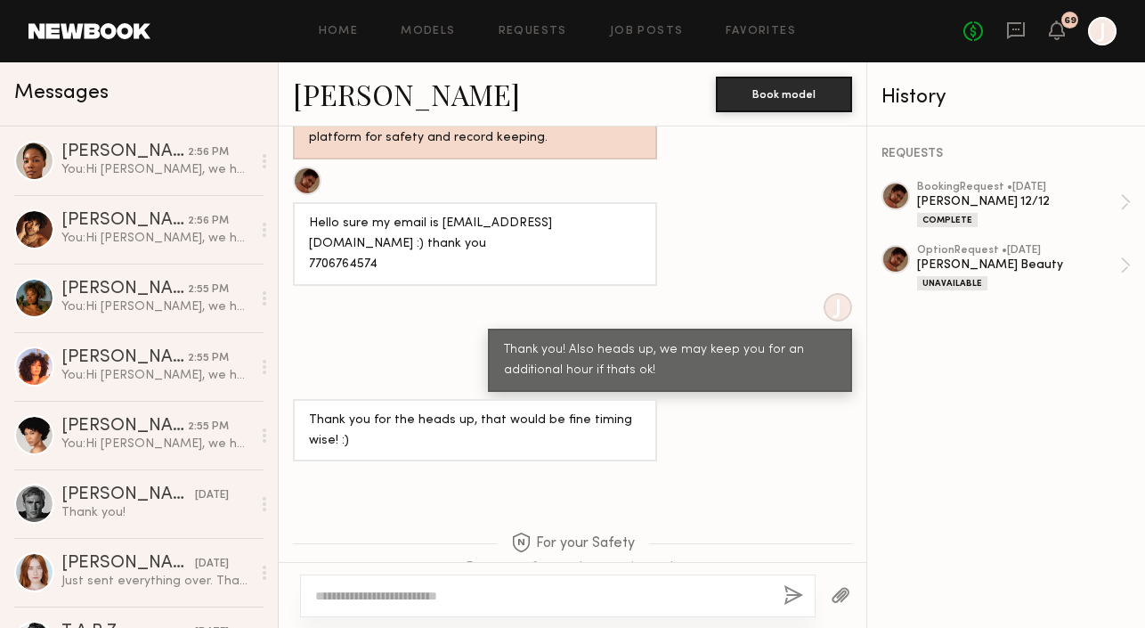
click at [443, 594] on textarea at bounding box center [542, 596] width 454 height 18
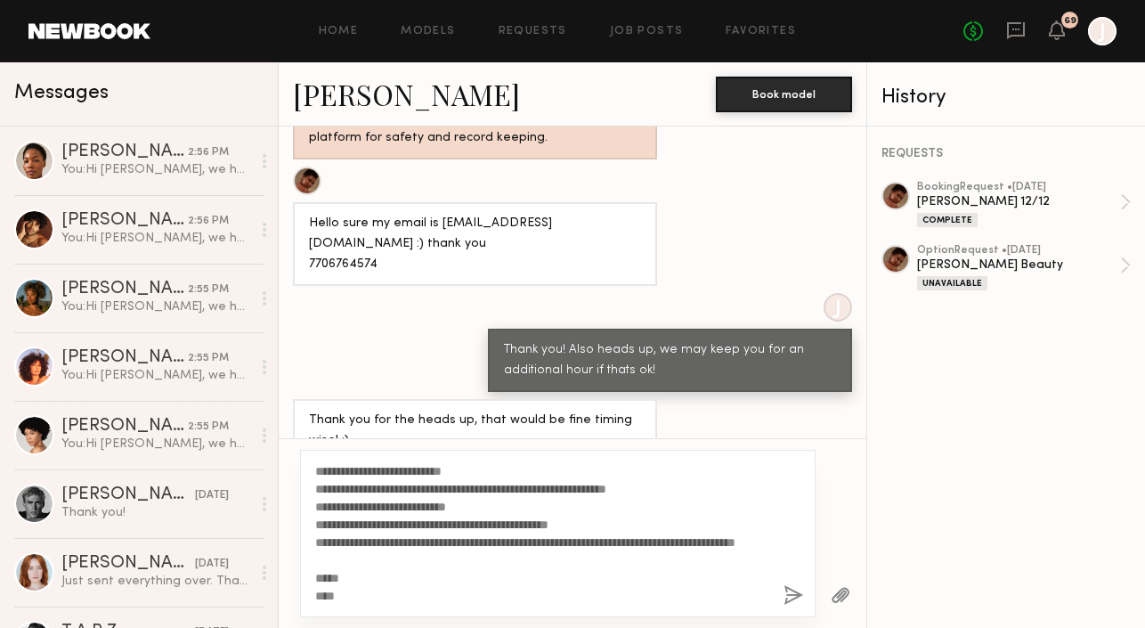
scroll to position [0, 0]
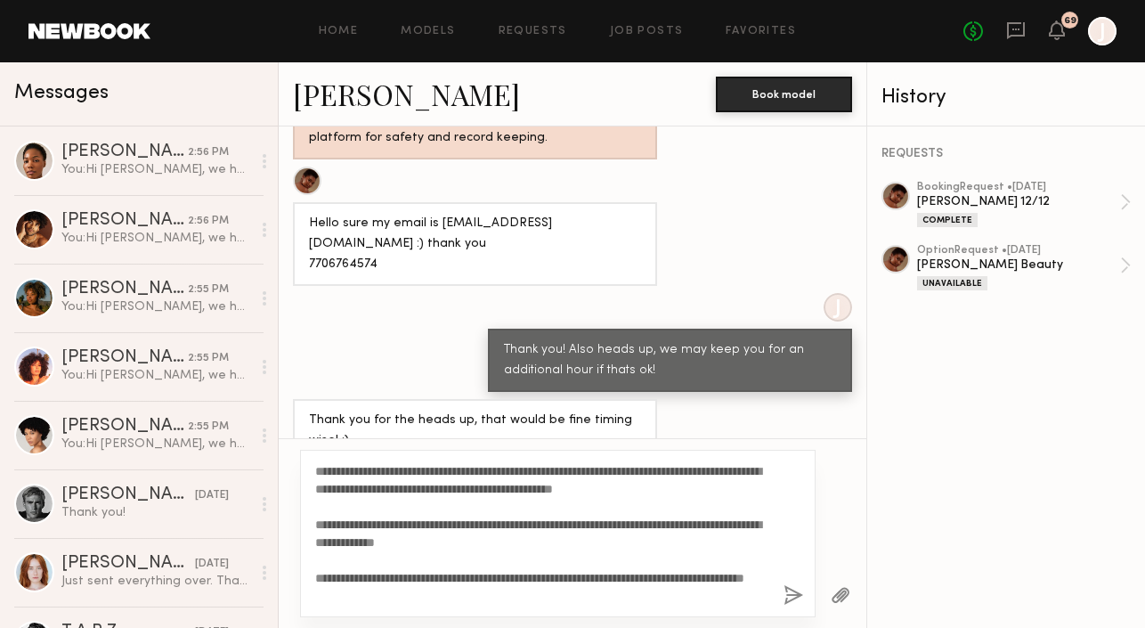
drag, startPoint x: 376, startPoint y: 467, endPoint x: 333, endPoint y: 466, distance: 42.8
click at [333, 466] on textarea "**********" at bounding box center [542, 533] width 454 height 143
type textarea "**********"
click at [788, 598] on button "button" at bounding box center [794, 596] width 20 height 22
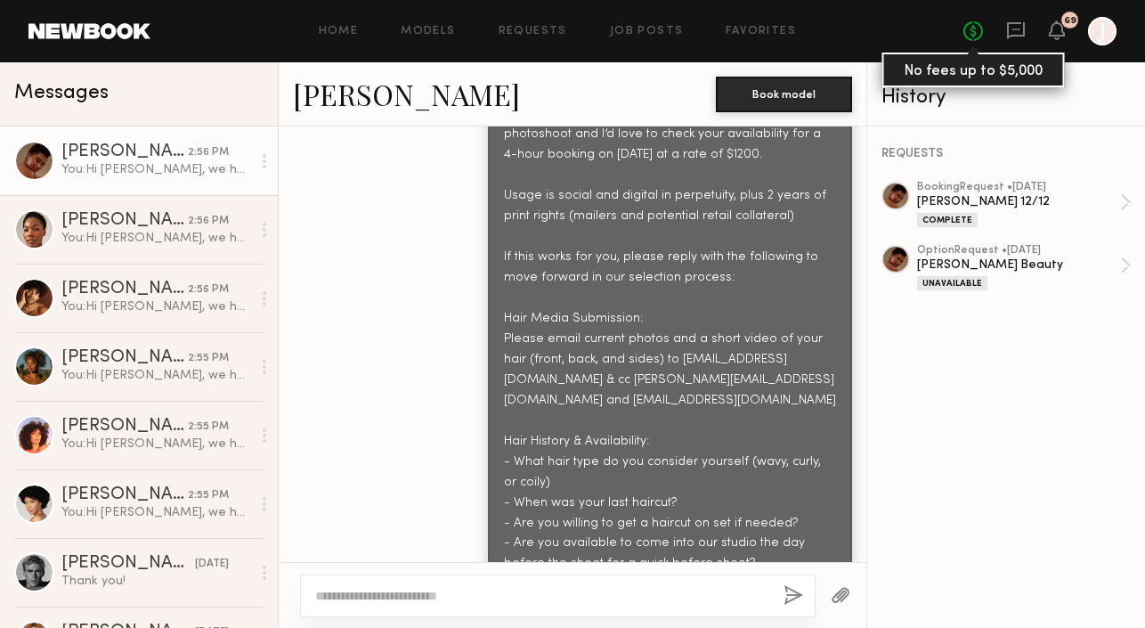
scroll to position [3117, 0]
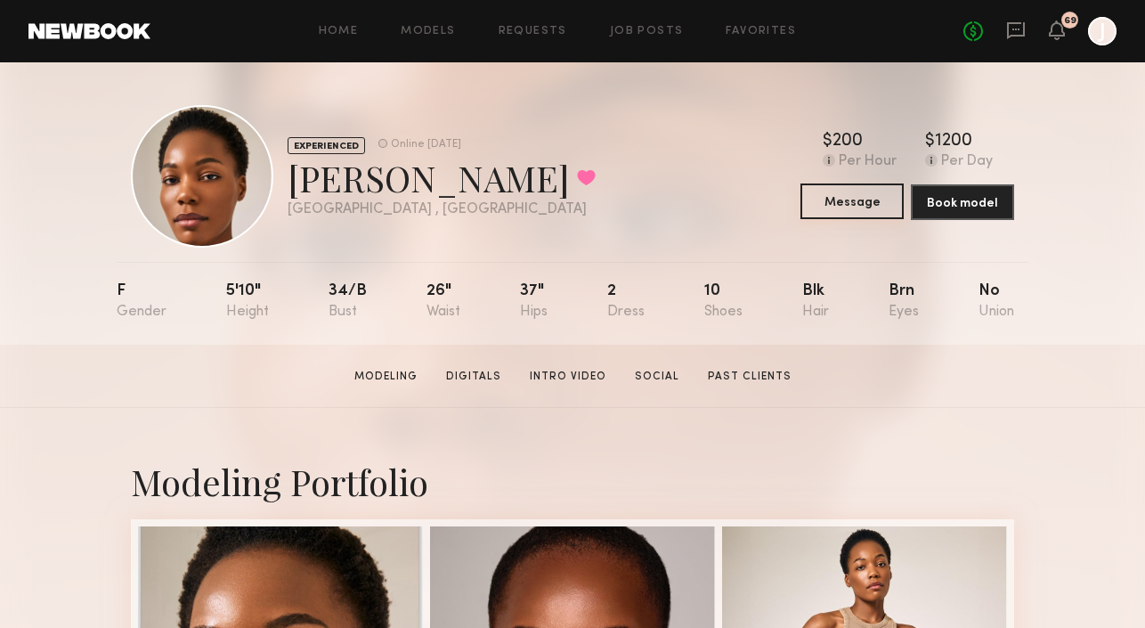
click at [826, 205] on button "Message" at bounding box center [852, 201] width 103 height 36
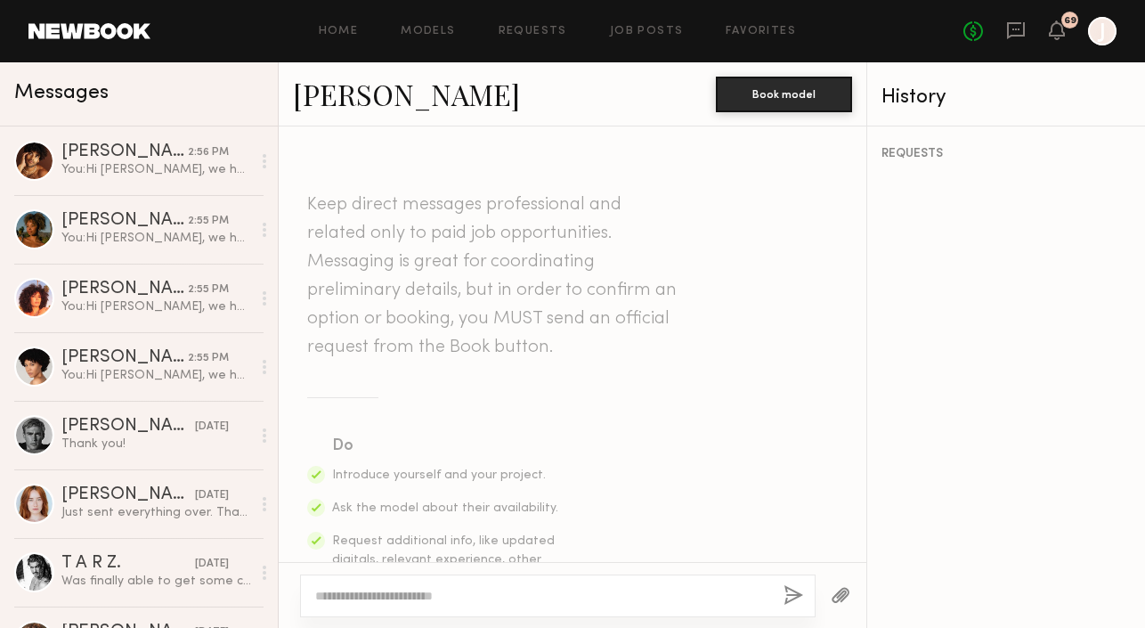
click at [426, 591] on textarea at bounding box center [542, 596] width 454 height 18
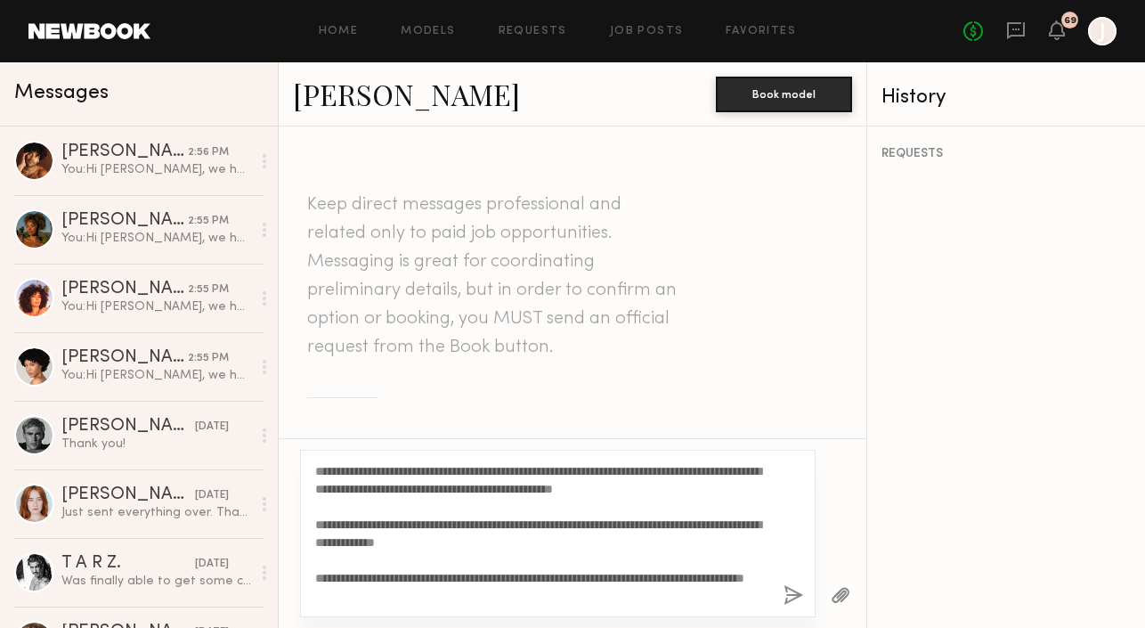
drag, startPoint x: 377, startPoint y: 472, endPoint x: 330, endPoint y: 471, distance: 46.3
click at [330, 471] on textarea "**********" at bounding box center [542, 533] width 454 height 143
type textarea "**********"
click at [787, 588] on button "button" at bounding box center [794, 596] width 20 height 22
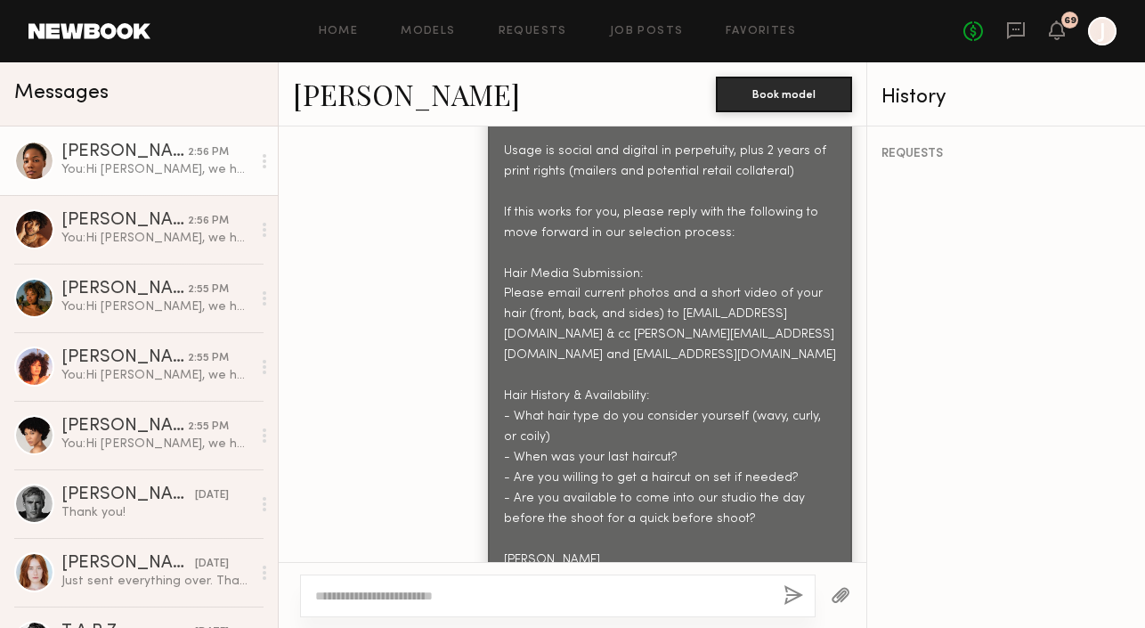
scroll to position [1100, 0]
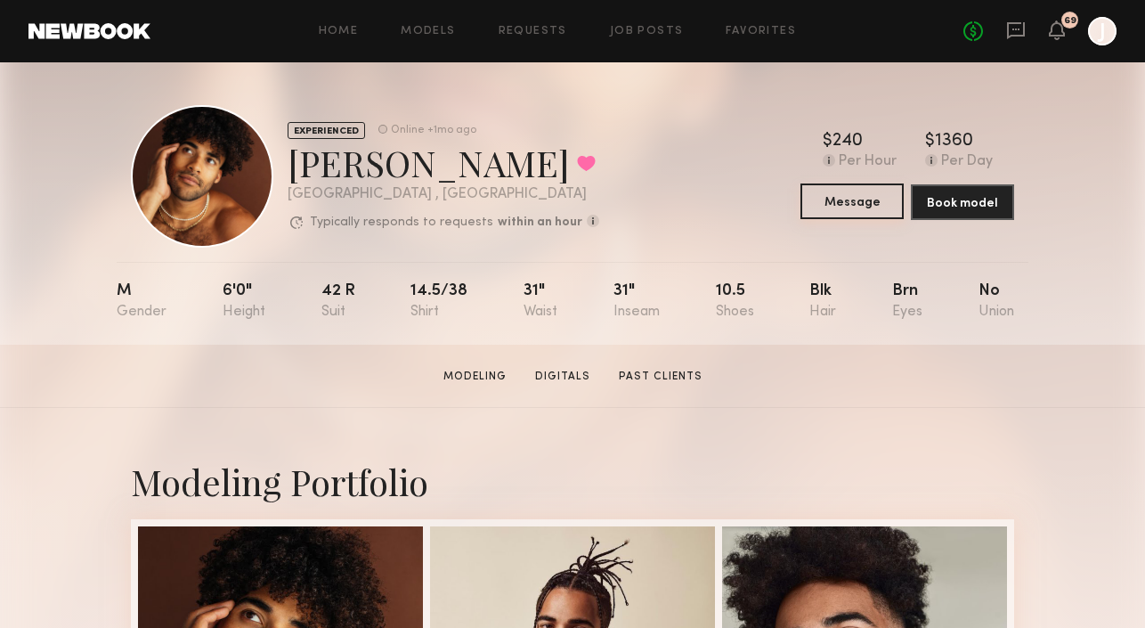
click at [848, 199] on button "Message" at bounding box center [852, 201] width 103 height 36
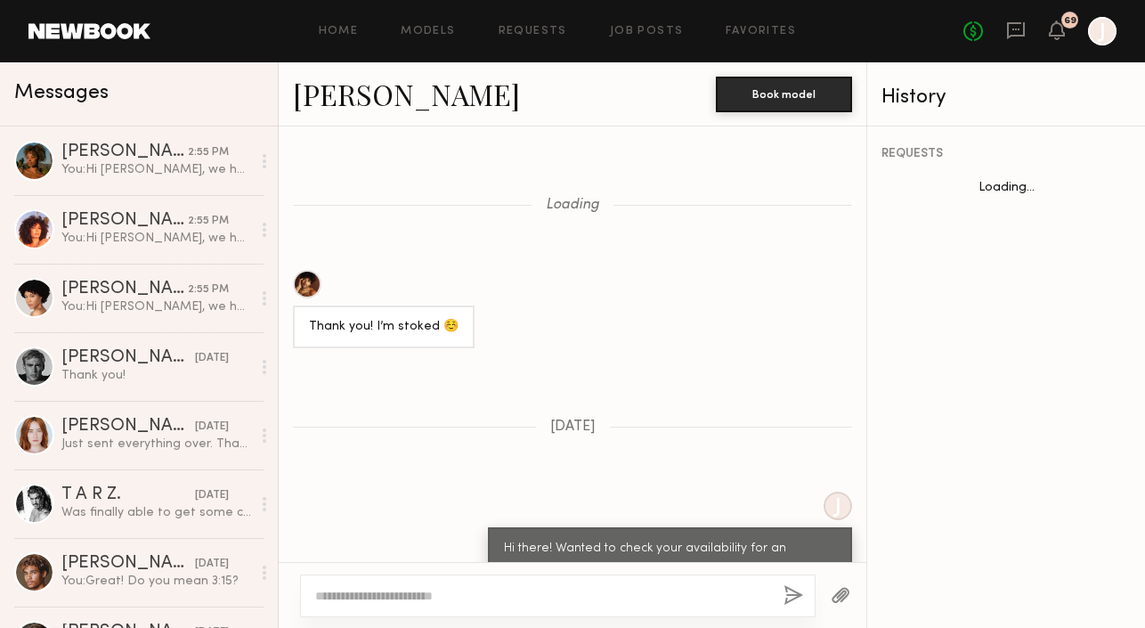
scroll to position [1661, 0]
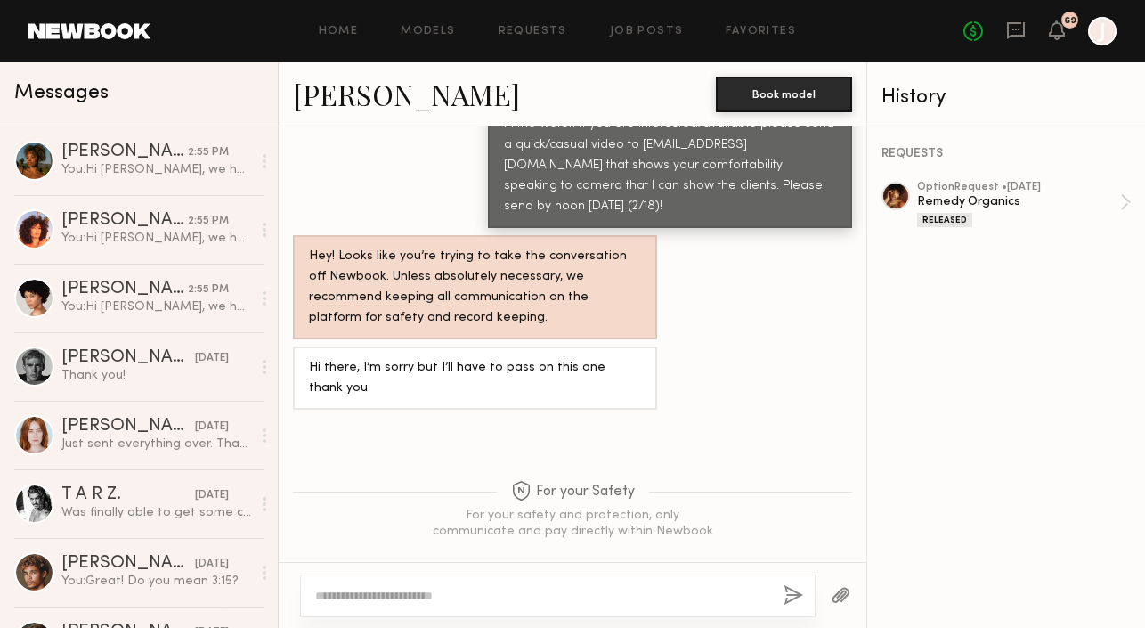
click at [501, 598] on textarea at bounding box center [542, 596] width 454 height 18
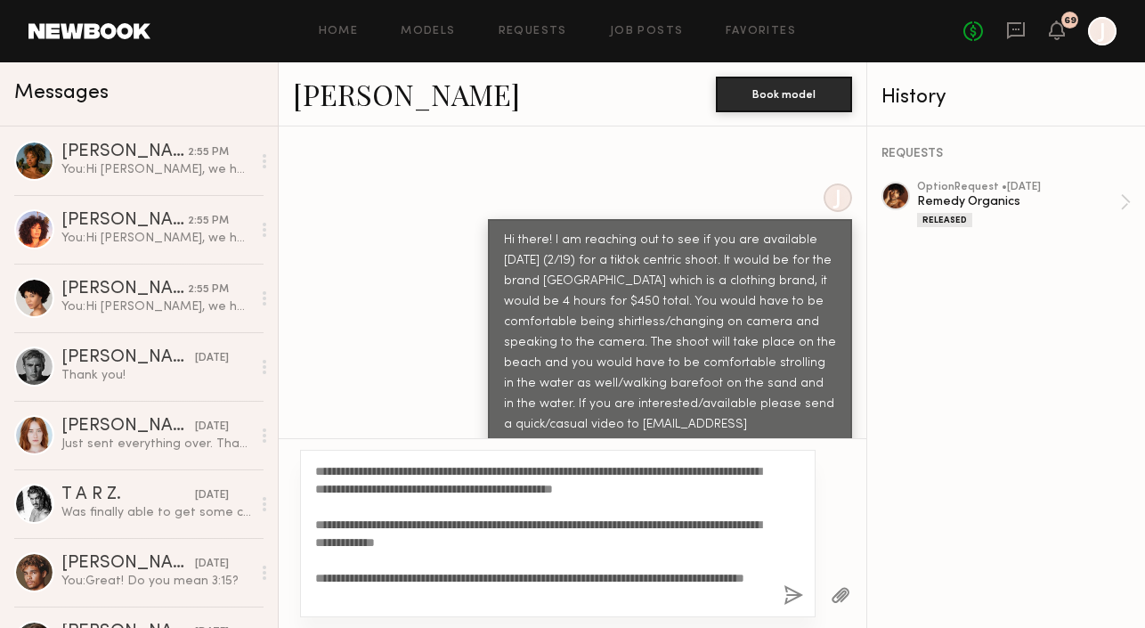
scroll to position [1784, 0]
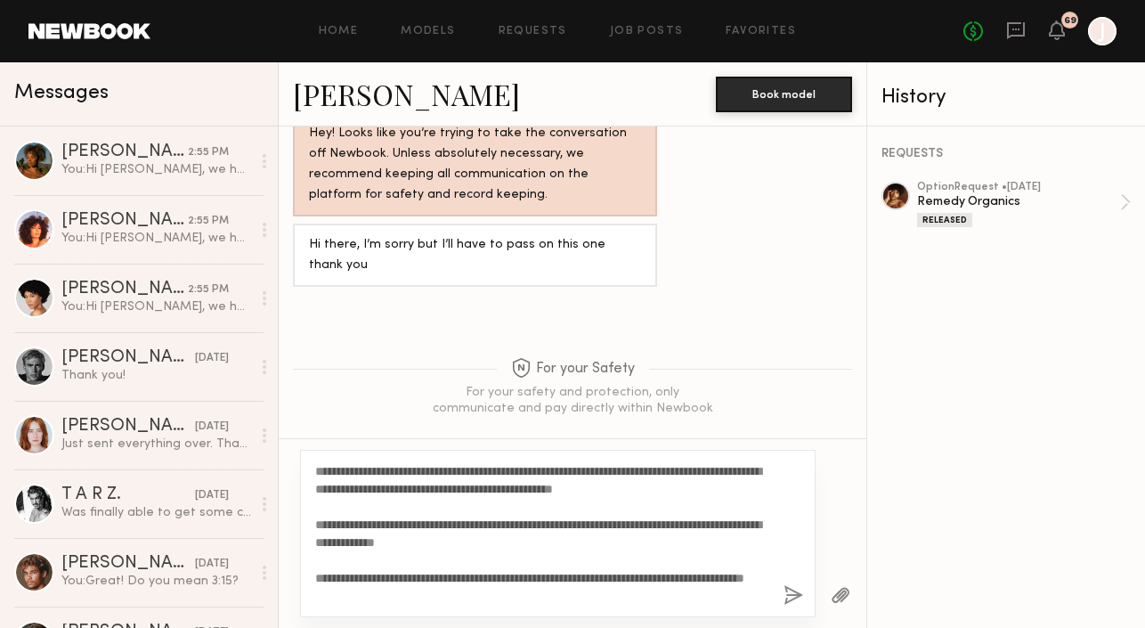
drag, startPoint x: 374, startPoint y: 472, endPoint x: 332, endPoint y: 467, distance: 42.2
click at [332, 467] on textarea "**********" at bounding box center [542, 533] width 454 height 143
type textarea "**********"
click at [797, 586] on button "button" at bounding box center [794, 596] width 20 height 22
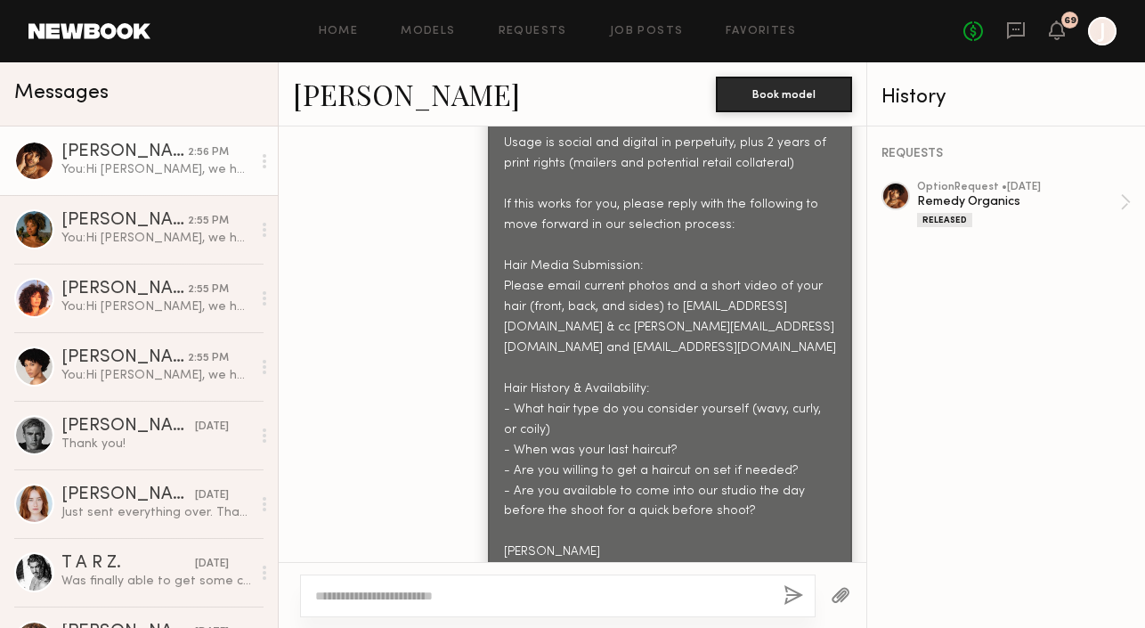
scroll to position [2619, 0]
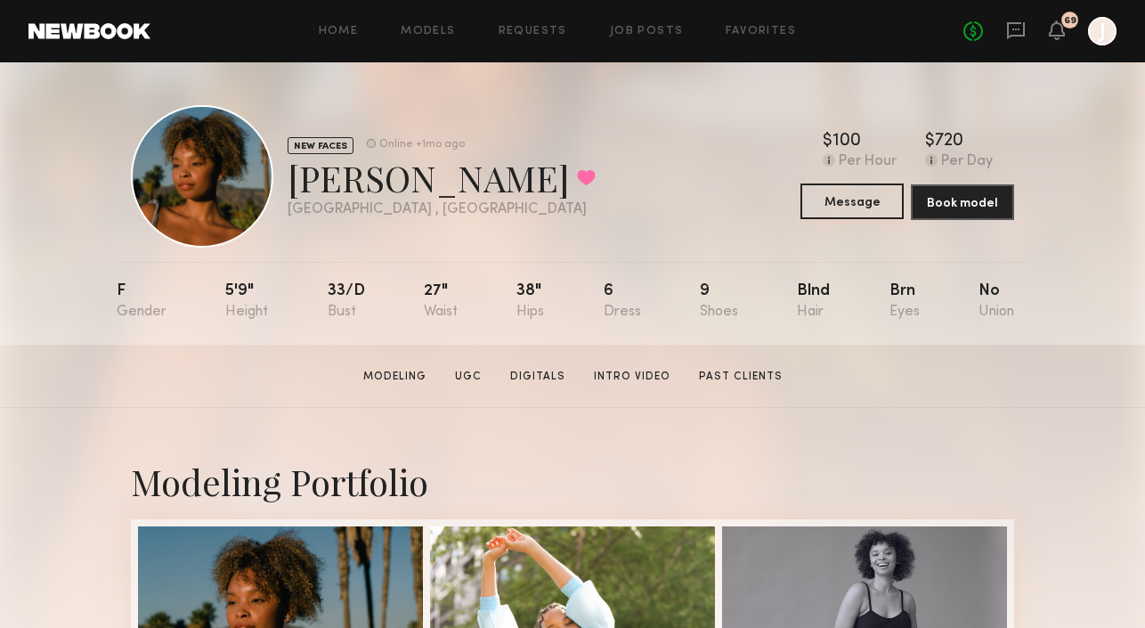
click at [833, 209] on button "Message" at bounding box center [852, 201] width 103 height 36
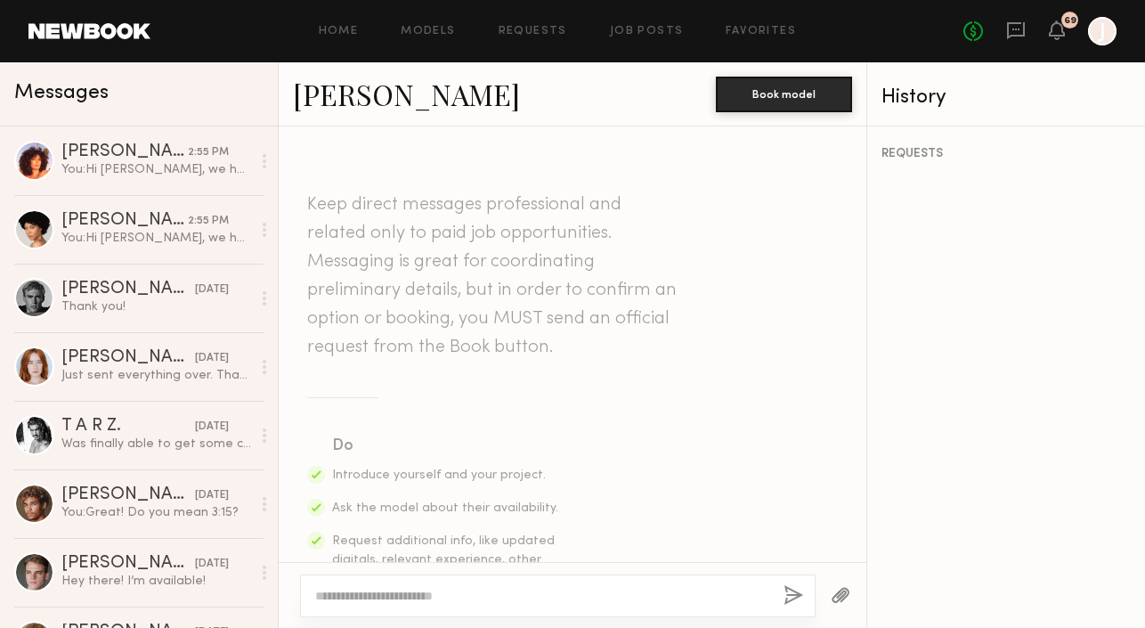
click at [485, 589] on textarea at bounding box center [542, 596] width 454 height 18
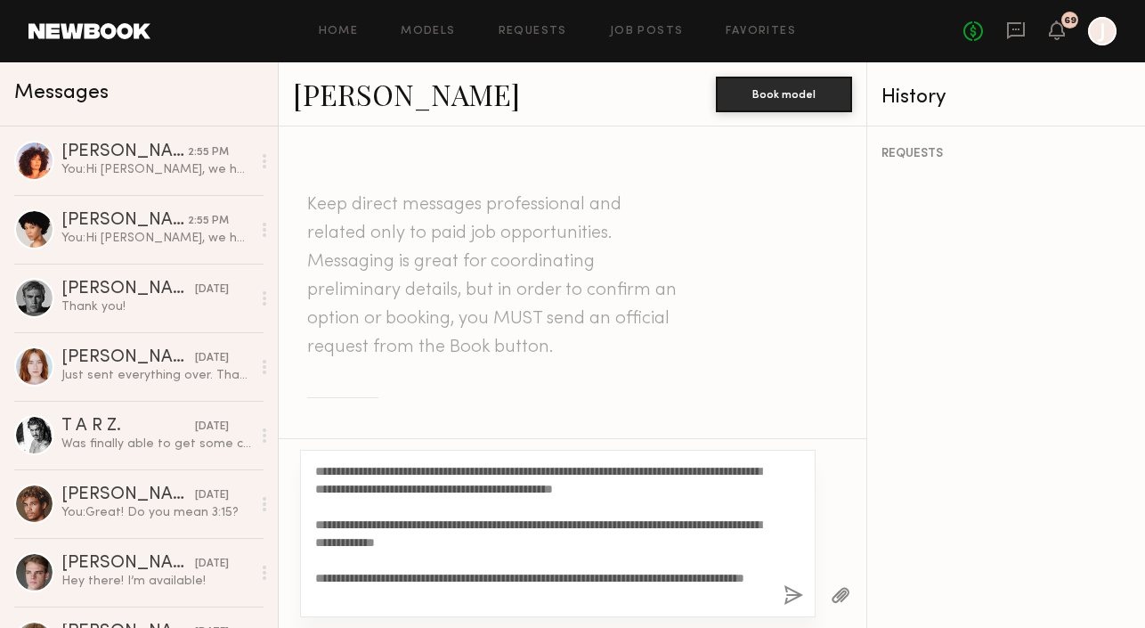
drag, startPoint x: 376, startPoint y: 469, endPoint x: 333, endPoint y: 469, distance: 42.8
click at [333, 469] on textarea "**********" at bounding box center [542, 533] width 454 height 143
type textarea "**********"
click at [790, 598] on button "button" at bounding box center [794, 596] width 20 height 22
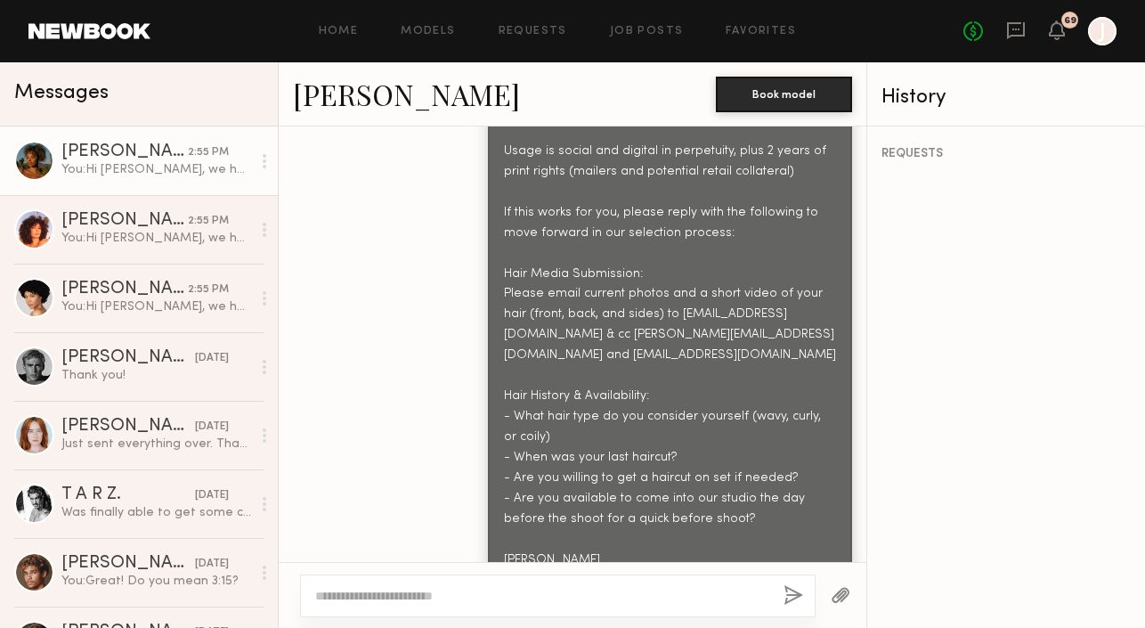
scroll to position [1100, 0]
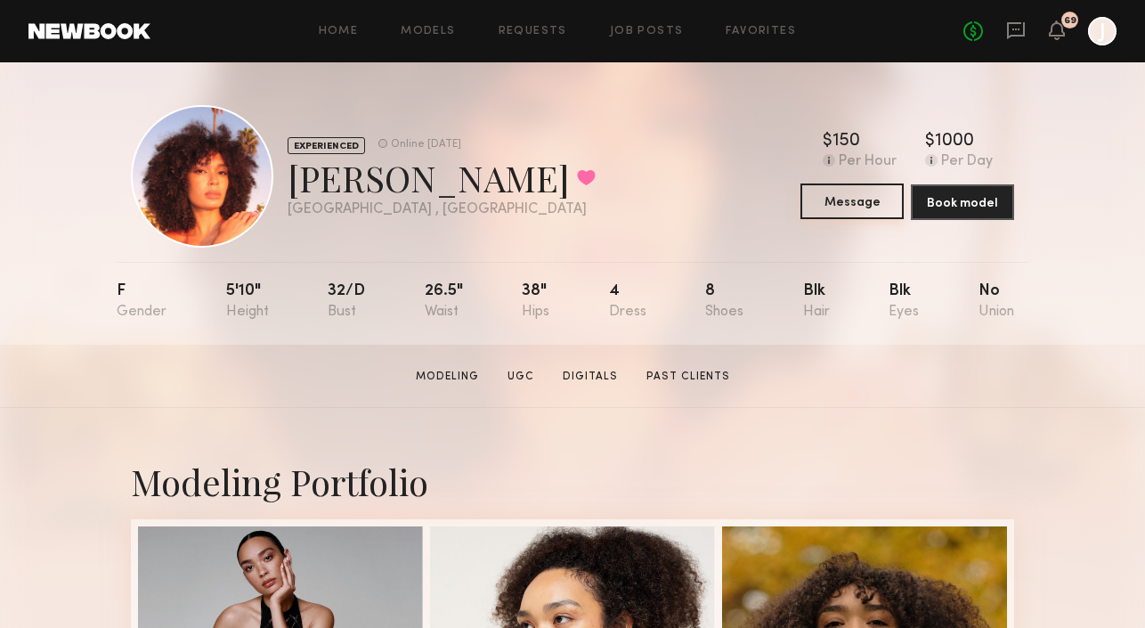
click at [849, 195] on button "Message" at bounding box center [852, 201] width 103 height 36
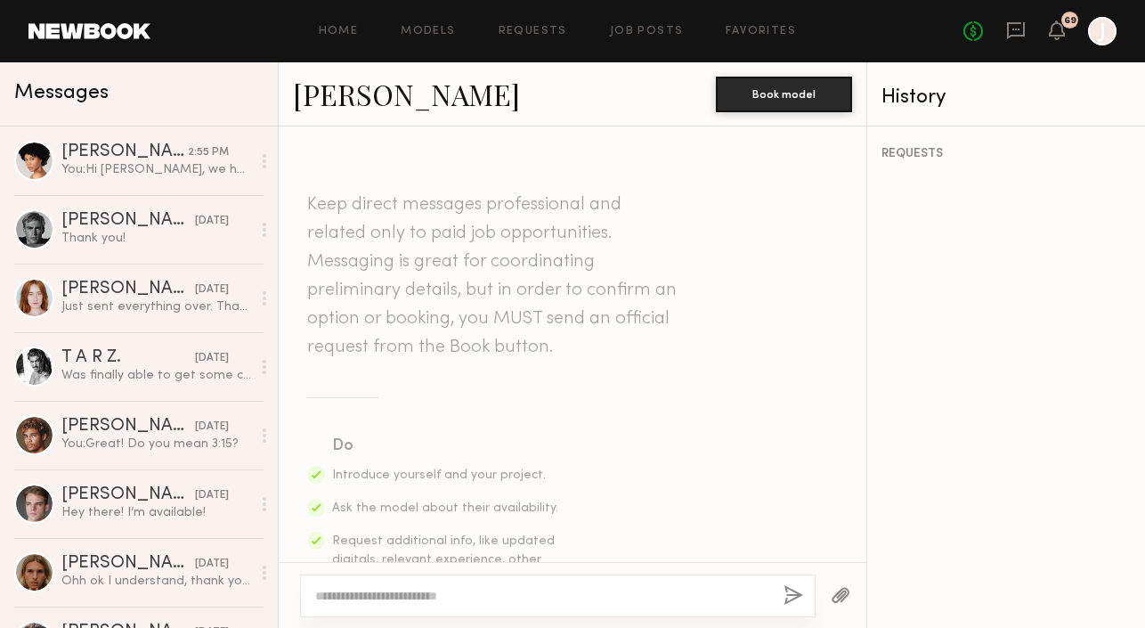
click at [485, 595] on textarea at bounding box center [542, 596] width 454 height 18
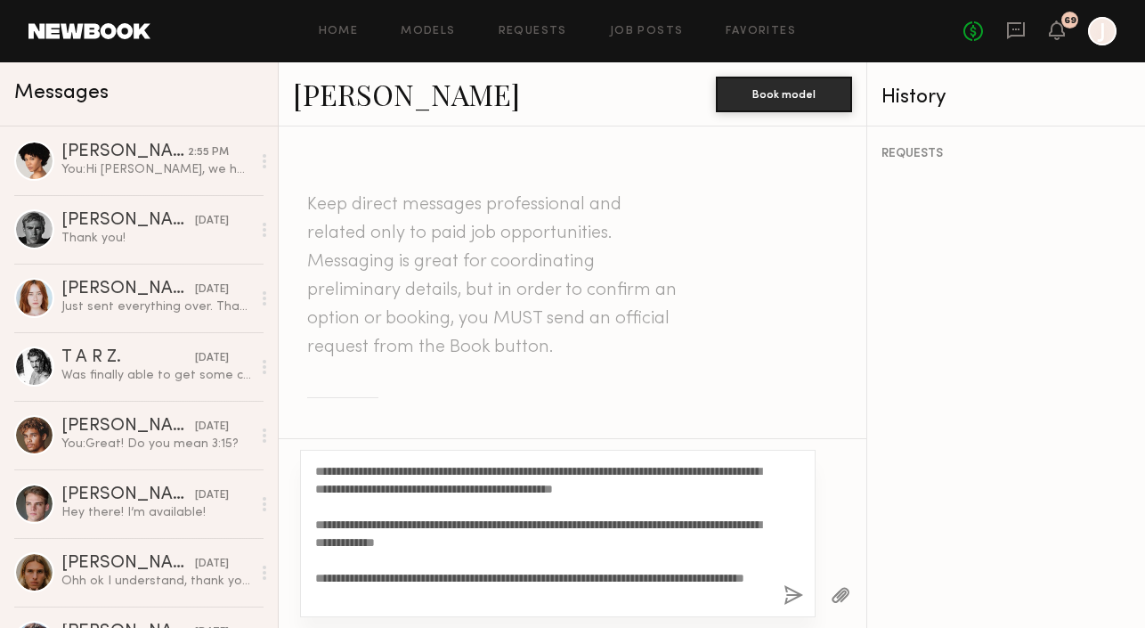
drag, startPoint x: 373, startPoint y: 469, endPoint x: 334, endPoint y: 469, distance: 39.2
click at [334, 469] on textarea "**********" at bounding box center [542, 533] width 454 height 143
drag, startPoint x: 375, startPoint y: 470, endPoint x: 333, endPoint y: 469, distance: 41.9
click at [333, 469] on textarea "**********" at bounding box center [542, 533] width 454 height 143
type textarea "**********"
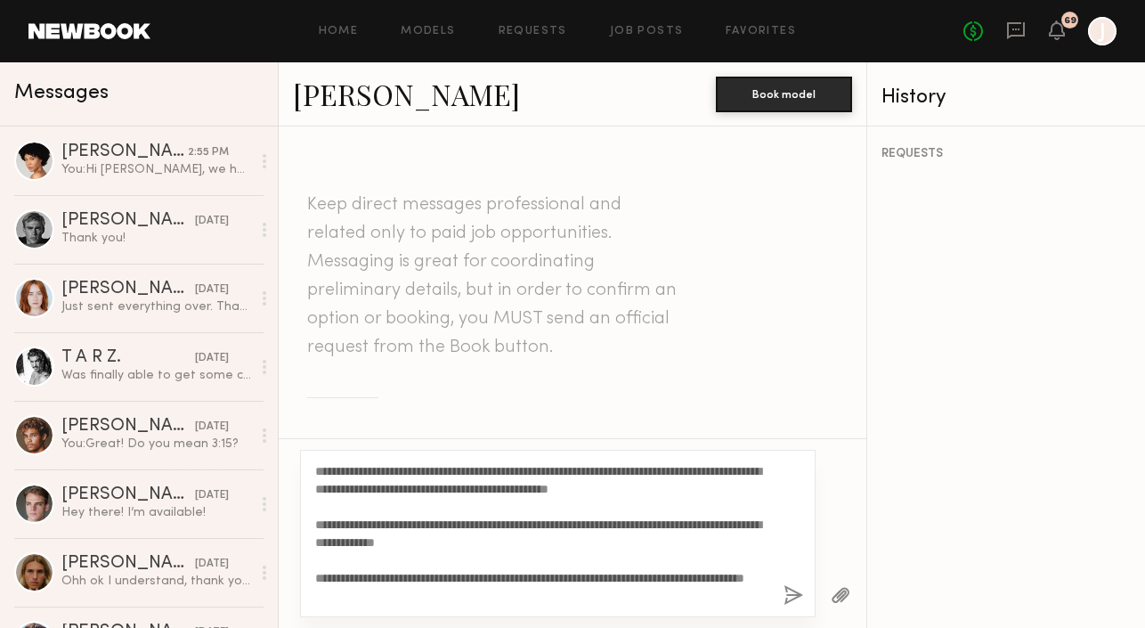
click at [795, 595] on button "button" at bounding box center [794, 596] width 20 height 22
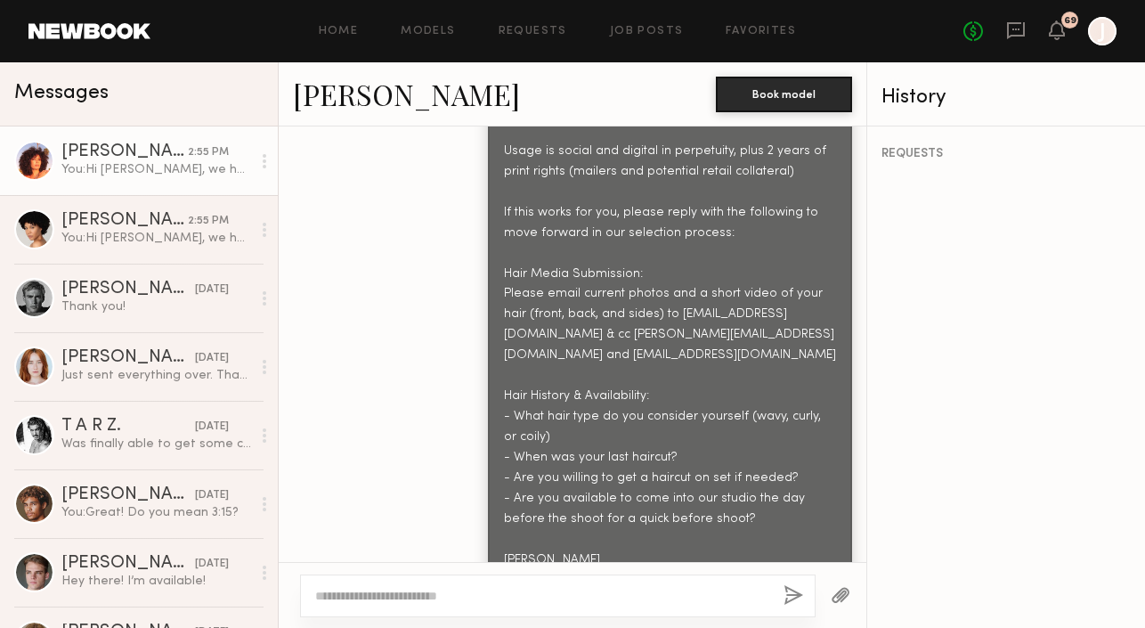
scroll to position [1100, 0]
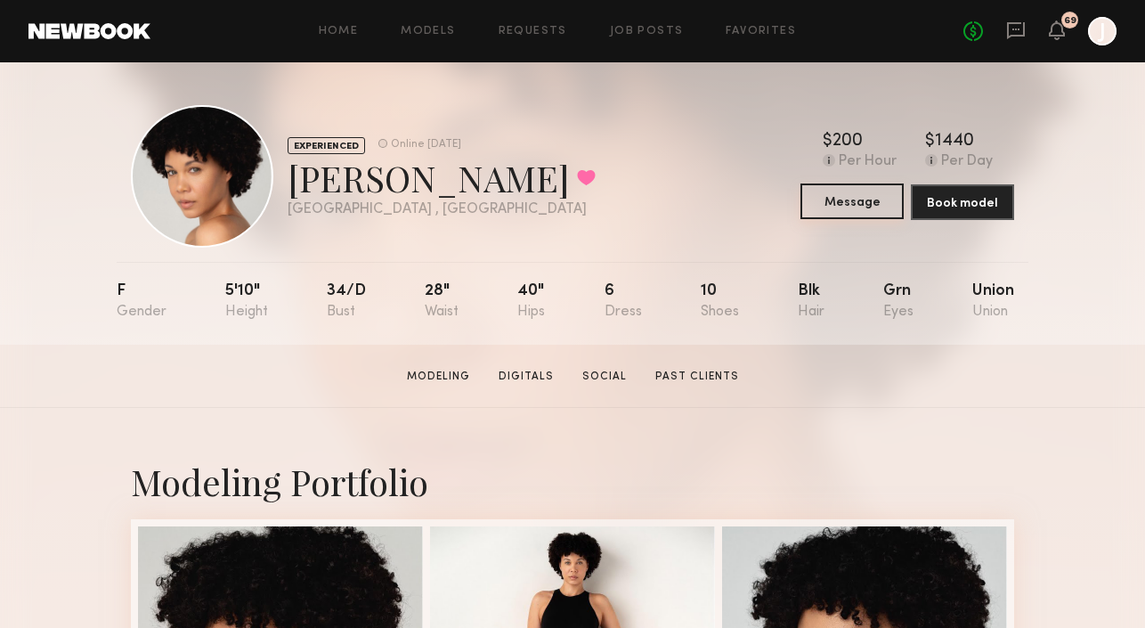
click at [843, 210] on button "Message" at bounding box center [852, 201] width 103 height 36
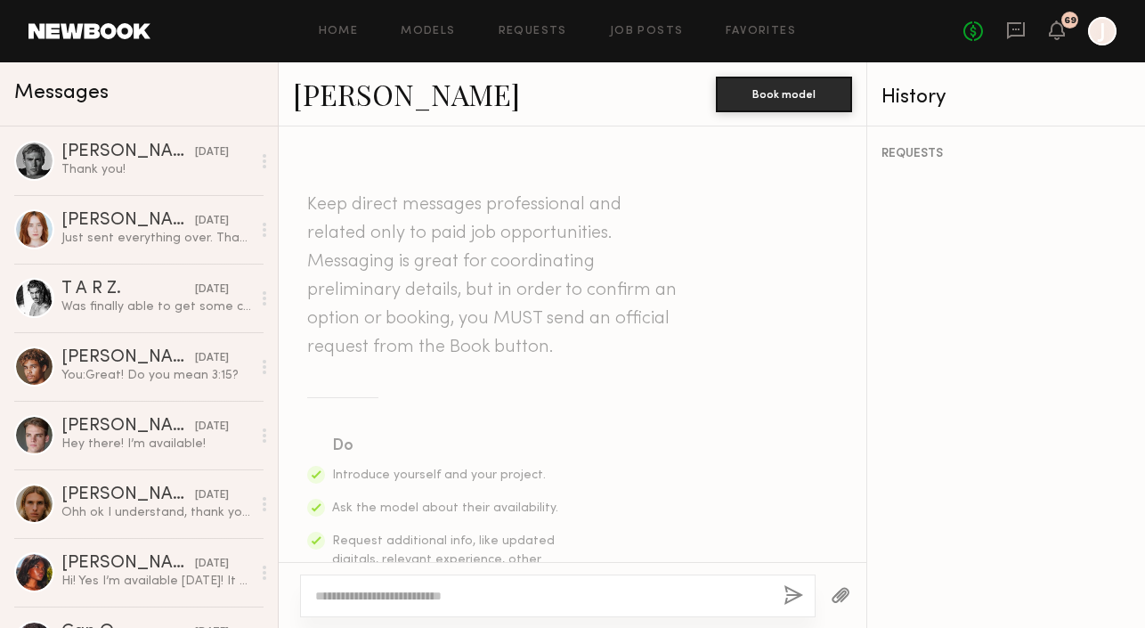
click at [440, 593] on textarea at bounding box center [542, 596] width 454 height 18
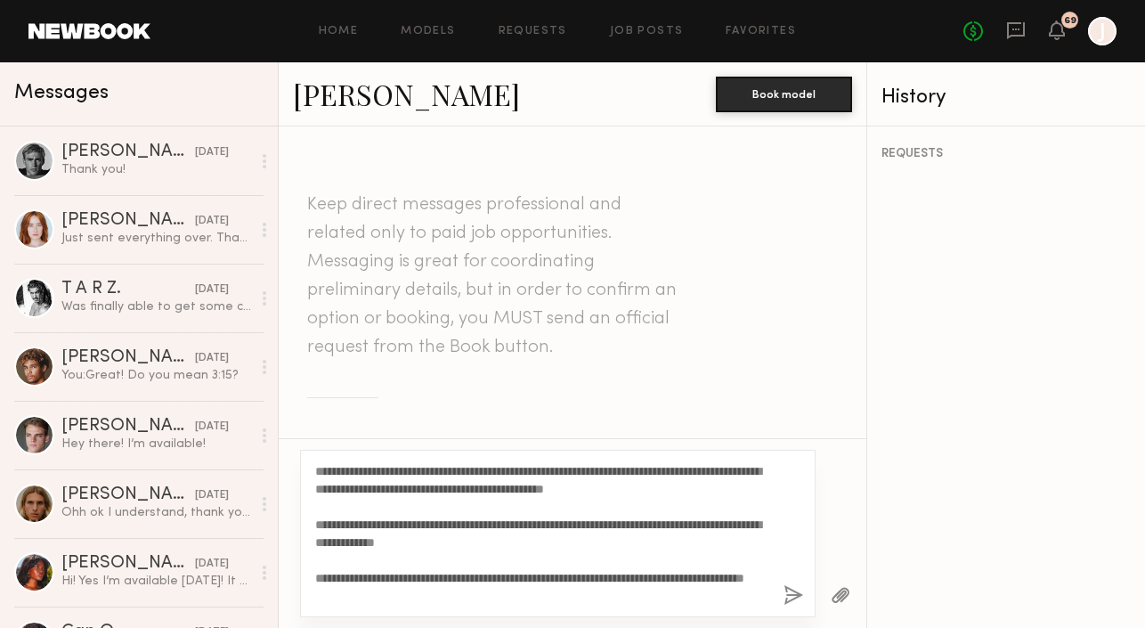
click at [366, 468] on textarea "**********" at bounding box center [542, 533] width 454 height 143
click at [638, 488] on textarea "**********" at bounding box center [542, 533] width 454 height 143
drag, startPoint x: 370, startPoint y: 591, endPoint x: 347, endPoint y: 353, distance: 239.7
click at [347, 353] on div "Keep direct messages professional and related only to paid job opportunities. M…" at bounding box center [573, 376] width 588 height 501
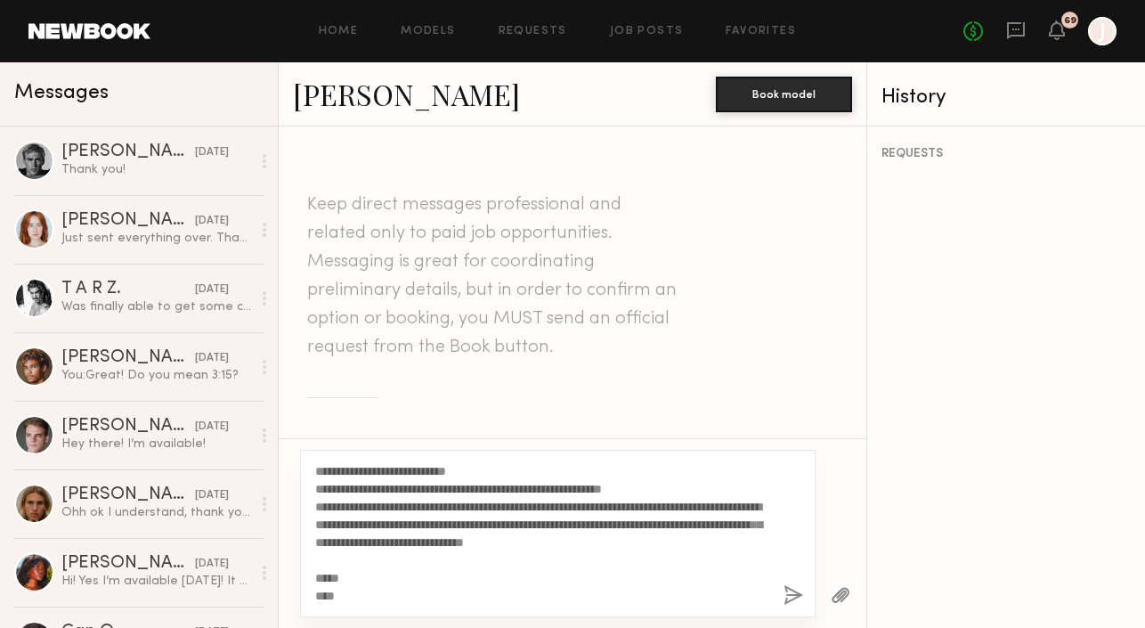
scroll to position [285, 0]
click at [422, 505] on textarea "**********" at bounding box center [542, 533] width 454 height 143
drag, startPoint x: 440, startPoint y: 504, endPoint x: 736, endPoint y: 513, distance: 295.8
click at [736, 513] on textarea "**********" at bounding box center [542, 533] width 454 height 143
click at [699, 503] on textarea "**********" at bounding box center [542, 533] width 454 height 143
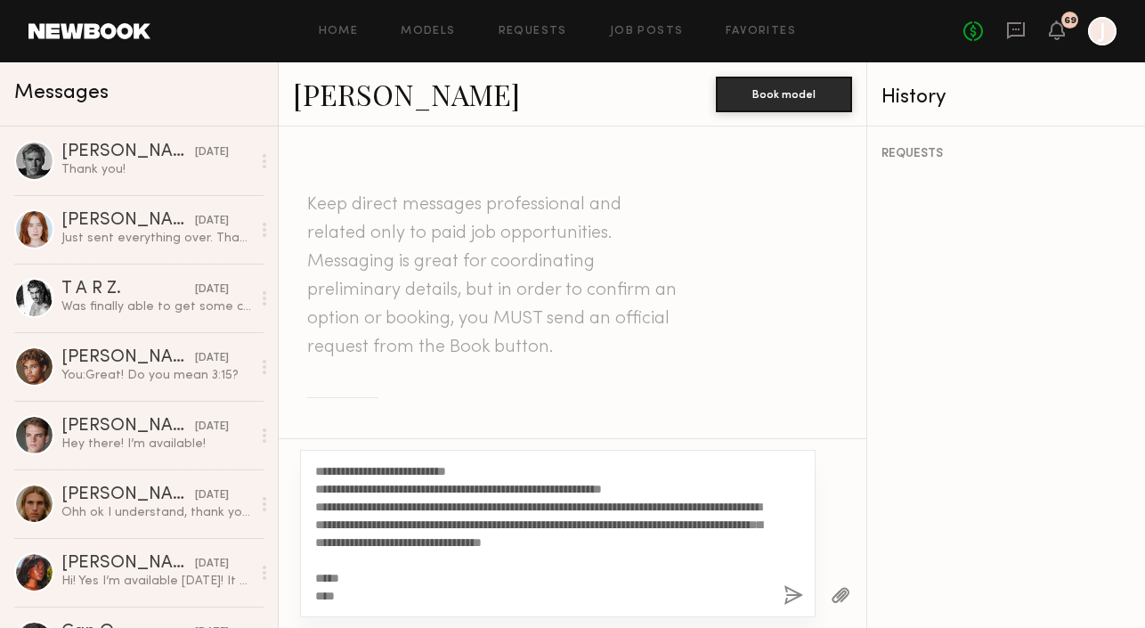
drag, startPoint x: 762, startPoint y: 544, endPoint x: 373, endPoint y: 523, distance: 388.9
click at [373, 523] on textarea "**********" at bounding box center [542, 533] width 454 height 143
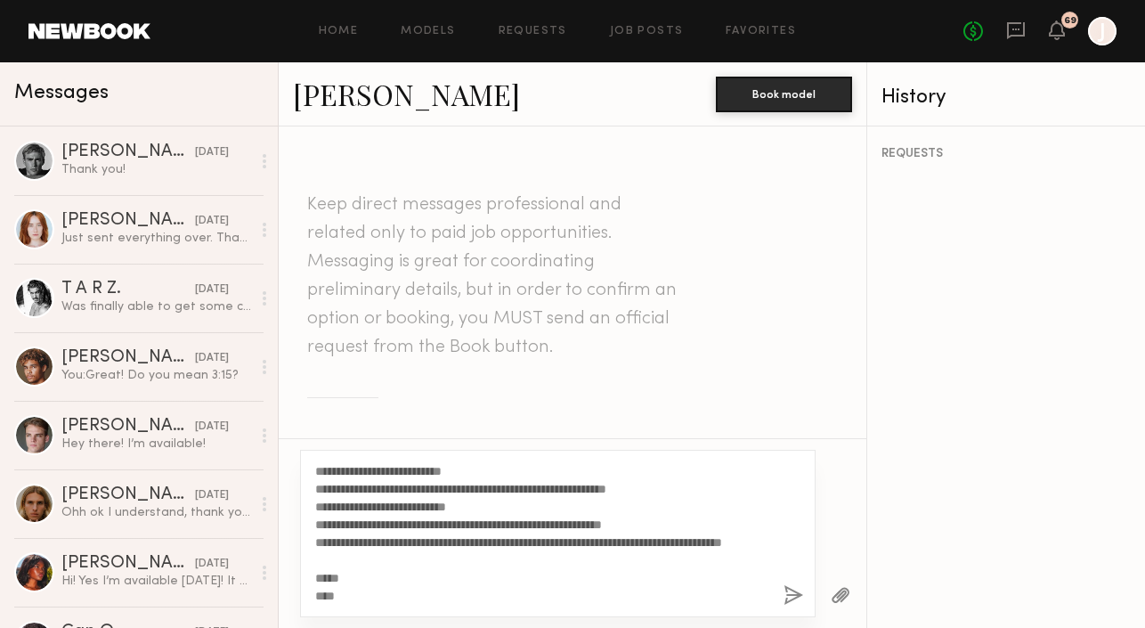
scroll to position [267, 0]
drag, startPoint x: 526, startPoint y: 503, endPoint x: 499, endPoint y: 506, distance: 26.9
click at [499, 506] on textarea "**********" at bounding box center [542, 533] width 454 height 143
drag, startPoint x: 607, startPoint y: 506, endPoint x: 536, endPoint y: 506, distance: 71.3
click at [536, 506] on textarea "**********" at bounding box center [542, 533] width 454 height 143
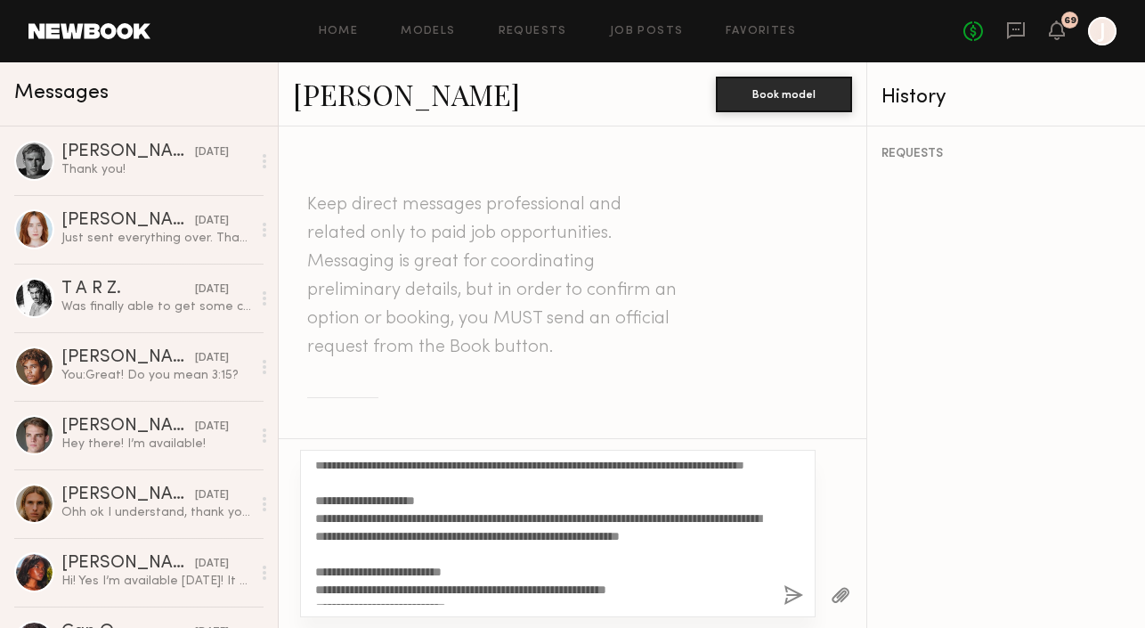
scroll to position [0, 0]
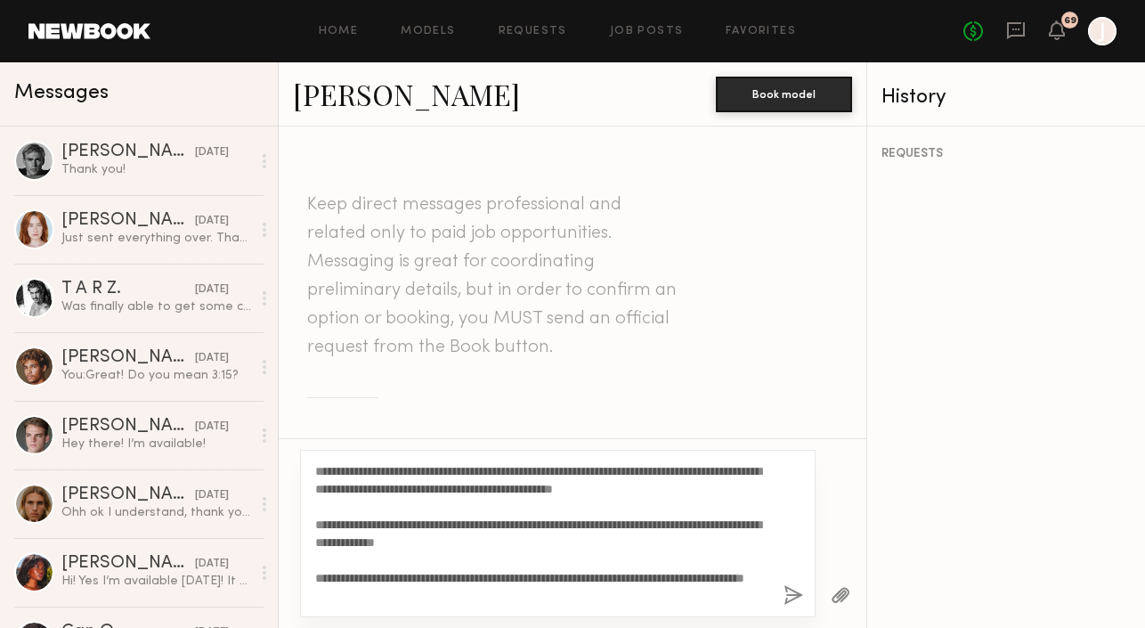
drag, startPoint x: 343, startPoint y: 599, endPoint x: 341, endPoint y: 433, distance: 165.7
click at [341, 432] on div "Keep direct messages professional and related only to paid job opportunities. M…" at bounding box center [573, 376] width 588 height 501
type textarea "**********"
click at [799, 591] on button "button" at bounding box center [794, 596] width 20 height 22
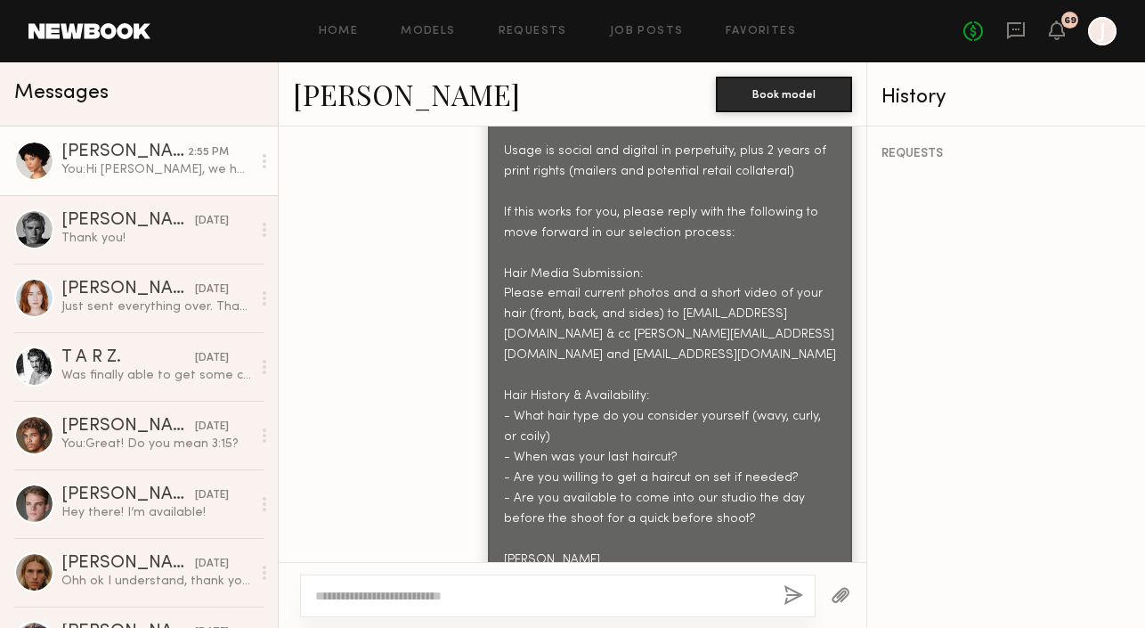
scroll to position [1100, 0]
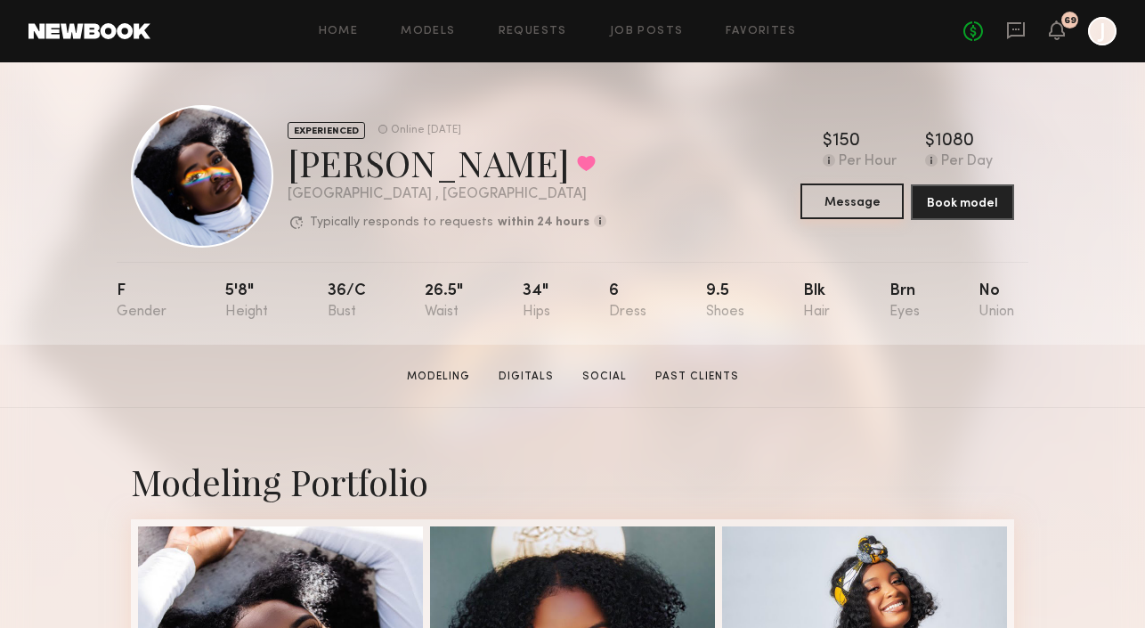
click at [830, 195] on button "Message" at bounding box center [852, 201] width 103 height 36
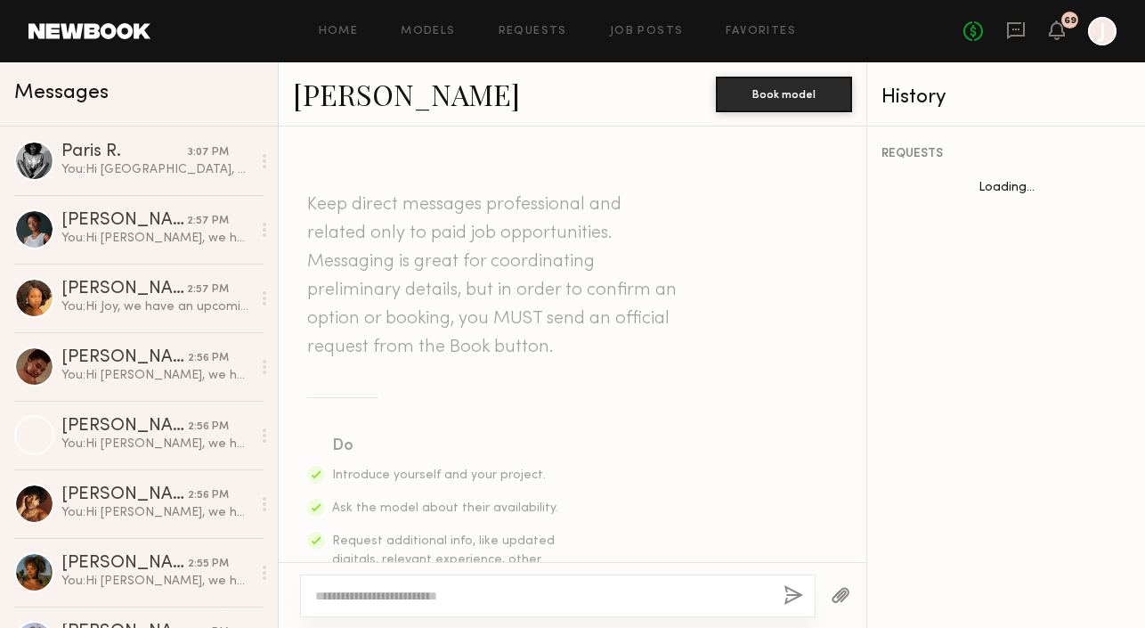
scroll to position [722, 0]
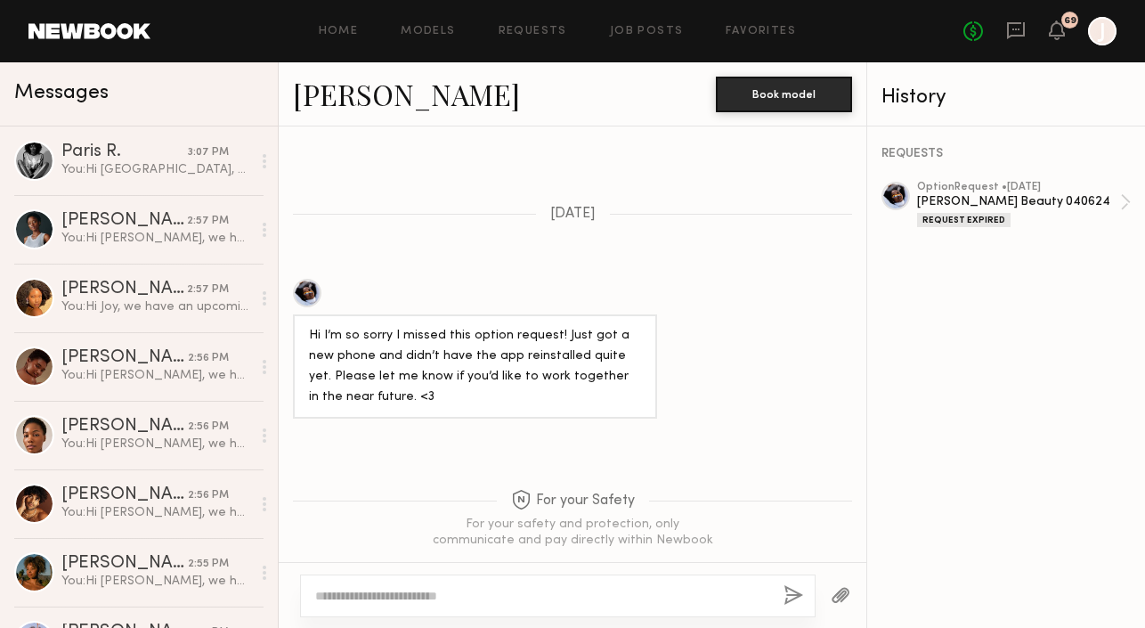
click at [465, 605] on div at bounding box center [558, 596] width 516 height 43
click at [425, 593] on textarea at bounding box center [542, 596] width 454 height 18
paste textarea "**********"
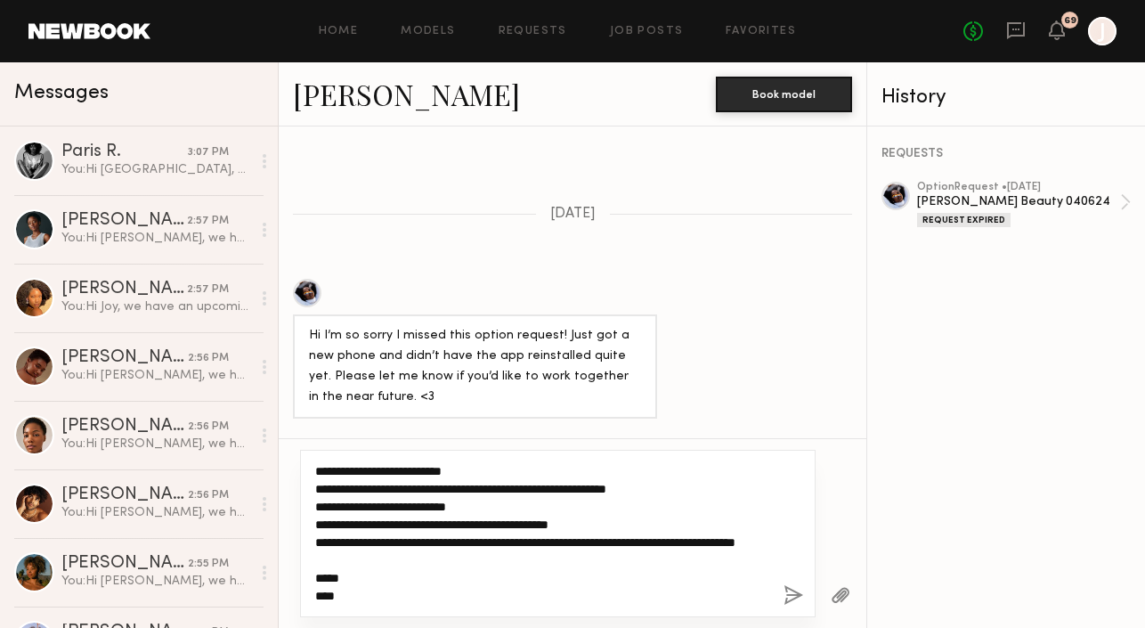
scroll to position [0, 0]
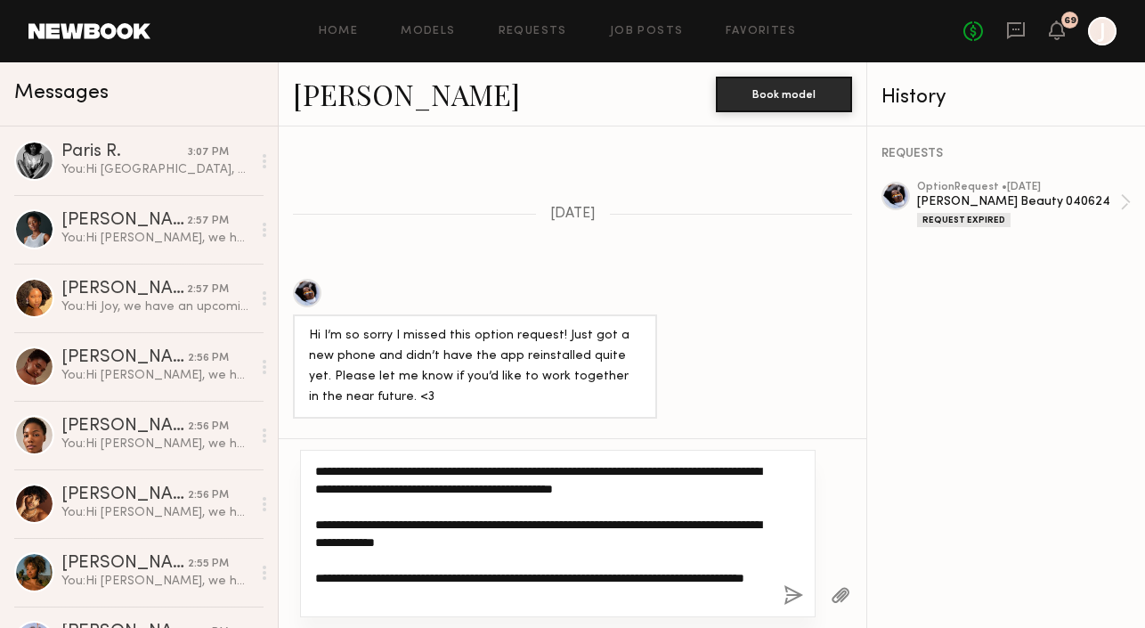
drag, startPoint x: 376, startPoint y: 473, endPoint x: 335, endPoint y: 473, distance: 41.0
click at [335, 473] on textarea "**********" at bounding box center [542, 533] width 454 height 143
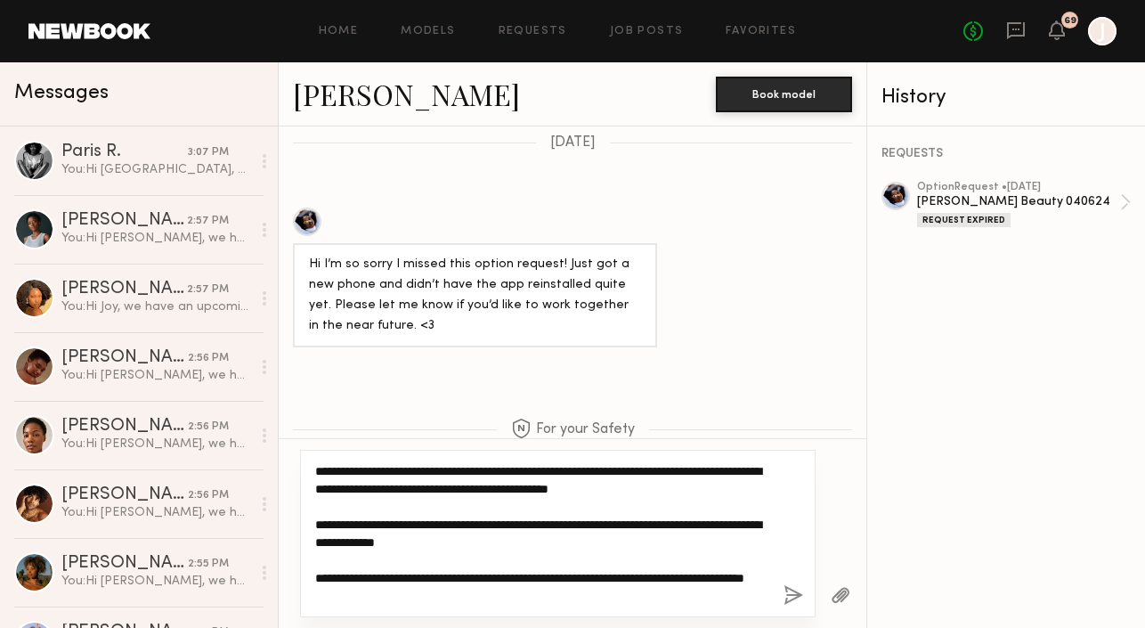
scroll to position [806, 0]
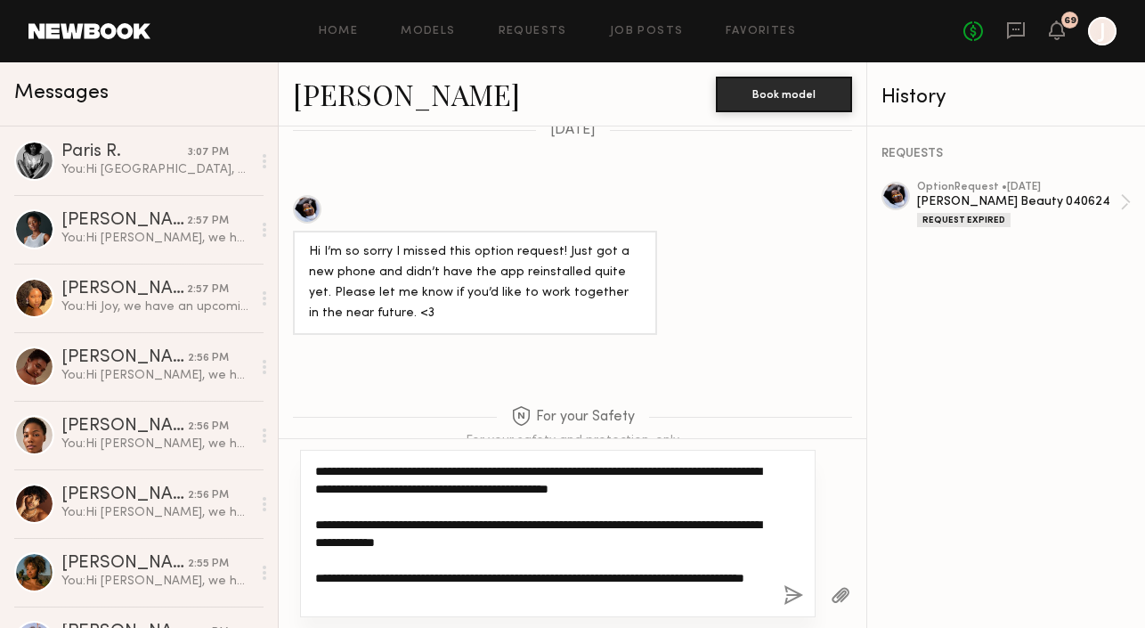
type textarea "**********"
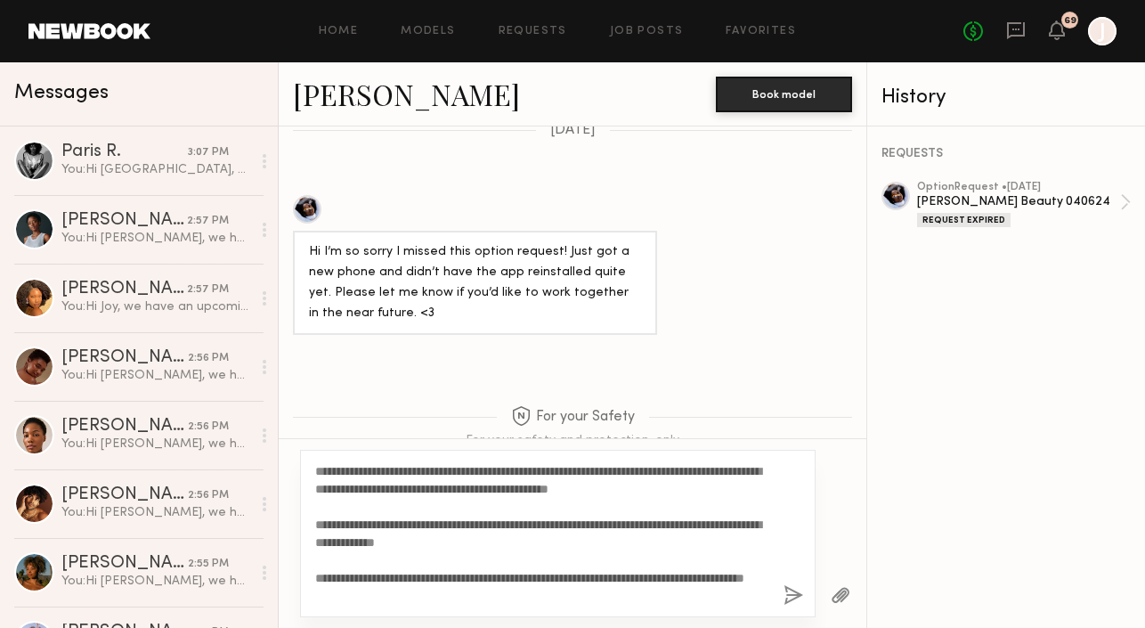
click at [795, 594] on button "button" at bounding box center [794, 596] width 20 height 22
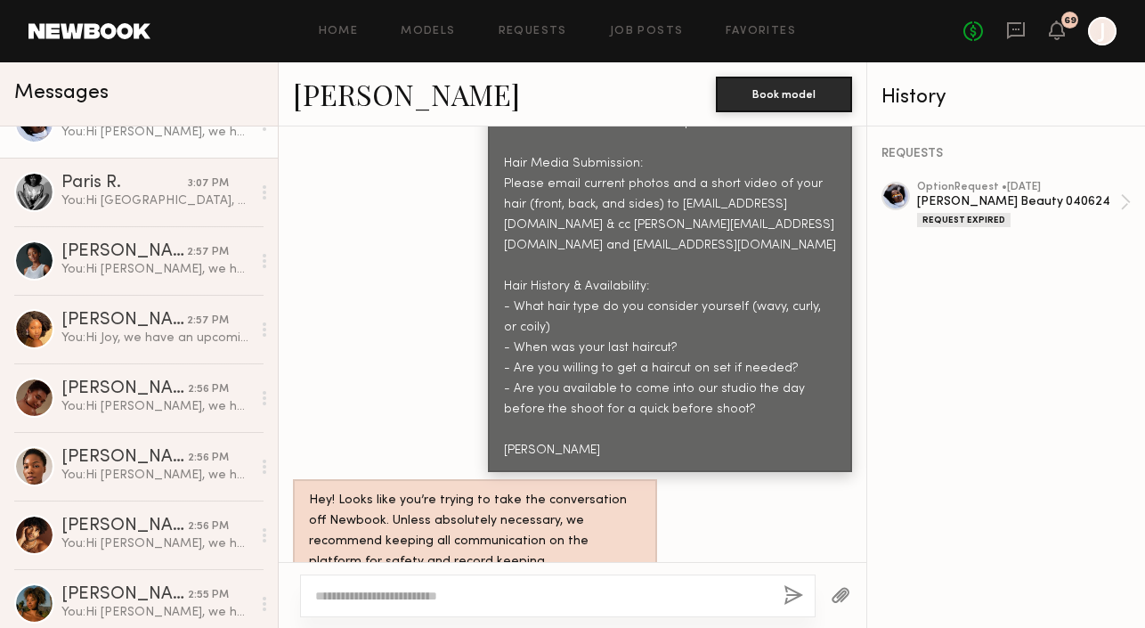
scroll to position [0, 0]
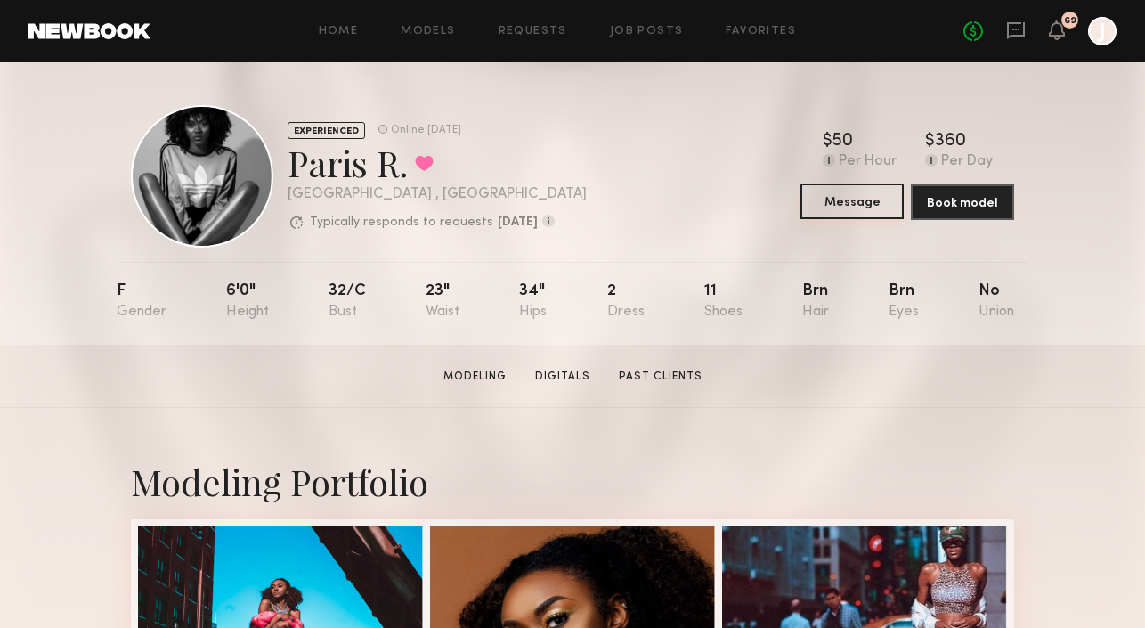
click at [828, 206] on button "Message" at bounding box center [852, 201] width 103 height 36
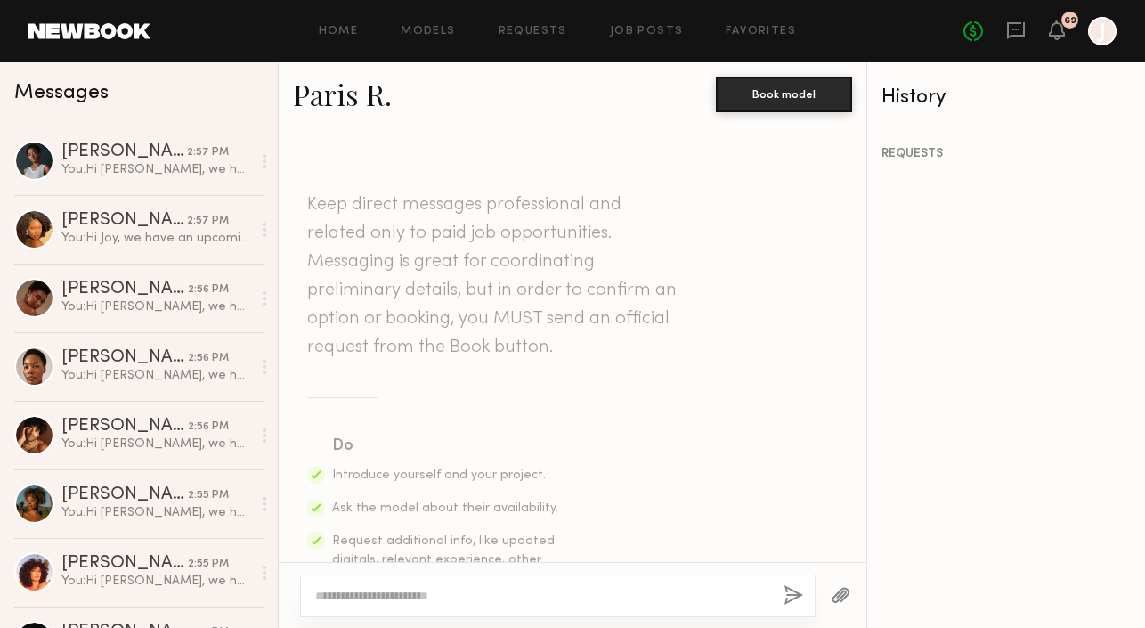
click at [456, 594] on textarea at bounding box center [542, 596] width 454 height 18
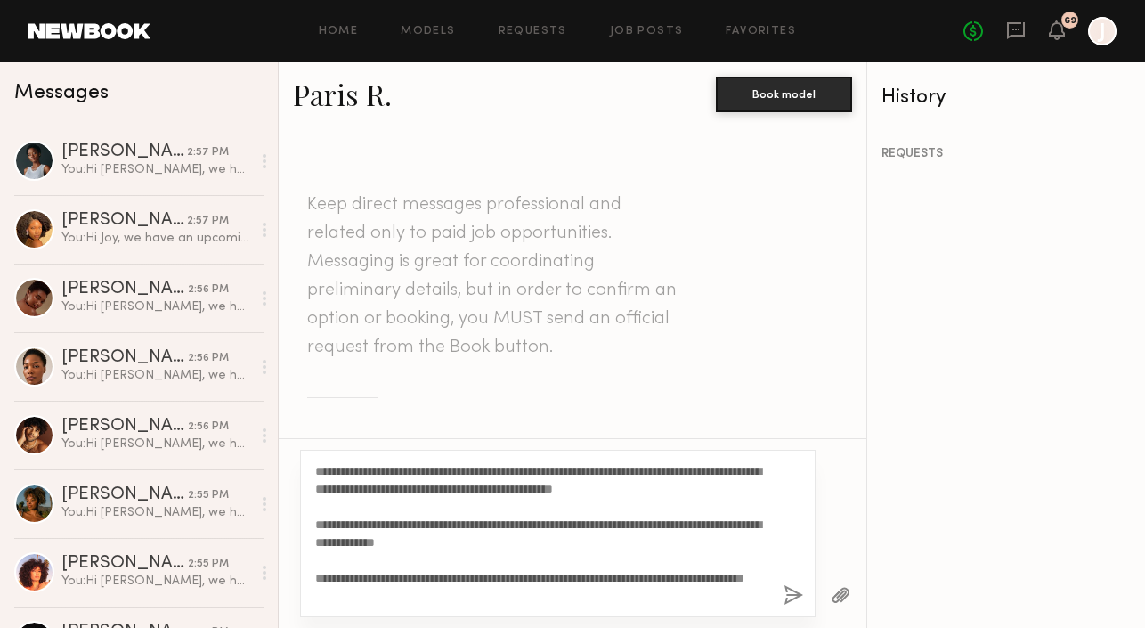
drag, startPoint x: 376, startPoint y: 467, endPoint x: 335, endPoint y: 468, distance: 41.0
click at [335, 468] on textarea "**********" at bounding box center [542, 533] width 454 height 143
type textarea "**********"
click at [794, 591] on button "button" at bounding box center [794, 596] width 20 height 22
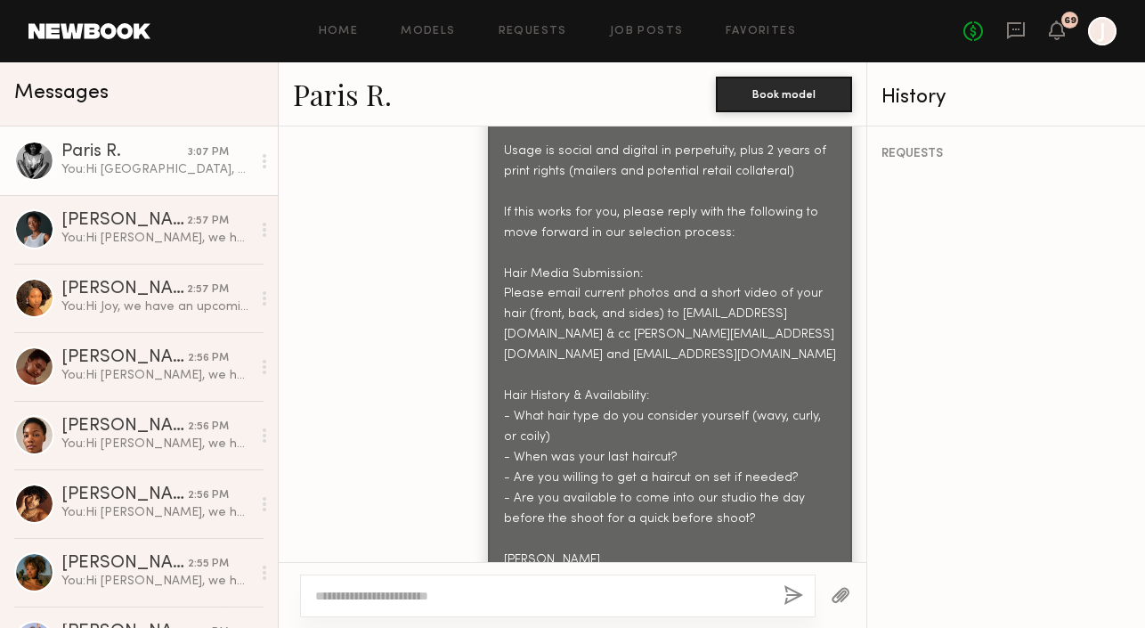
scroll to position [1100, 0]
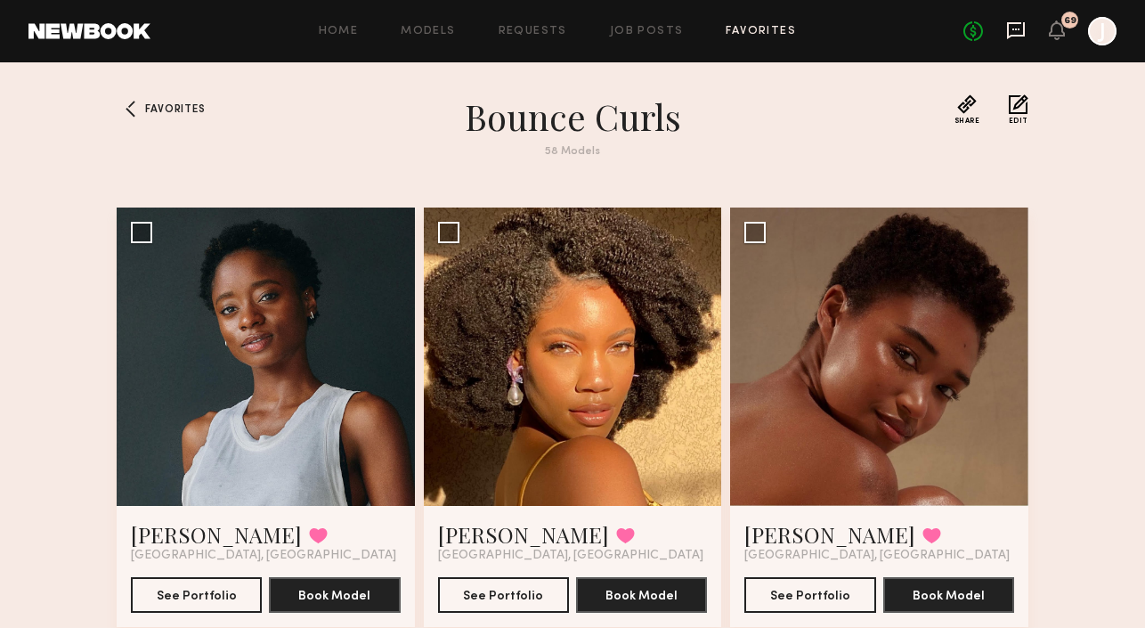
click at [1023, 34] on icon at bounding box center [1016, 30] width 18 height 17
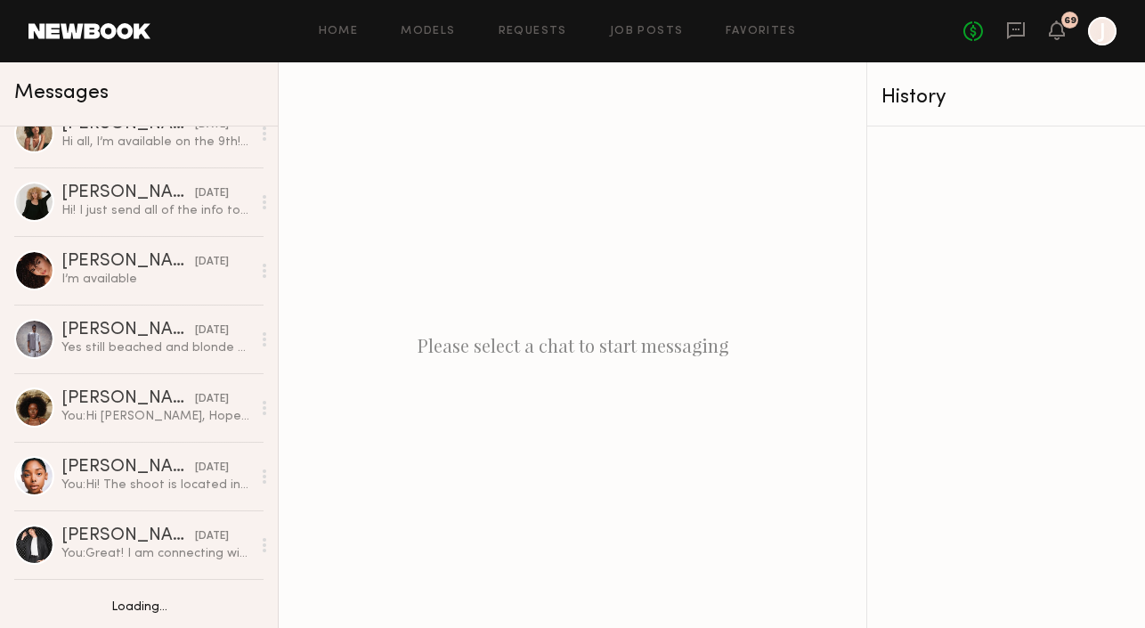
scroll to position [2115, 0]
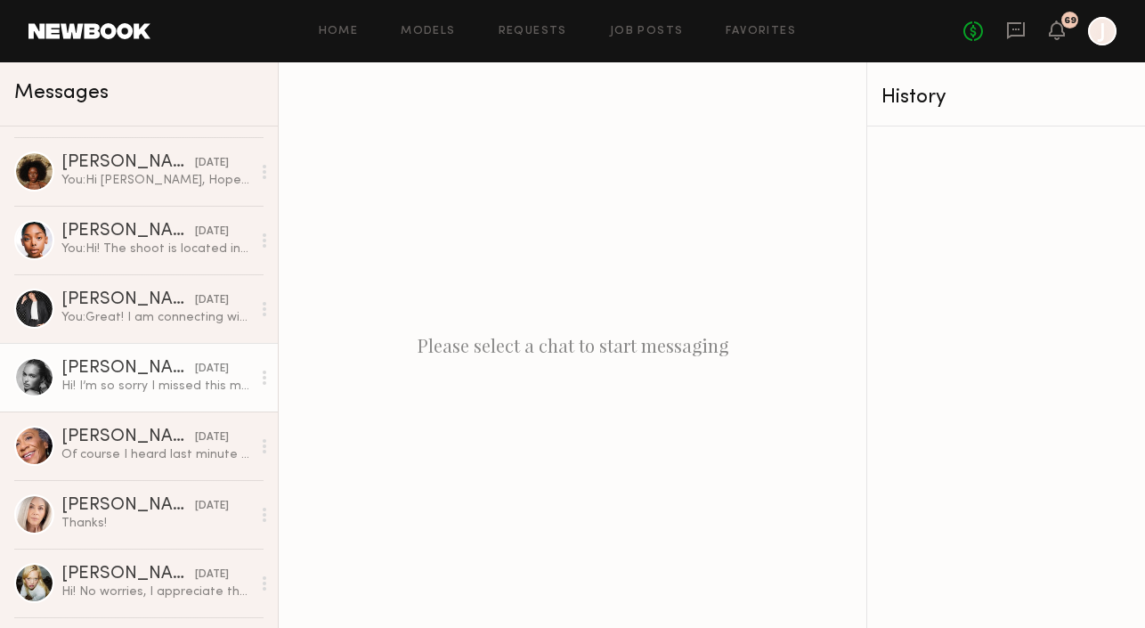
click at [195, 365] on div "[DATE]" at bounding box center [212, 369] width 34 height 17
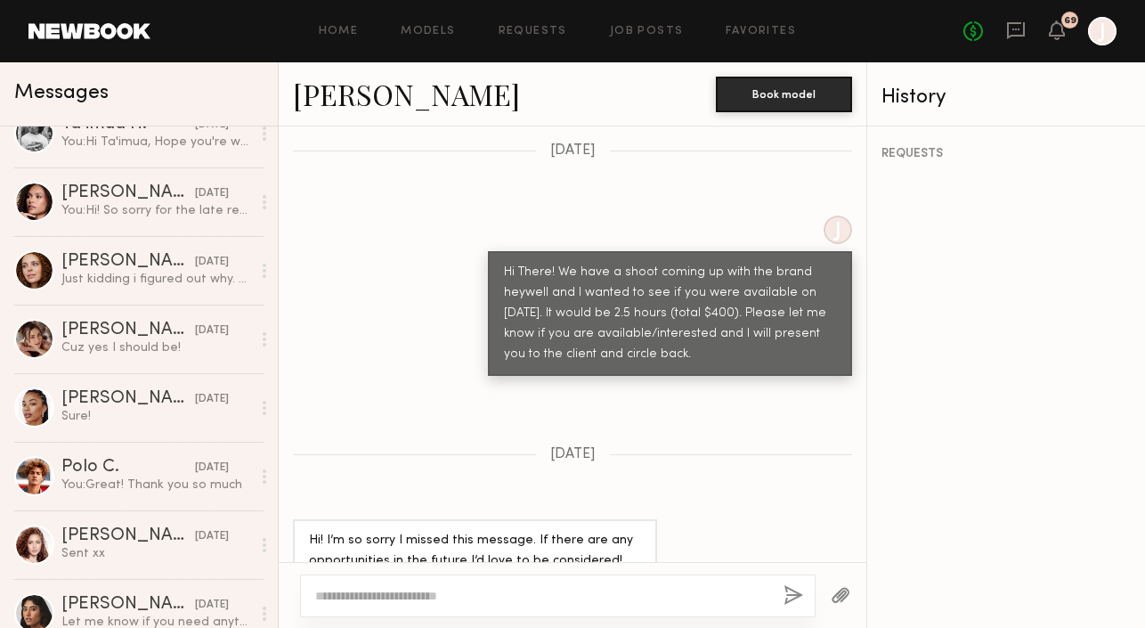
scroll to position [3249, 0]
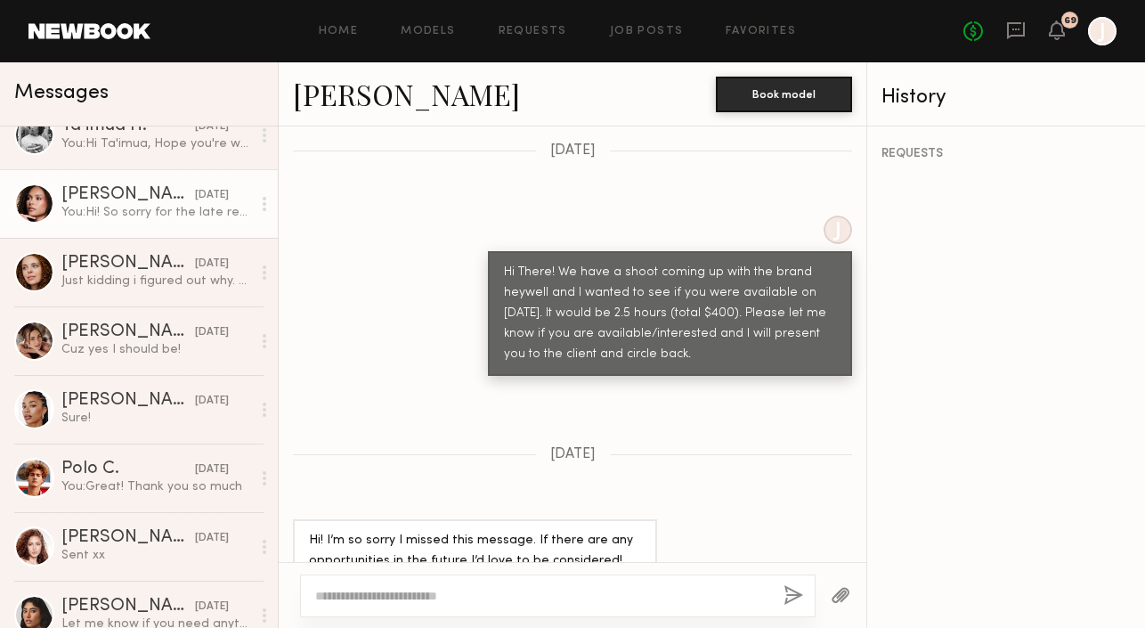
click at [164, 201] on div "[PERSON_NAME]" at bounding box center [128, 195] width 134 height 18
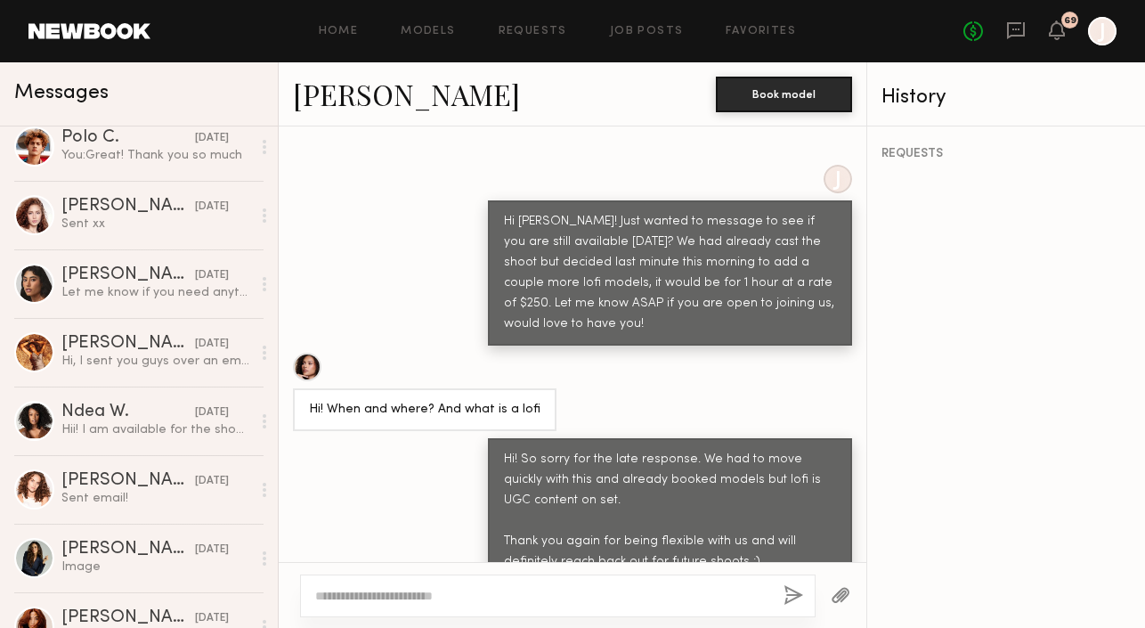
scroll to position [3582, 0]
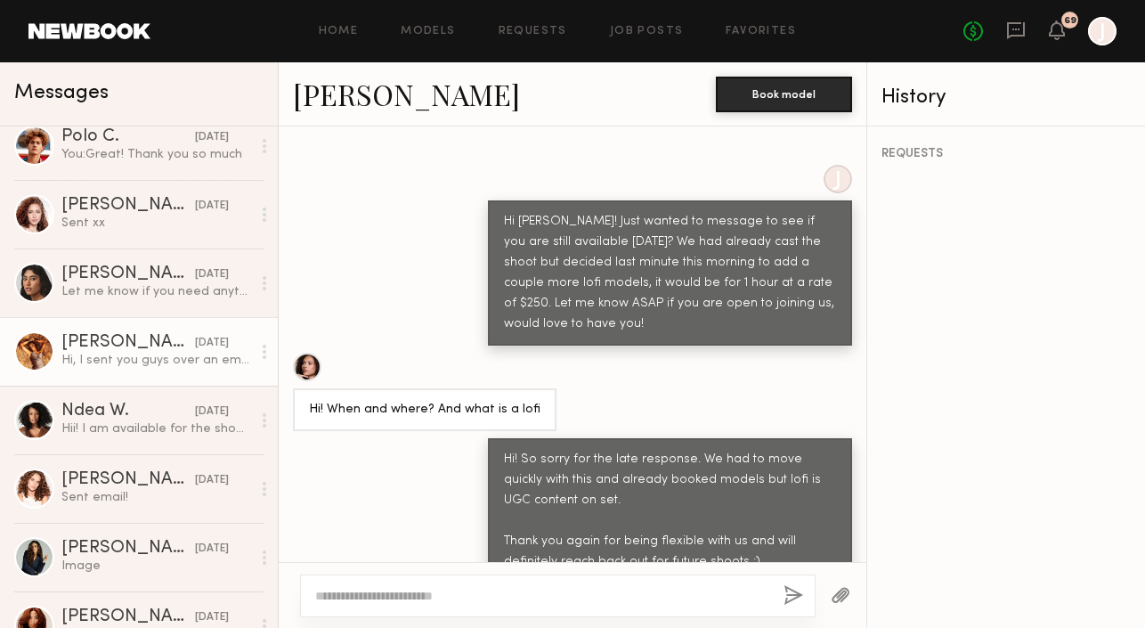
click at [137, 337] on div "[PERSON_NAME]" at bounding box center [128, 343] width 134 height 18
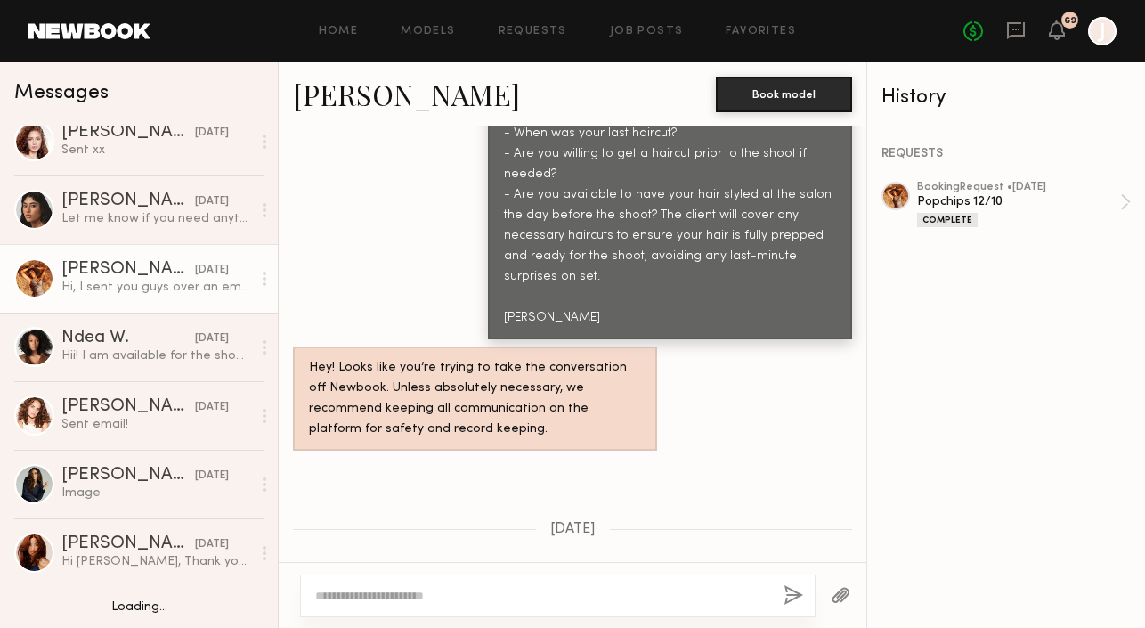
scroll to position [3672, 0]
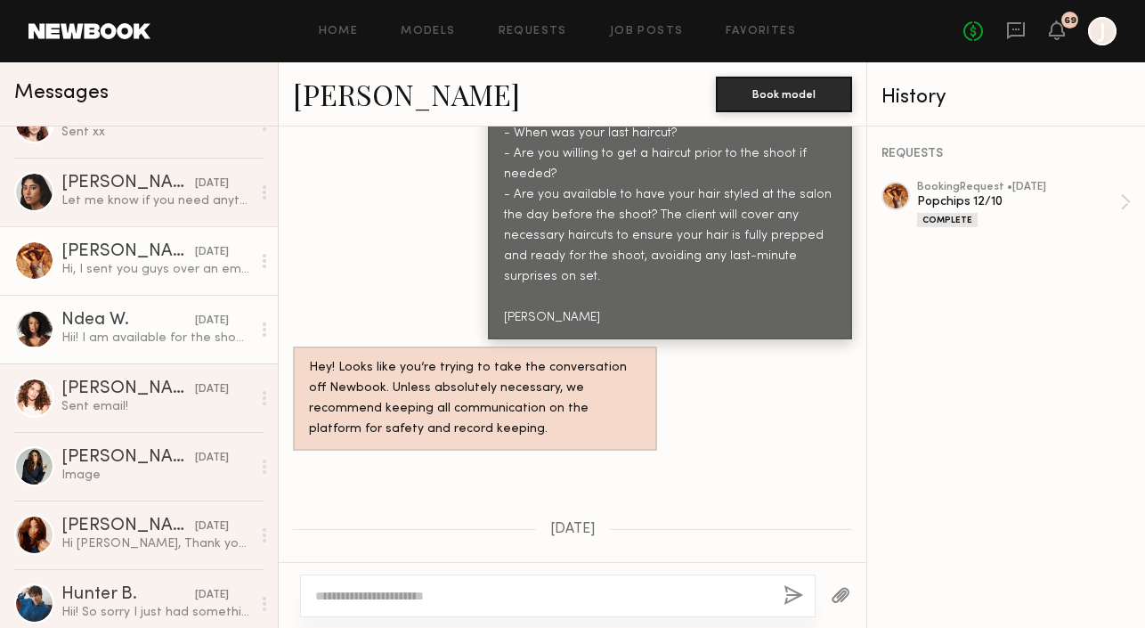
click at [135, 330] on div "Hii! I am available for the shoot date! However, I can send photos and videos b…" at bounding box center [156, 338] width 190 height 17
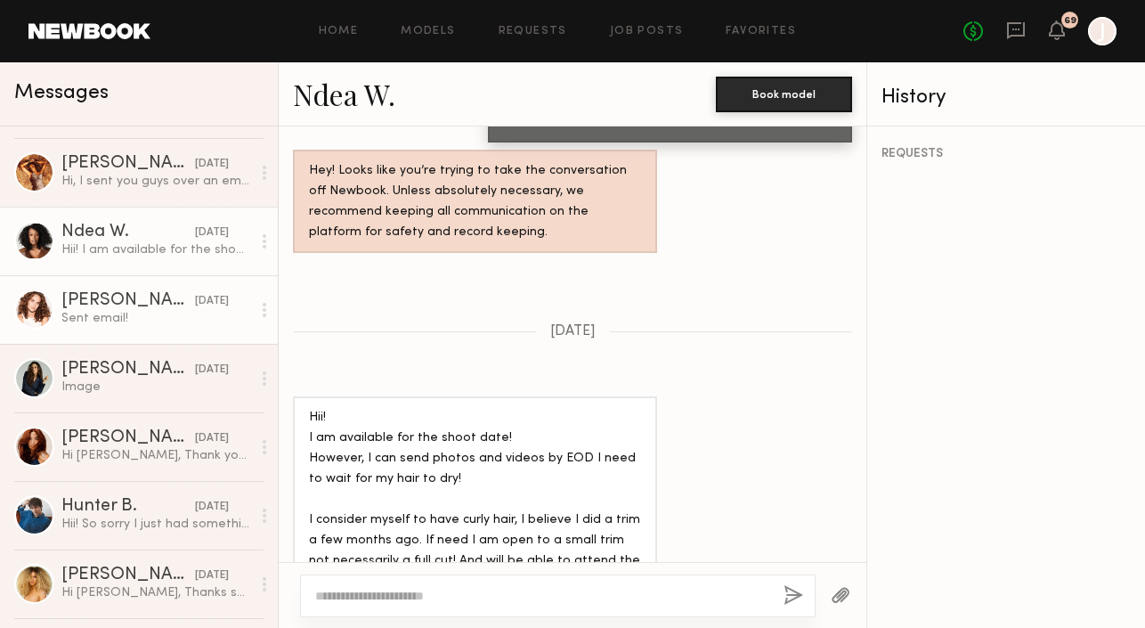
scroll to position [3846, 0]
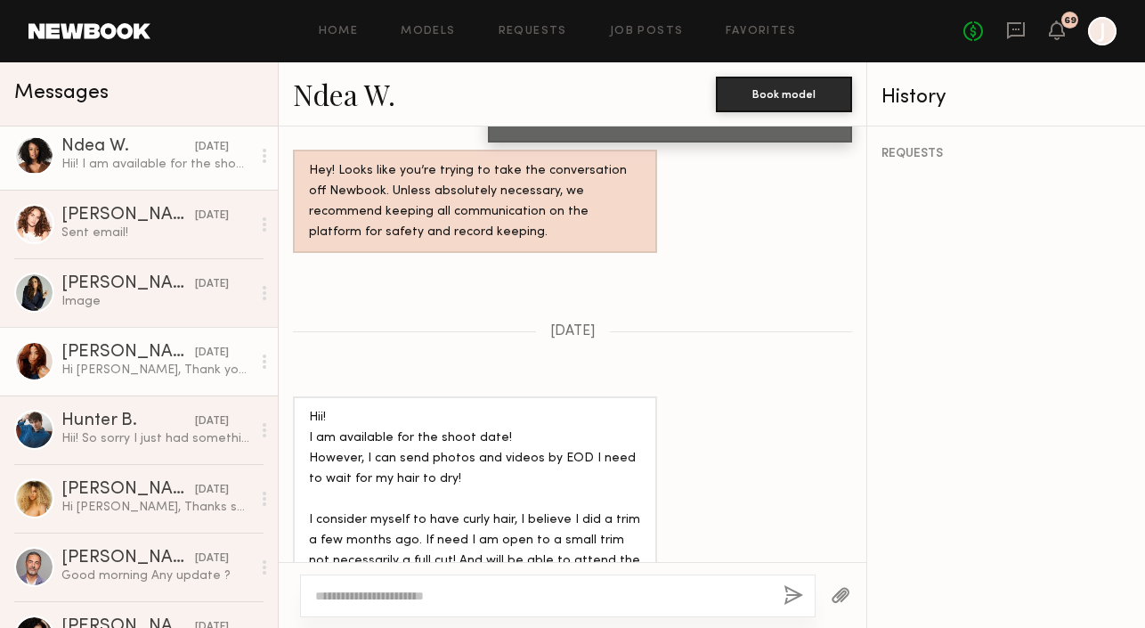
click at [167, 351] on div "Kimberly N." at bounding box center [128, 353] width 134 height 18
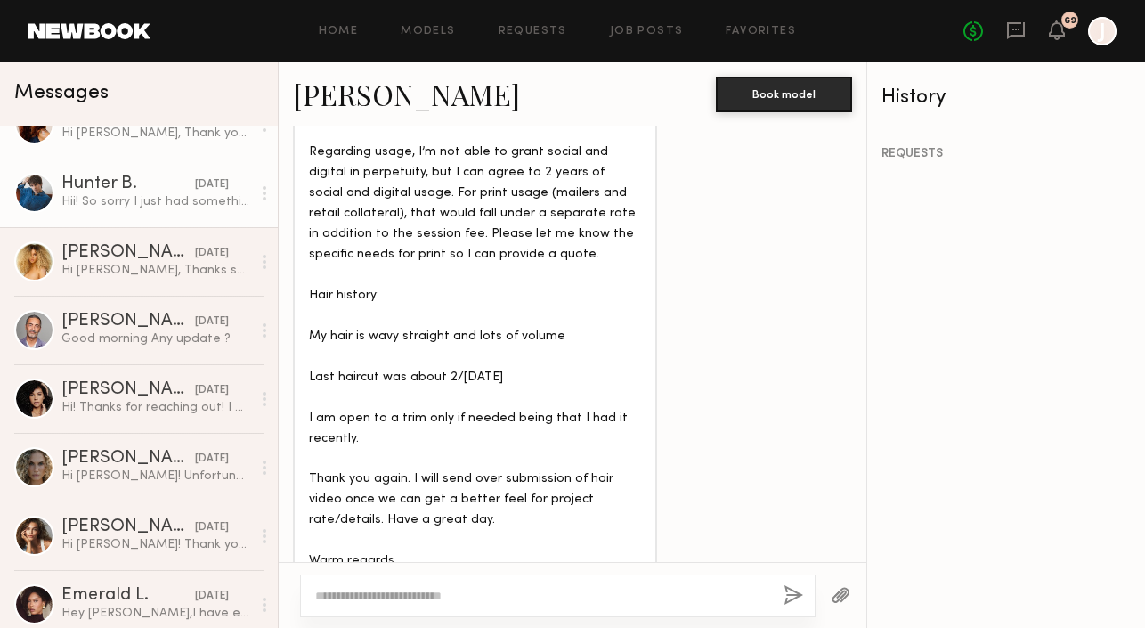
scroll to position [4085, 0]
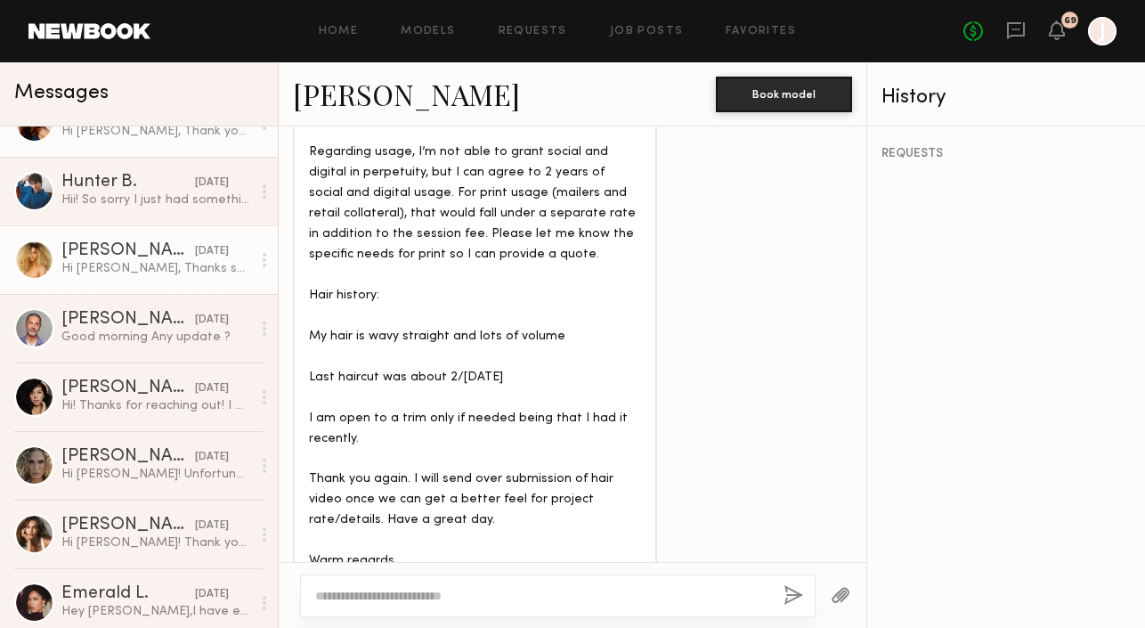
click at [166, 257] on div "Sadie R." at bounding box center [128, 251] width 134 height 18
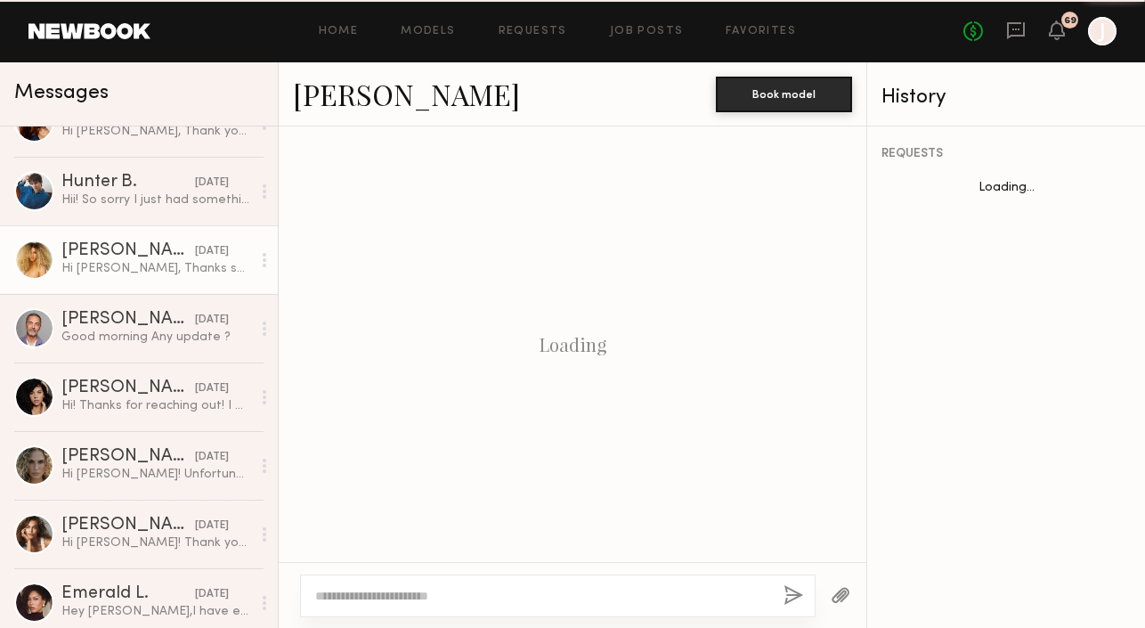
scroll to position [2819, 0]
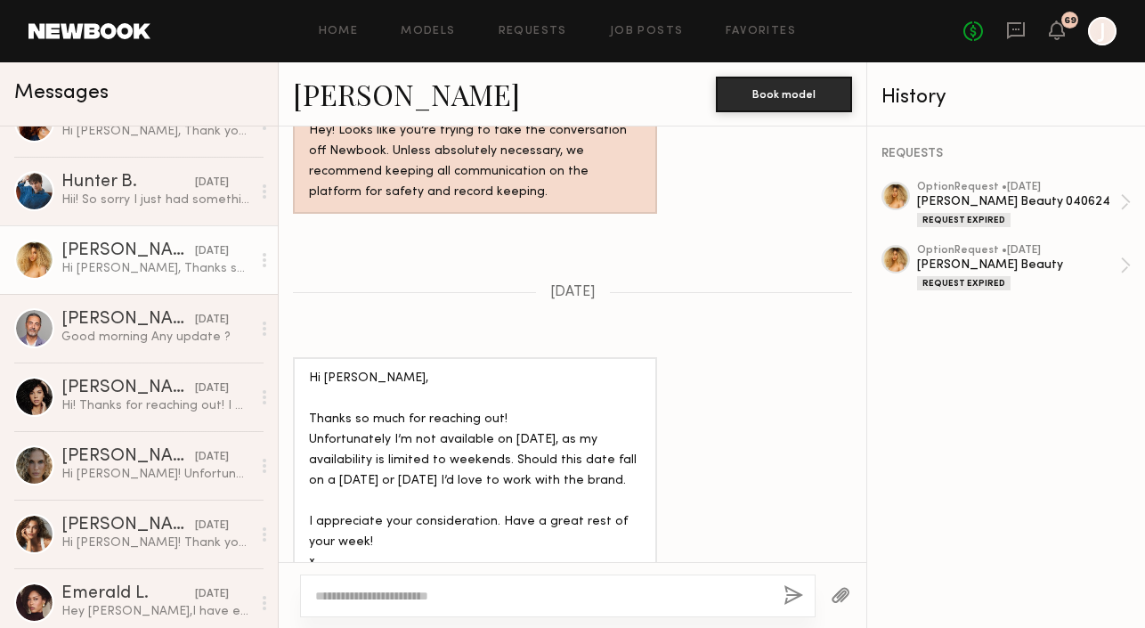
click at [360, 88] on link "Sadie R." at bounding box center [406, 94] width 227 height 38
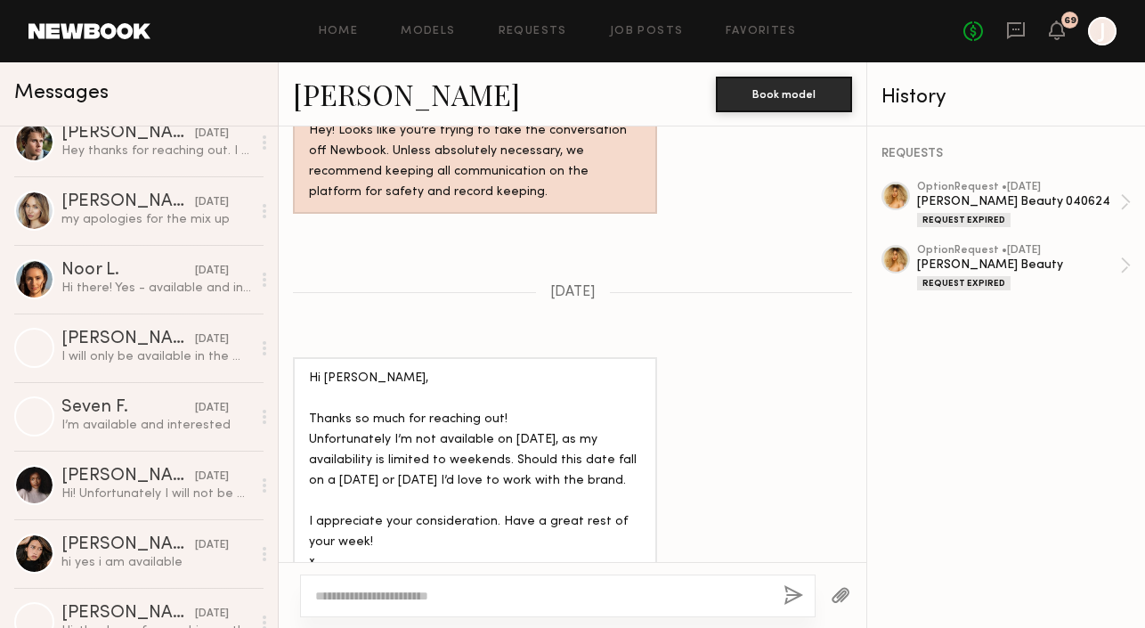
scroll to position [6812, 0]
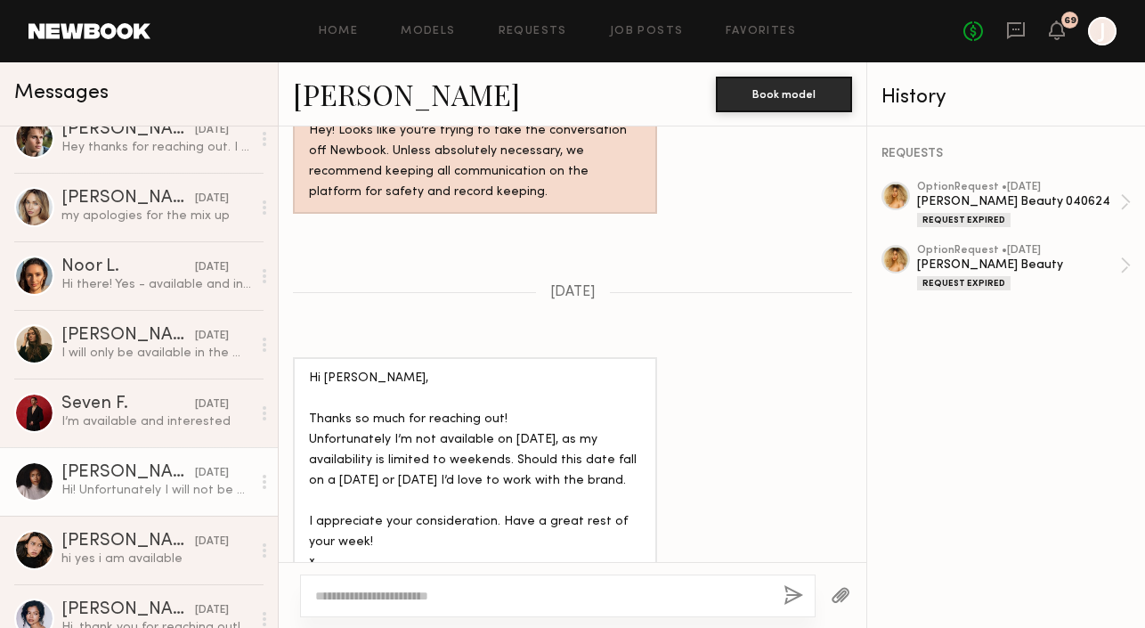
click at [129, 476] on div "[PERSON_NAME]" at bounding box center [128, 473] width 134 height 18
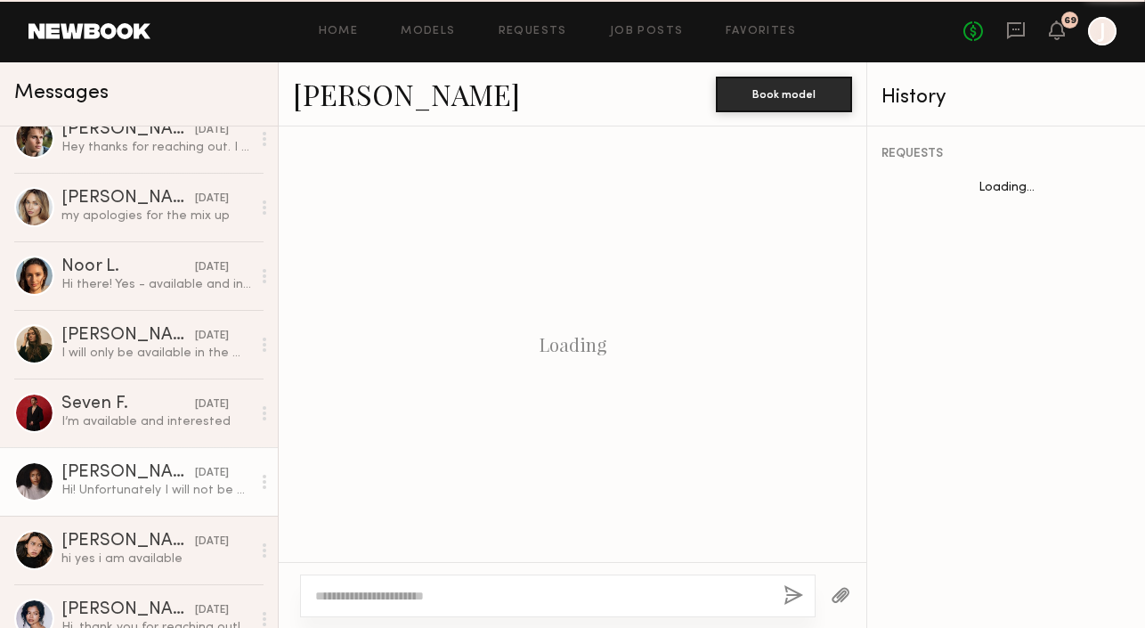
scroll to position [1344, 0]
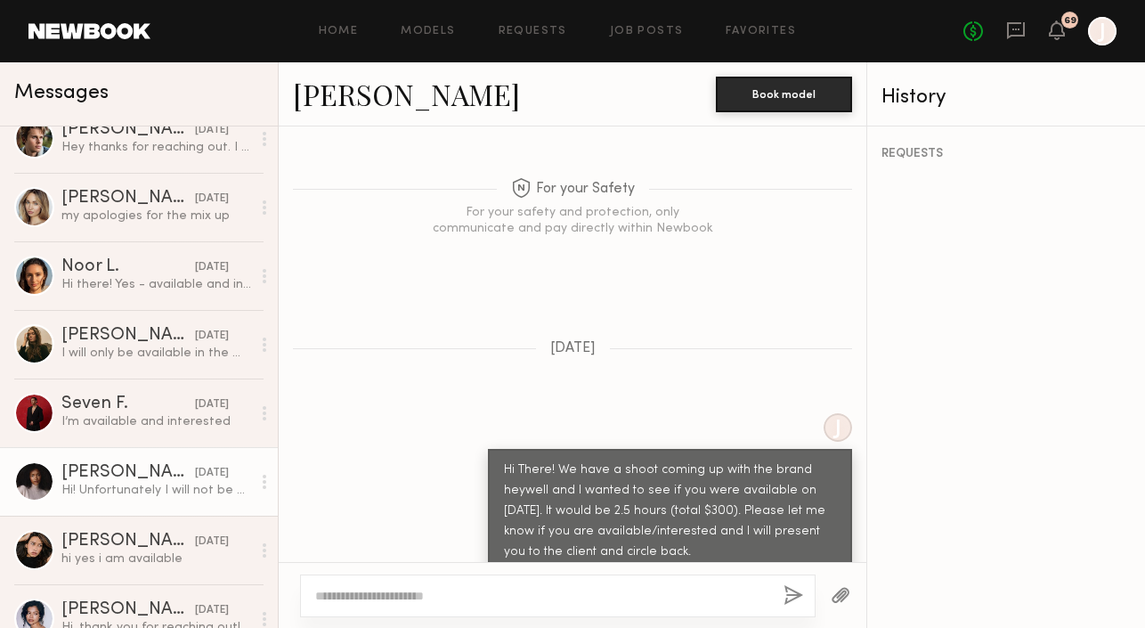
click at [317, 82] on link "[PERSON_NAME]" at bounding box center [406, 94] width 227 height 38
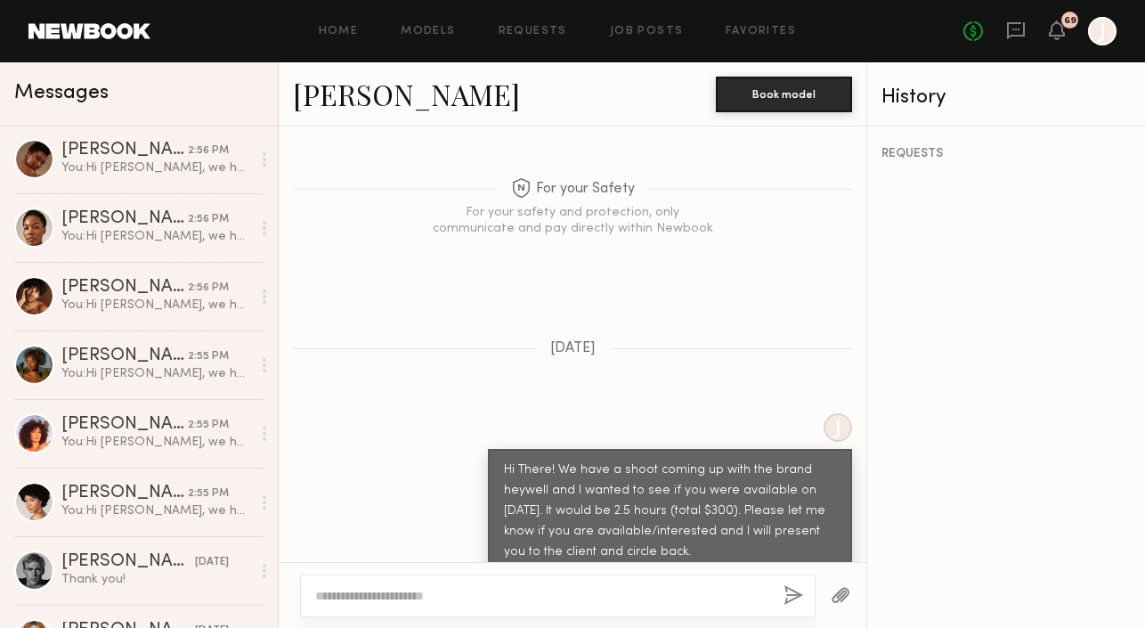
scroll to position [0, 0]
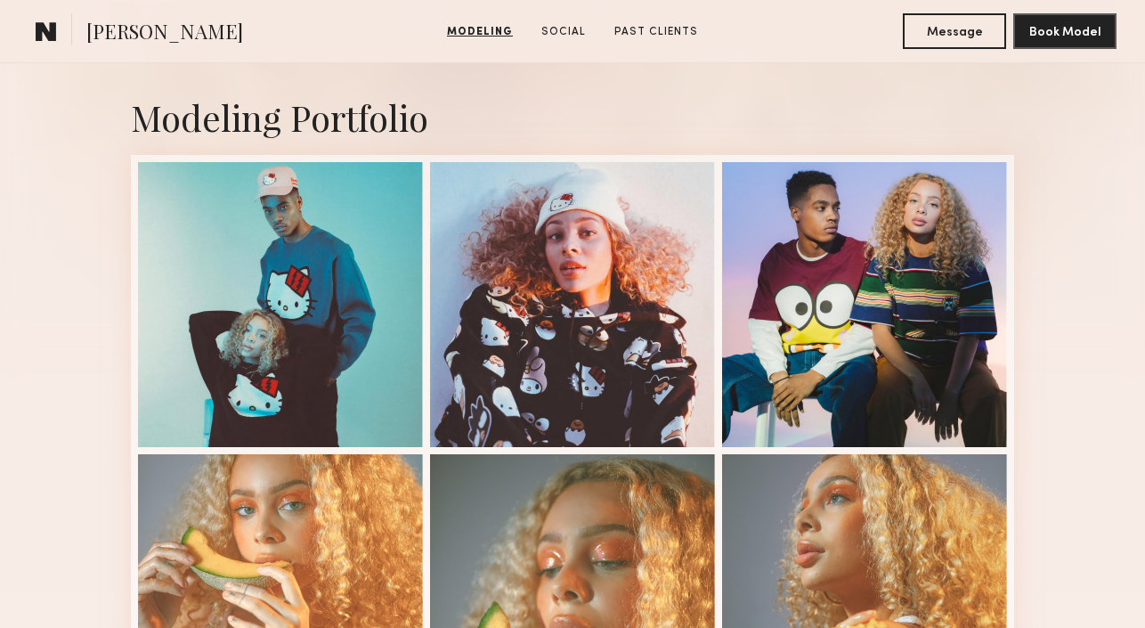
scroll to position [977, 0]
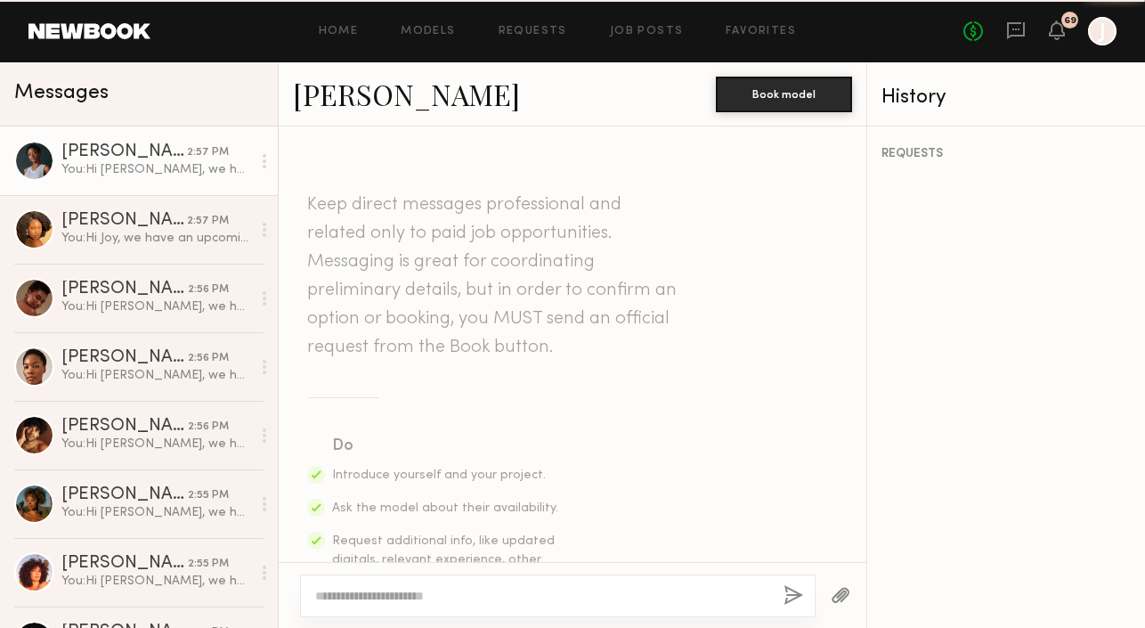
scroll to position [1344, 0]
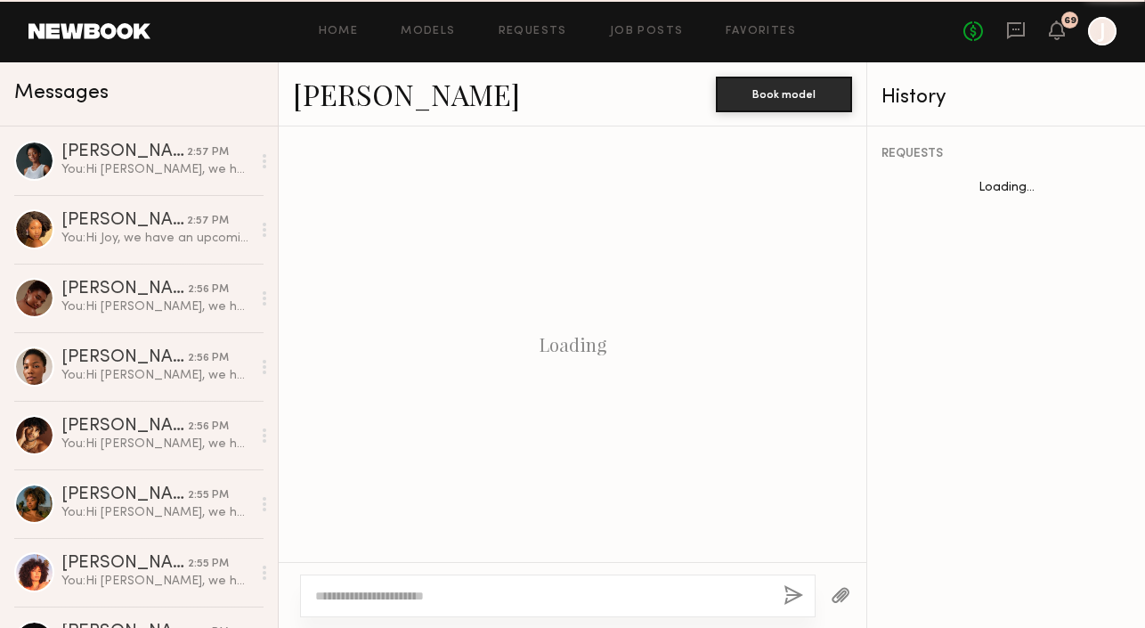
scroll to position [1344, 0]
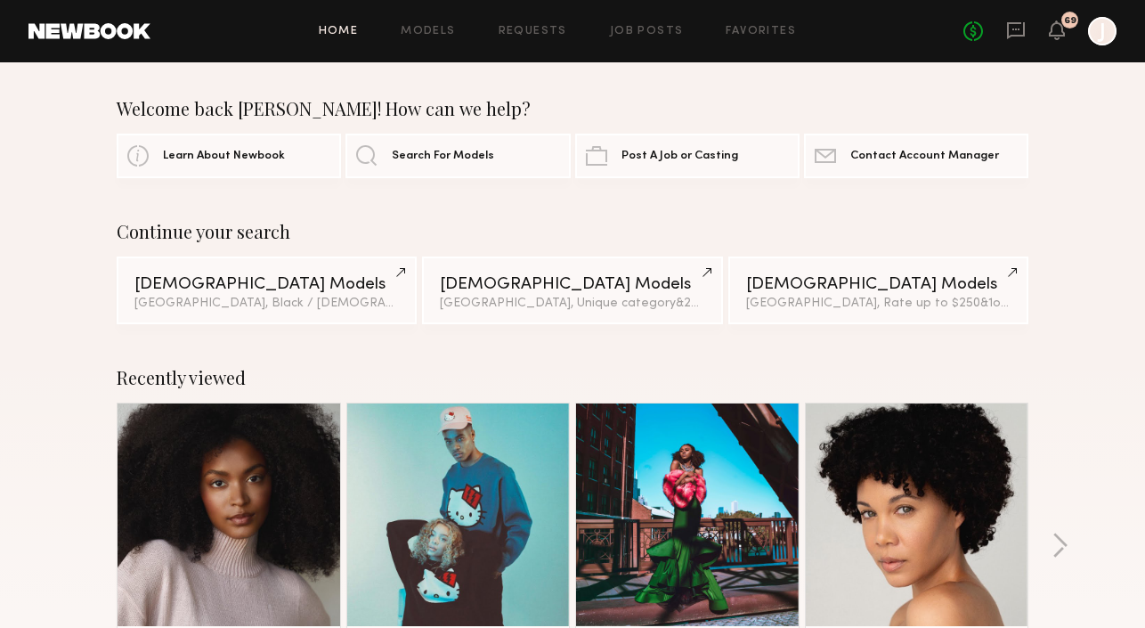
click at [1015, 29] on icon at bounding box center [1016, 30] width 7 height 2
